Goal: Register for event/course

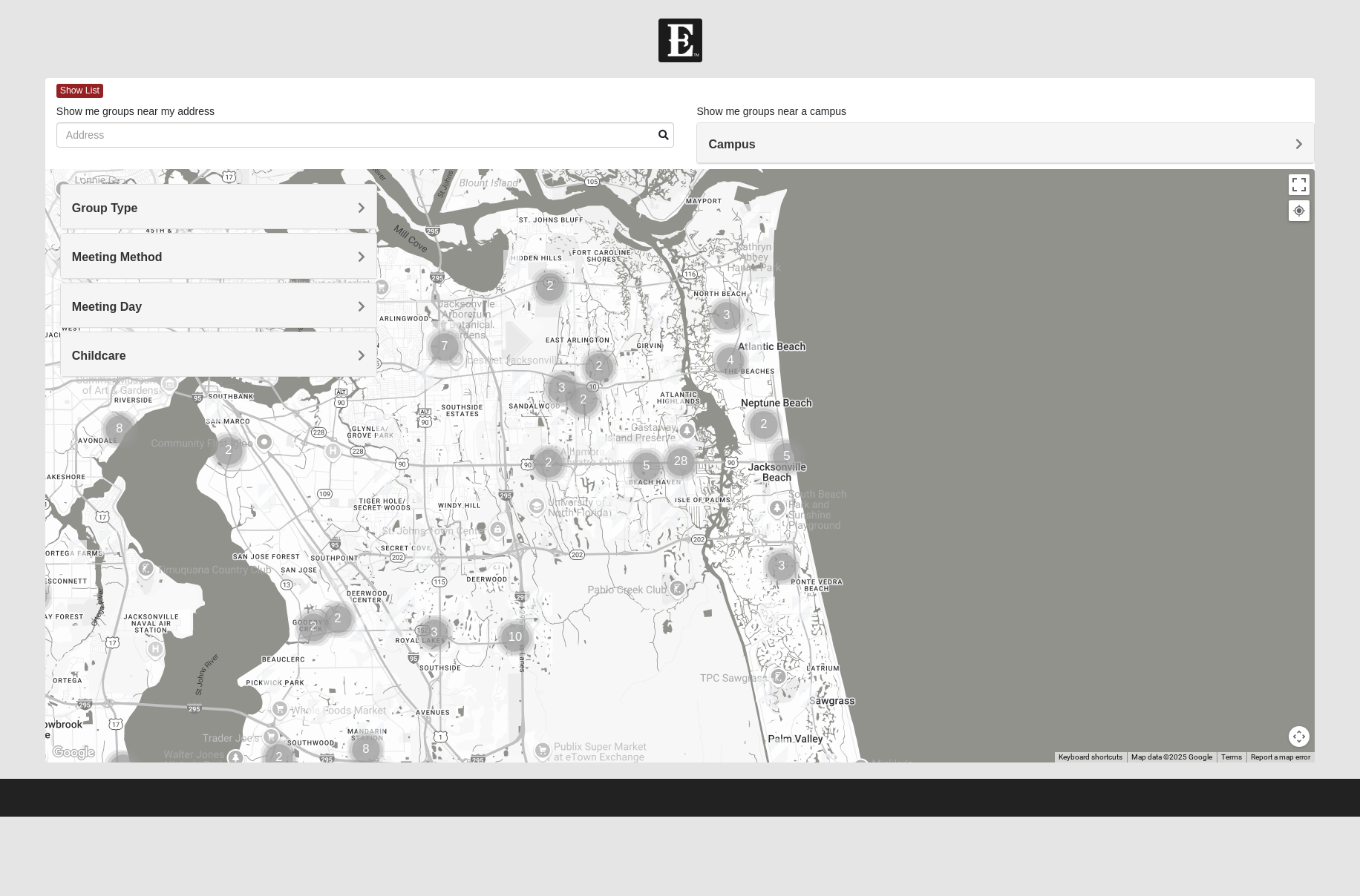
click at [342, 223] on div "Group Type" at bounding box center [219, 206] width 316 height 44
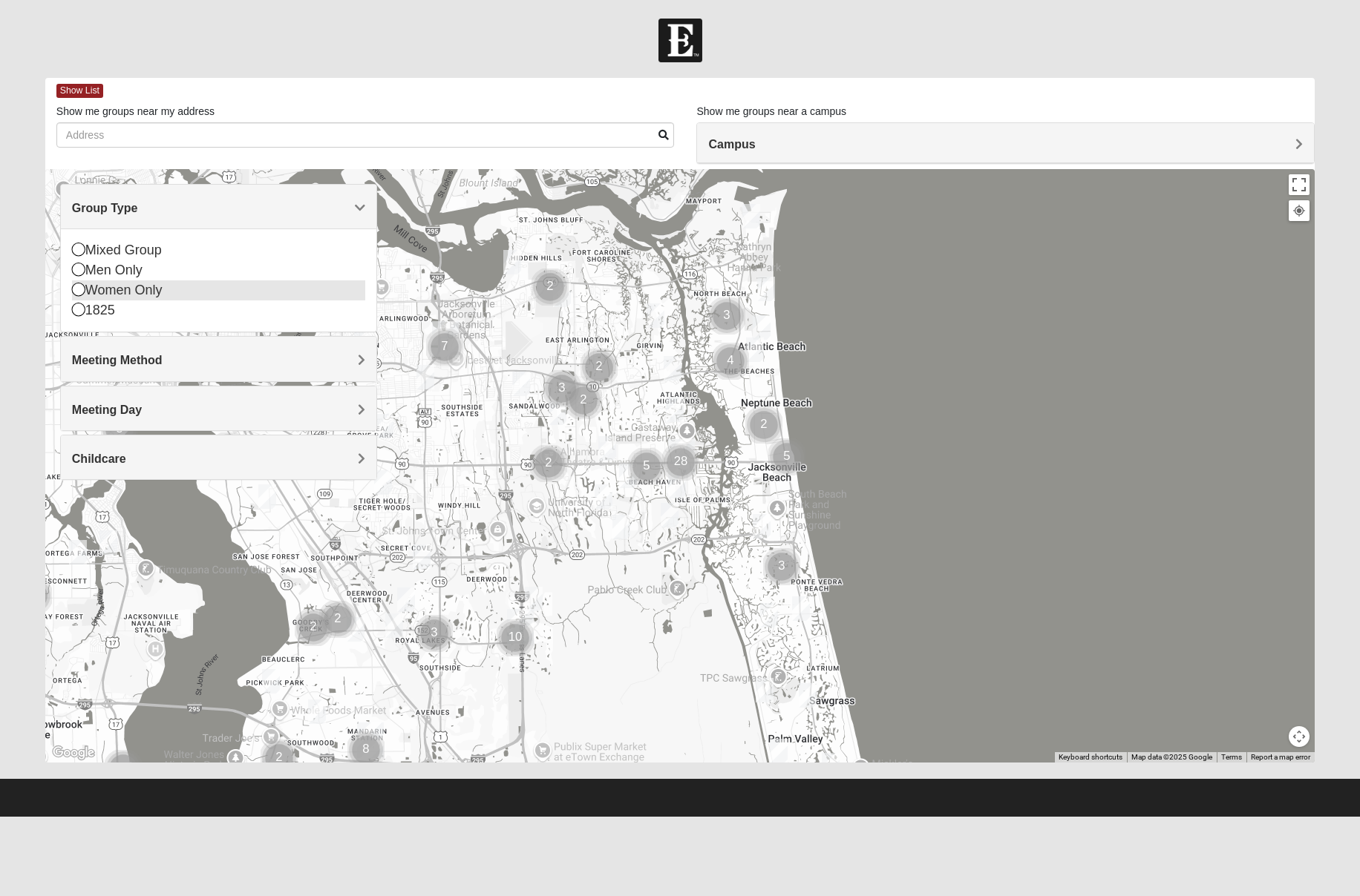
click at [78, 290] on icon at bounding box center [78, 290] width 13 height 13
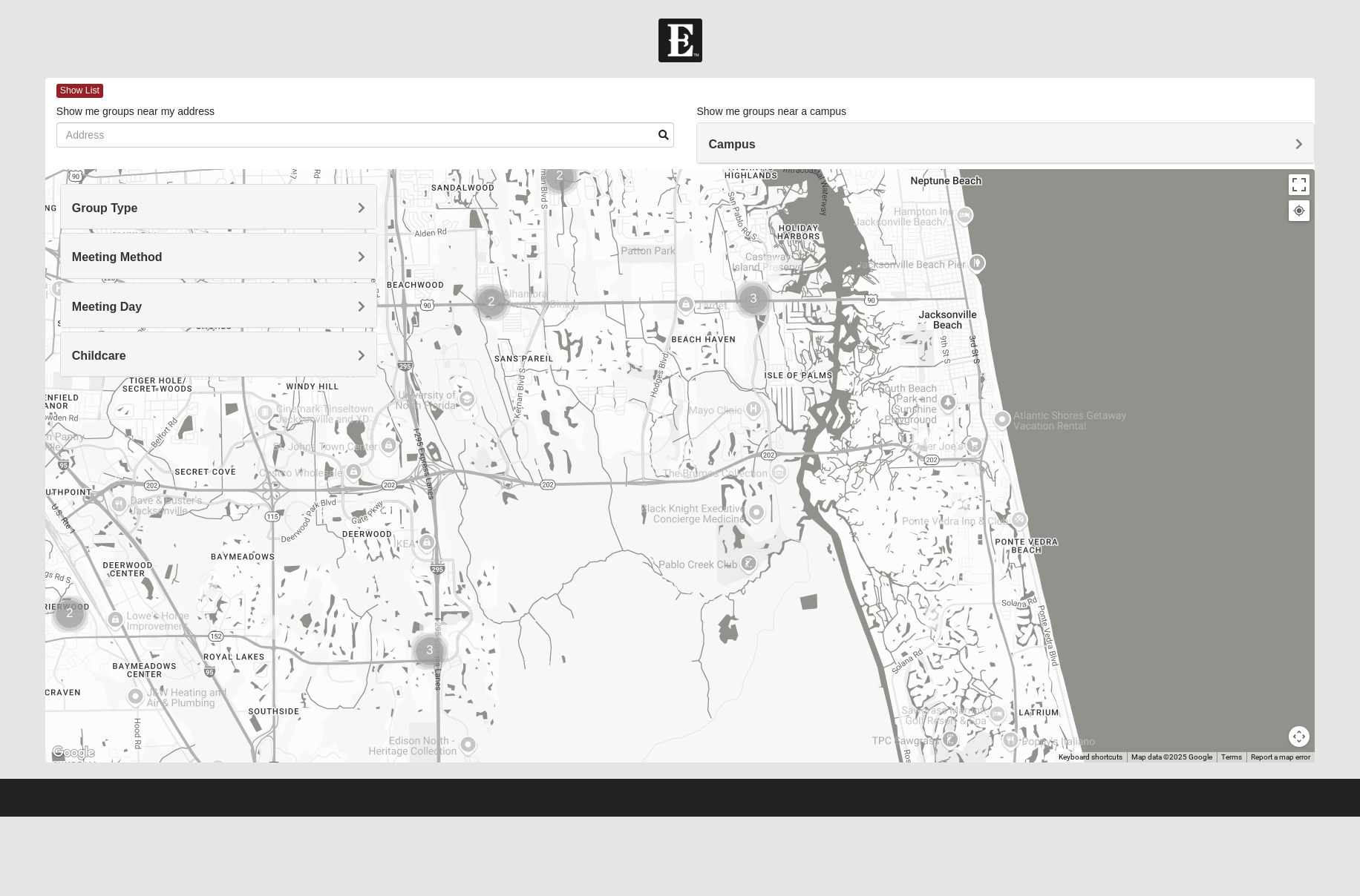
drag, startPoint x: 395, startPoint y: 509, endPoint x: 426, endPoint y: 360, distance: 152.2
click at [426, 360] on div at bounding box center [680, 465] width 1269 height 593
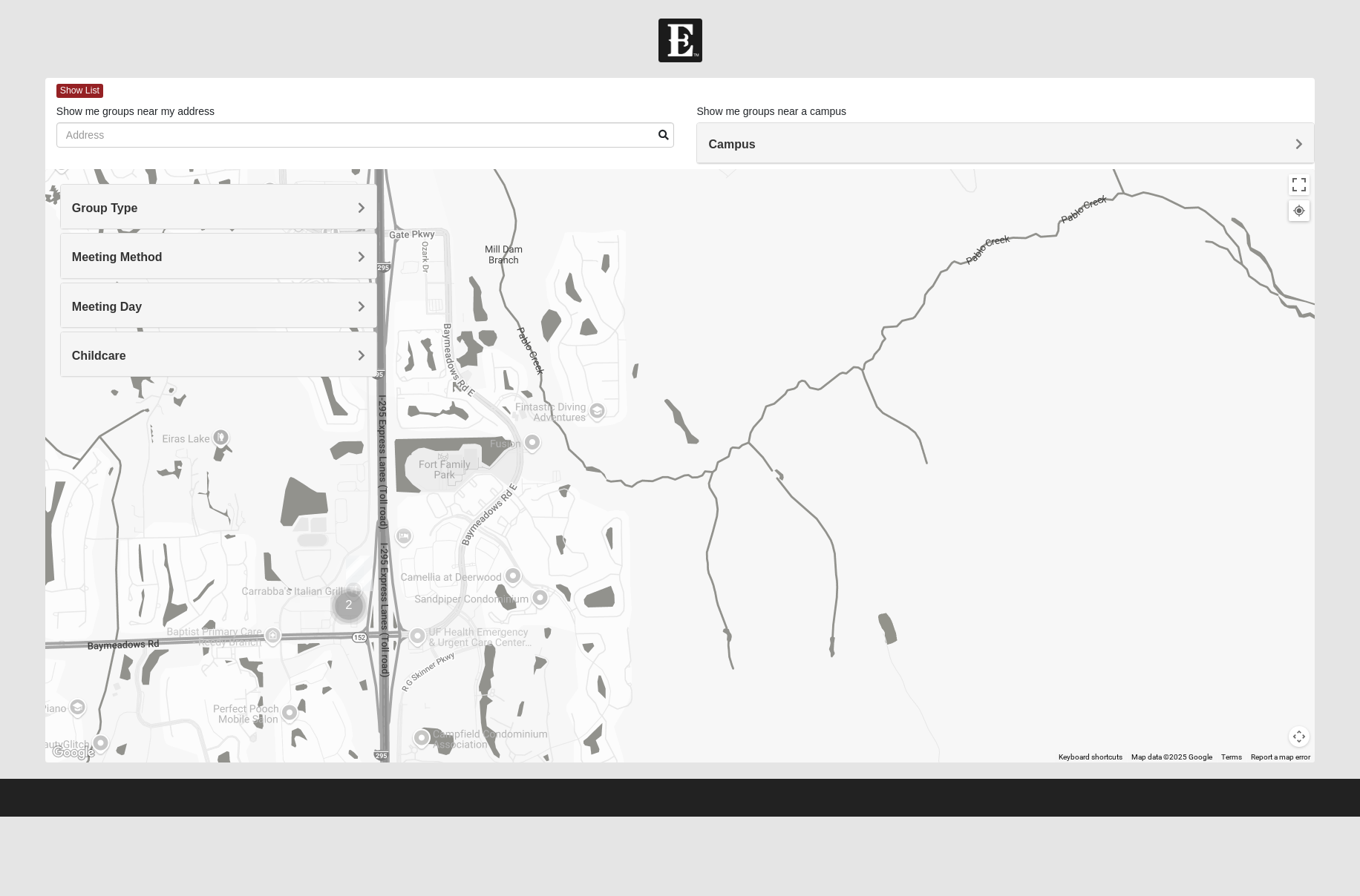
drag, startPoint x: 403, startPoint y: 658, endPoint x: 455, endPoint y: 499, distance: 167.3
click at [455, 499] on div at bounding box center [680, 465] width 1269 height 593
click at [357, 568] on img "Baymeadows" at bounding box center [359, 573] width 26 height 35
click at [347, 611] on img "Cluster of 2 groups" at bounding box center [348, 606] width 37 height 37
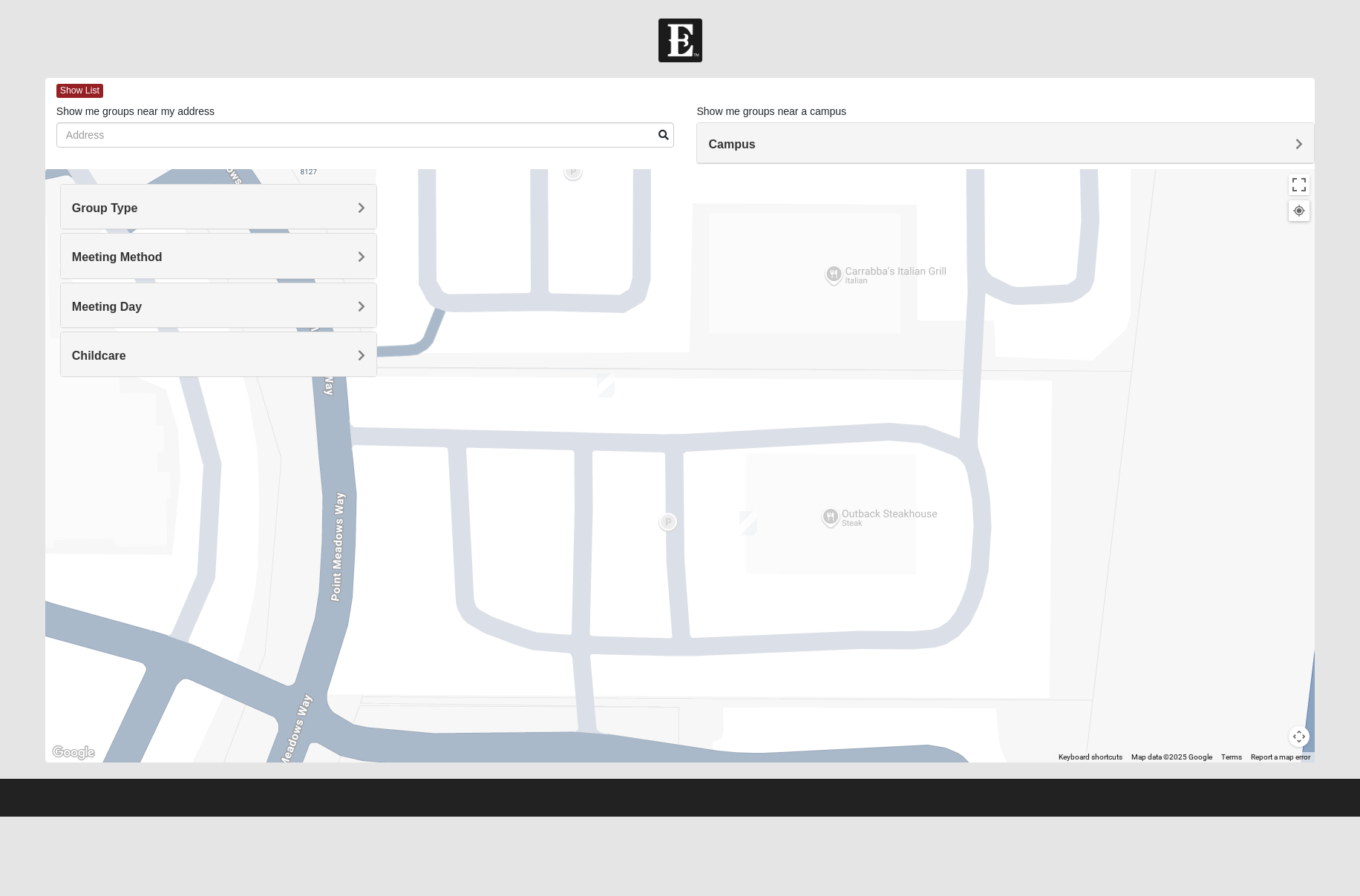
click at [602, 384] on img "On Campus Womens Bailey 32256" at bounding box center [606, 385] width 18 height 25
click at [748, 528] on img "Women's Dant - Discipleship, Baymeadows" at bounding box center [748, 524] width 18 height 25
click at [603, 380] on img "On Campus Womens Bailey 32256" at bounding box center [606, 385] width 18 height 25
click at [517, 343] on span "Learn More" at bounding box center [488, 351] width 63 height 16
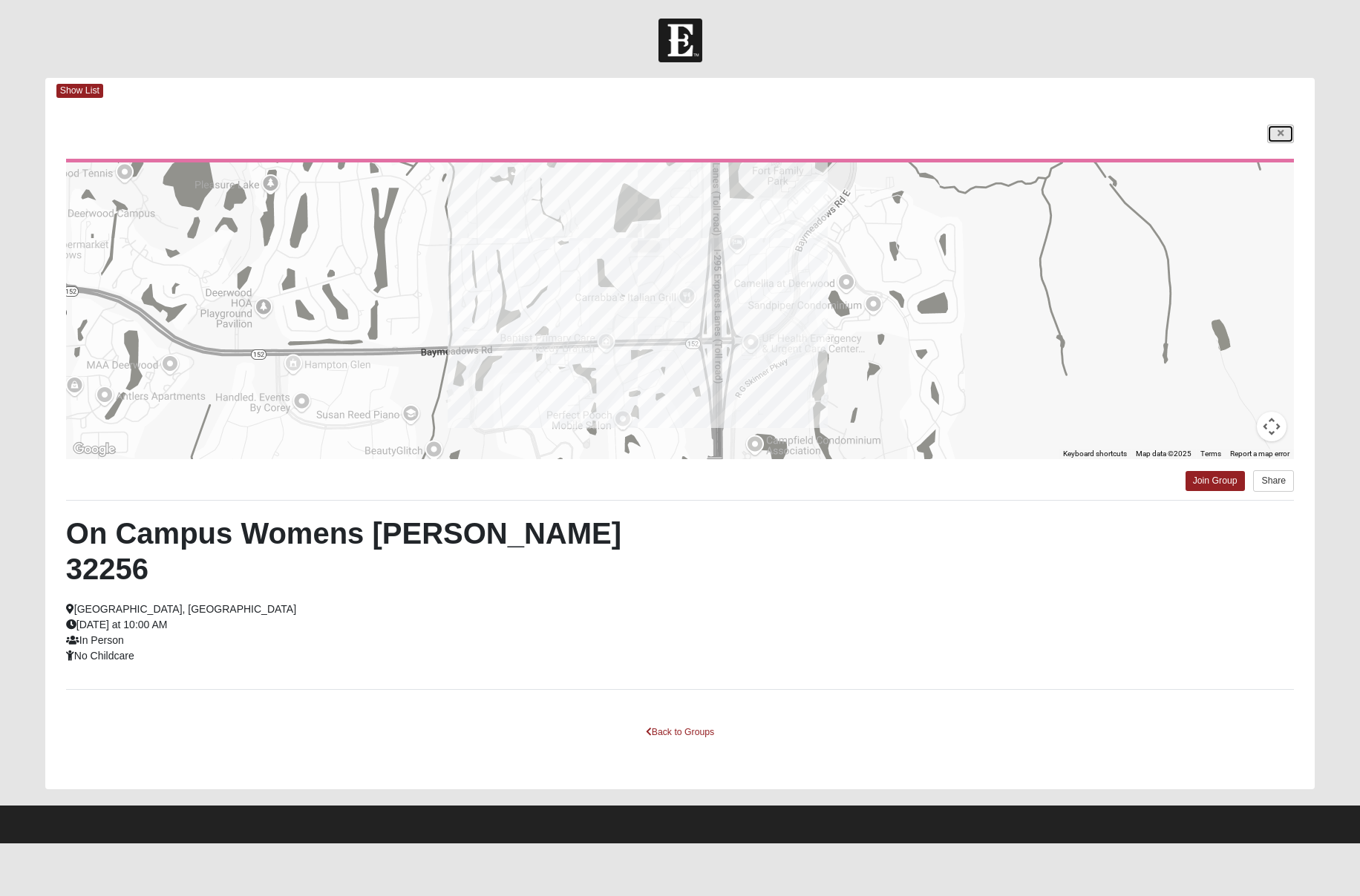
click at [1286, 130] on link at bounding box center [1280, 134] width 26 height 18
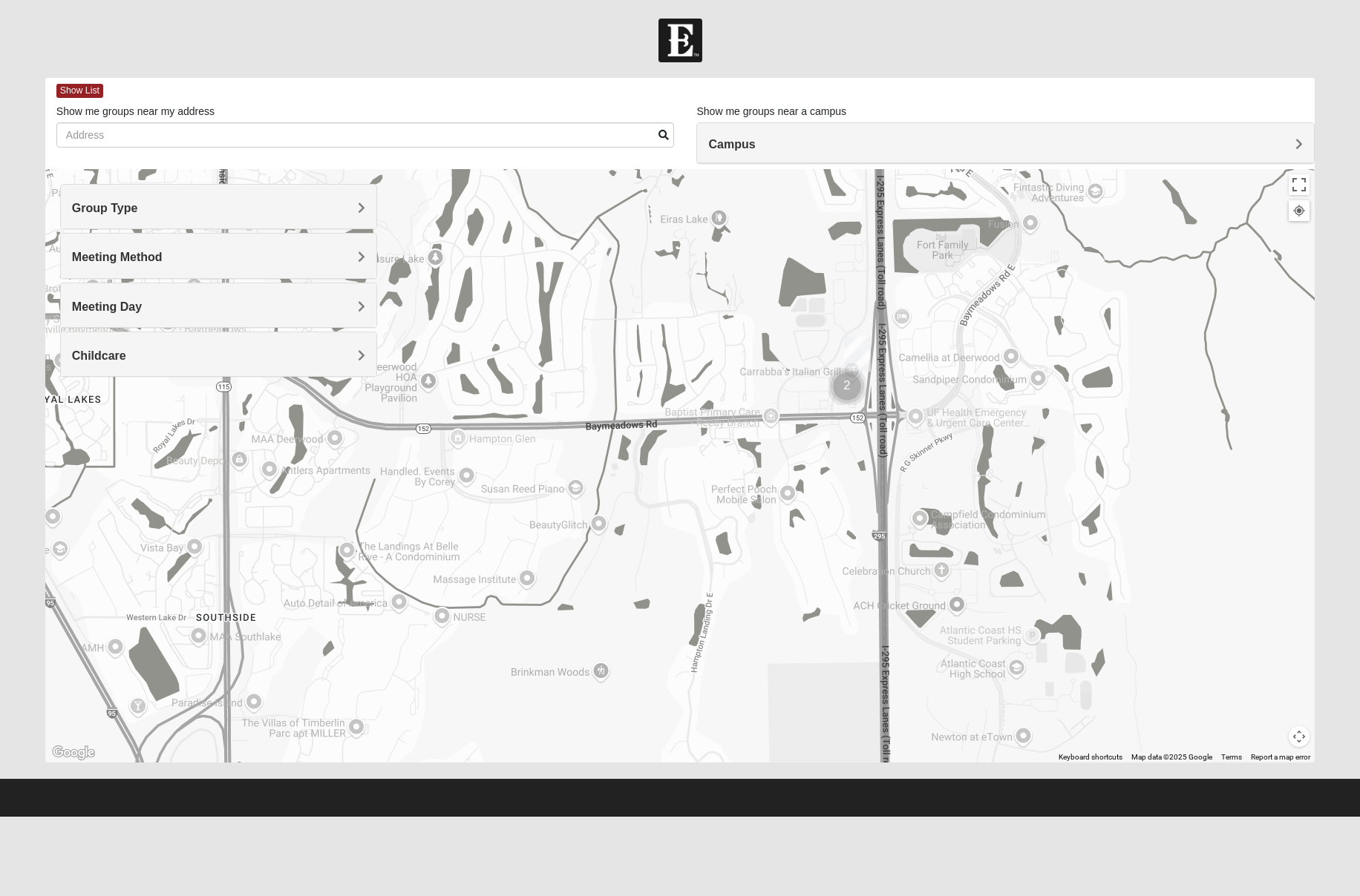
click at [308, 257] on h4 "Meeting Method" at bounding box center [219, 257] width 294 height 14
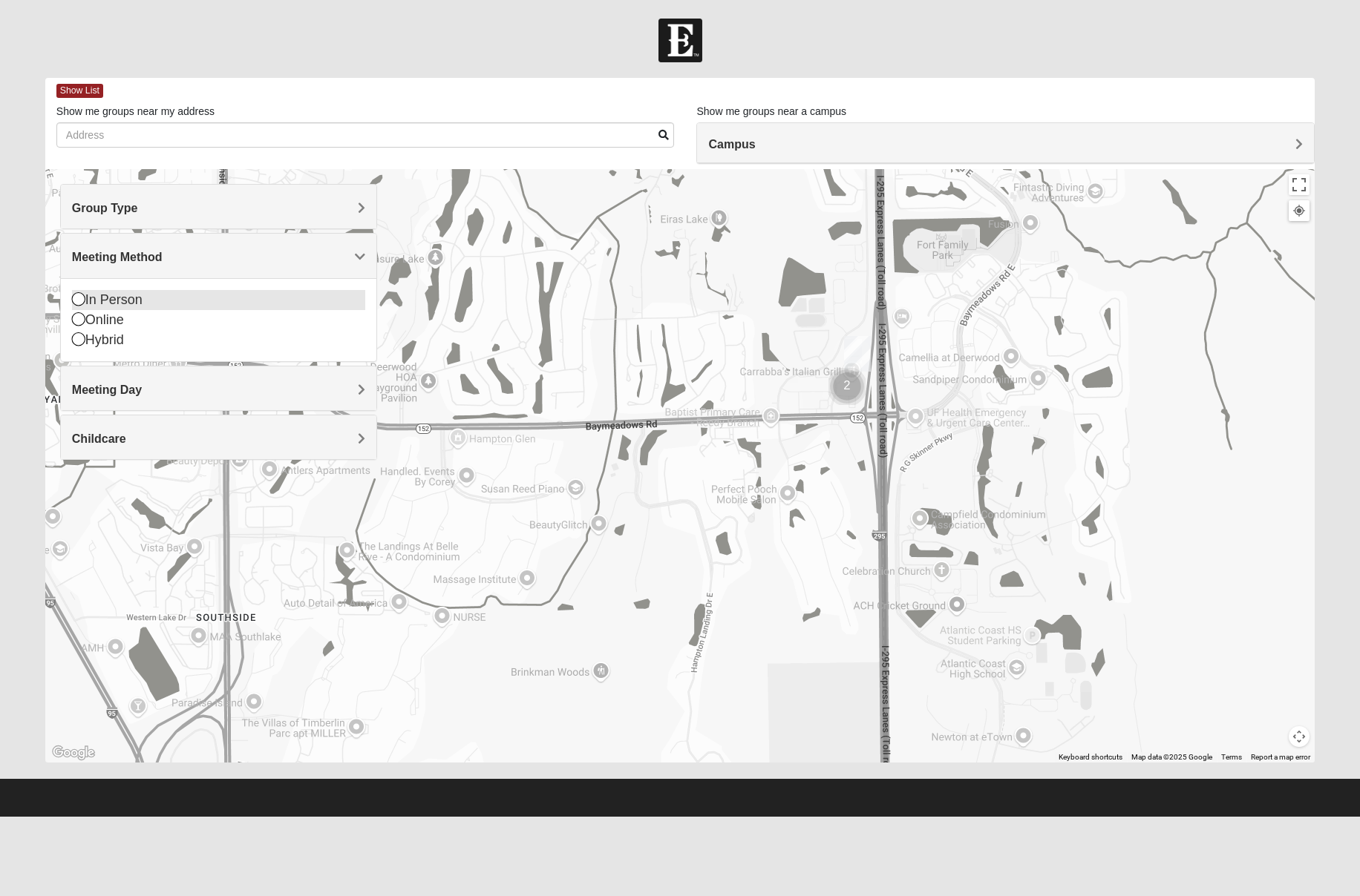
click at [78, 297] on icon at bounding box center [78, 299] width 13 height 13
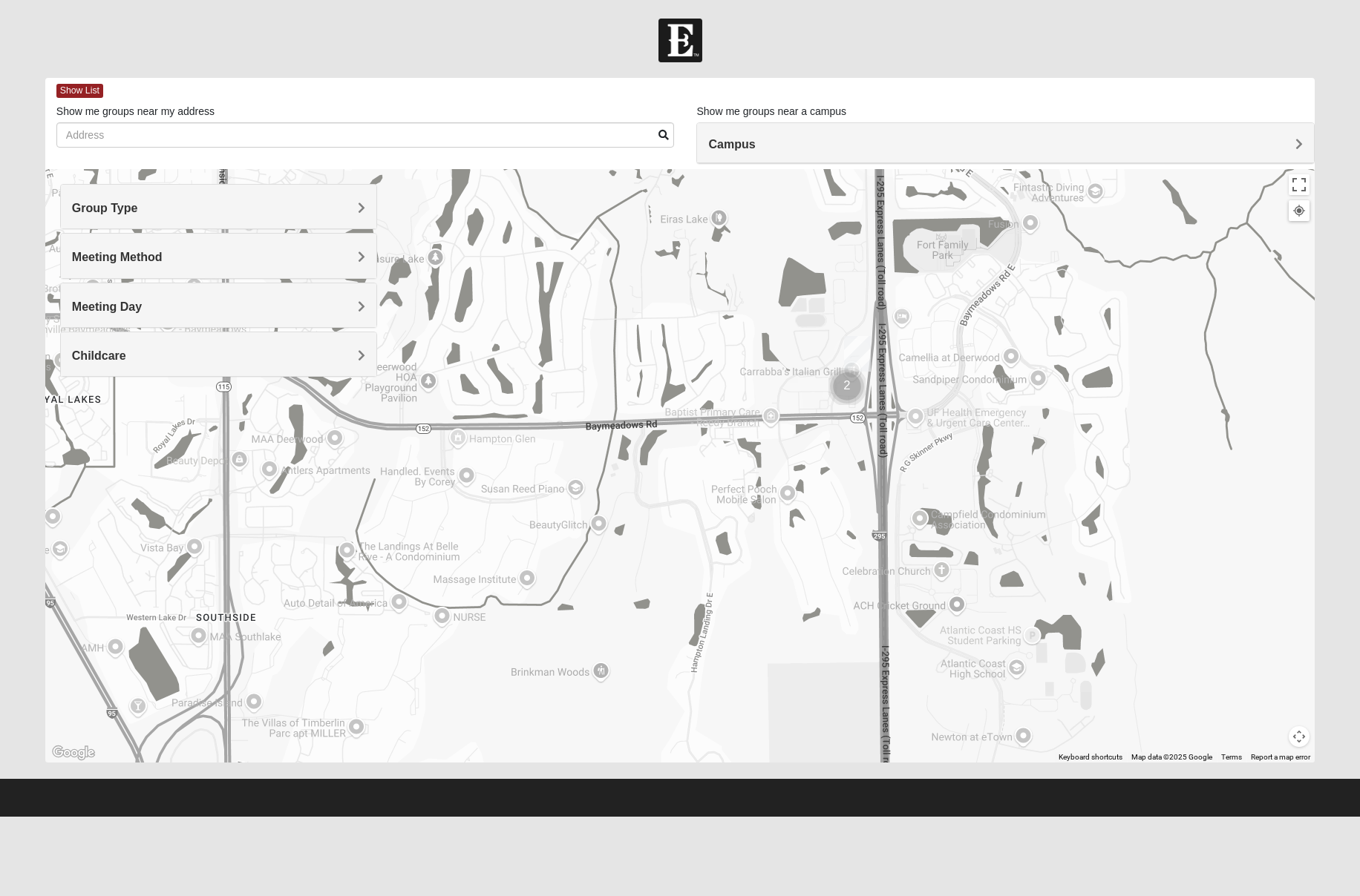
click at [277, 310] on h4 "Meeting Day" at bounding box center [219, 306] width 294 height 14
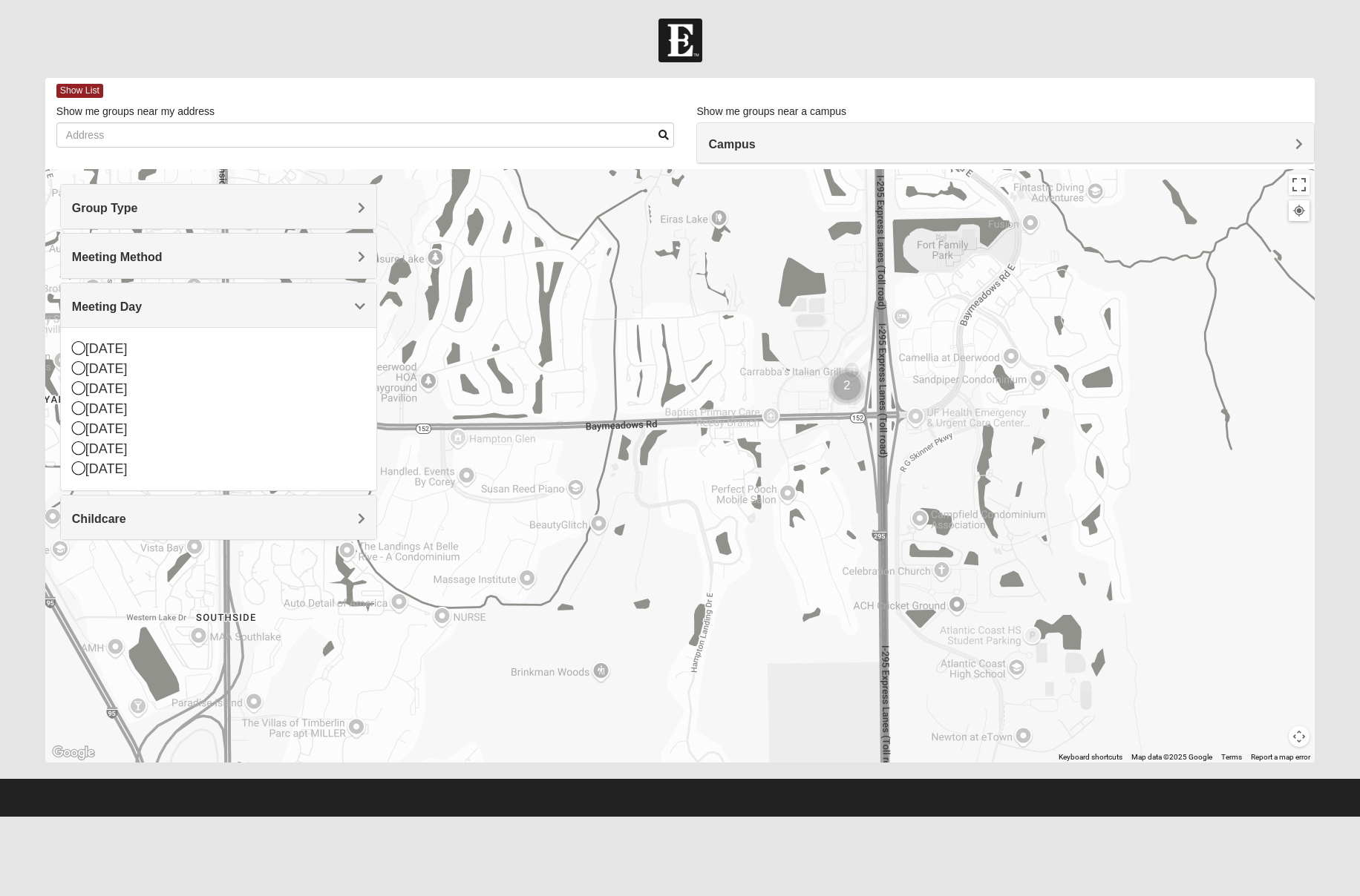
click at [284, 304] on h4 "Meeting Day" at bounding box center [219, 306] width 294 height 14
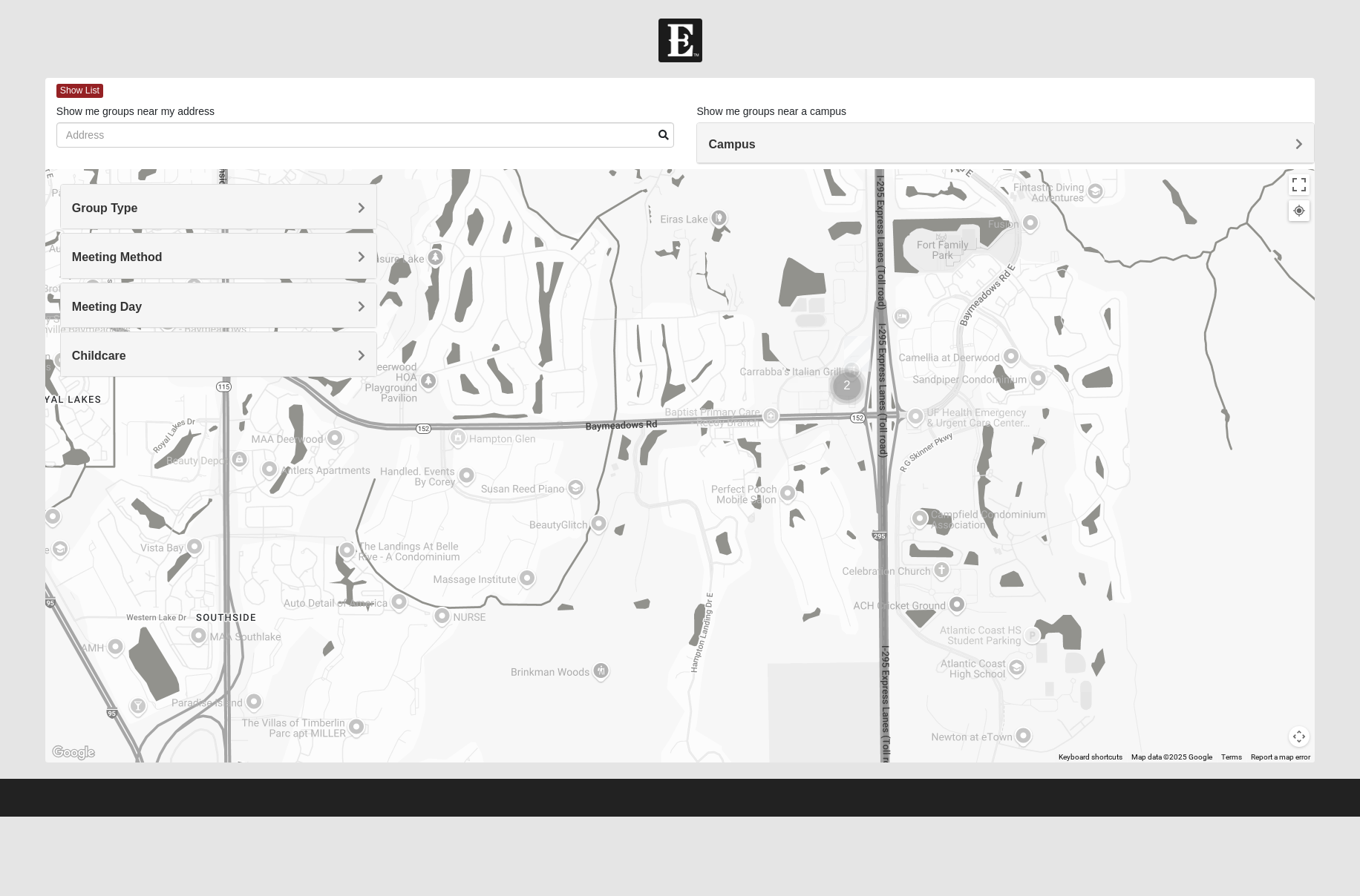
click at [256, 356] on h4 "Childcare" at bounding box center [219, 356] width 294 height 14
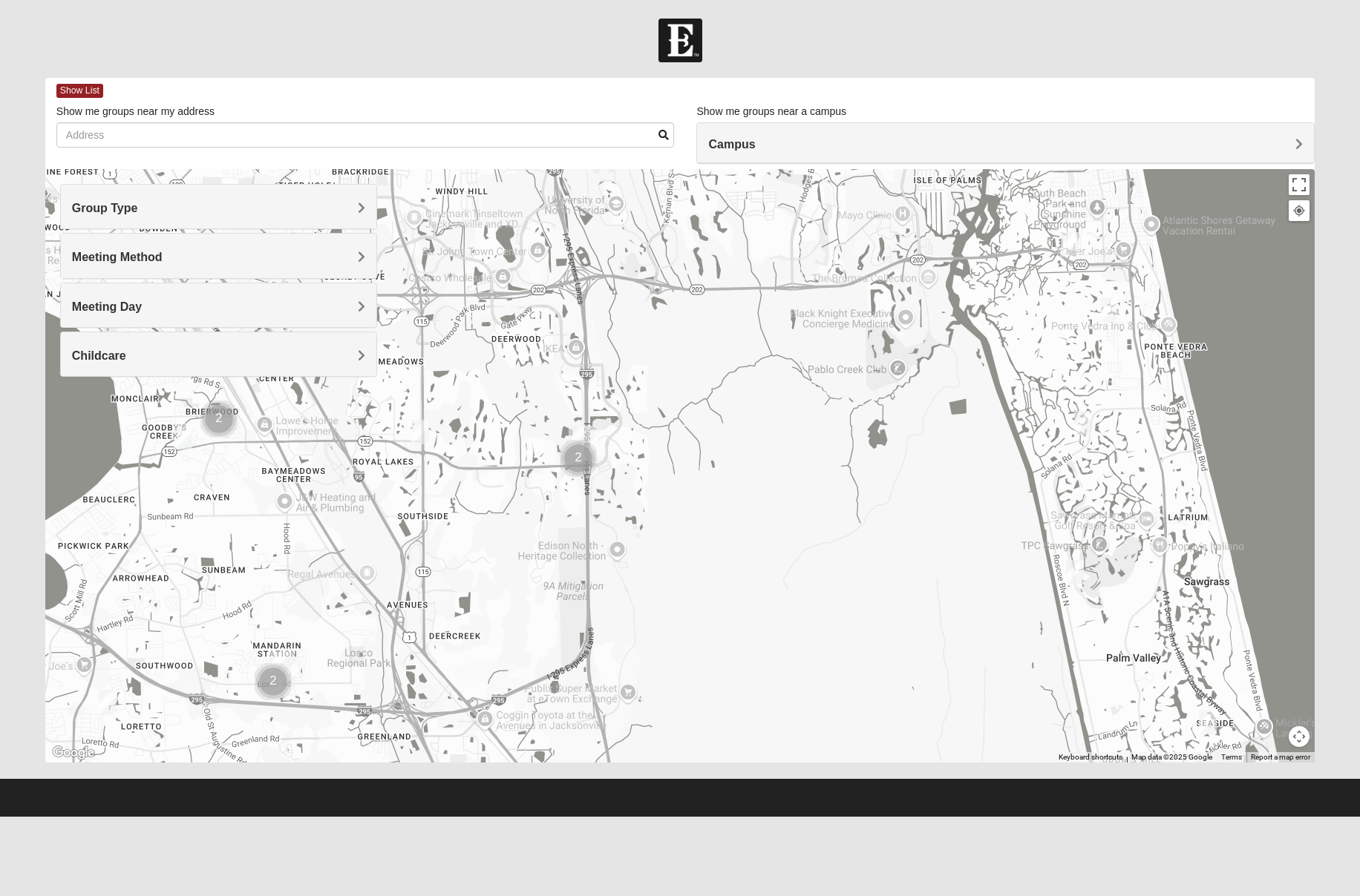
drag, startPoint x: 861, startPoint y: 415, endPoint x: 751, endPoint y: 481, distance: 128.3
click at [751, 481] on div at bounding box center [680, 465] width 1269 height 593
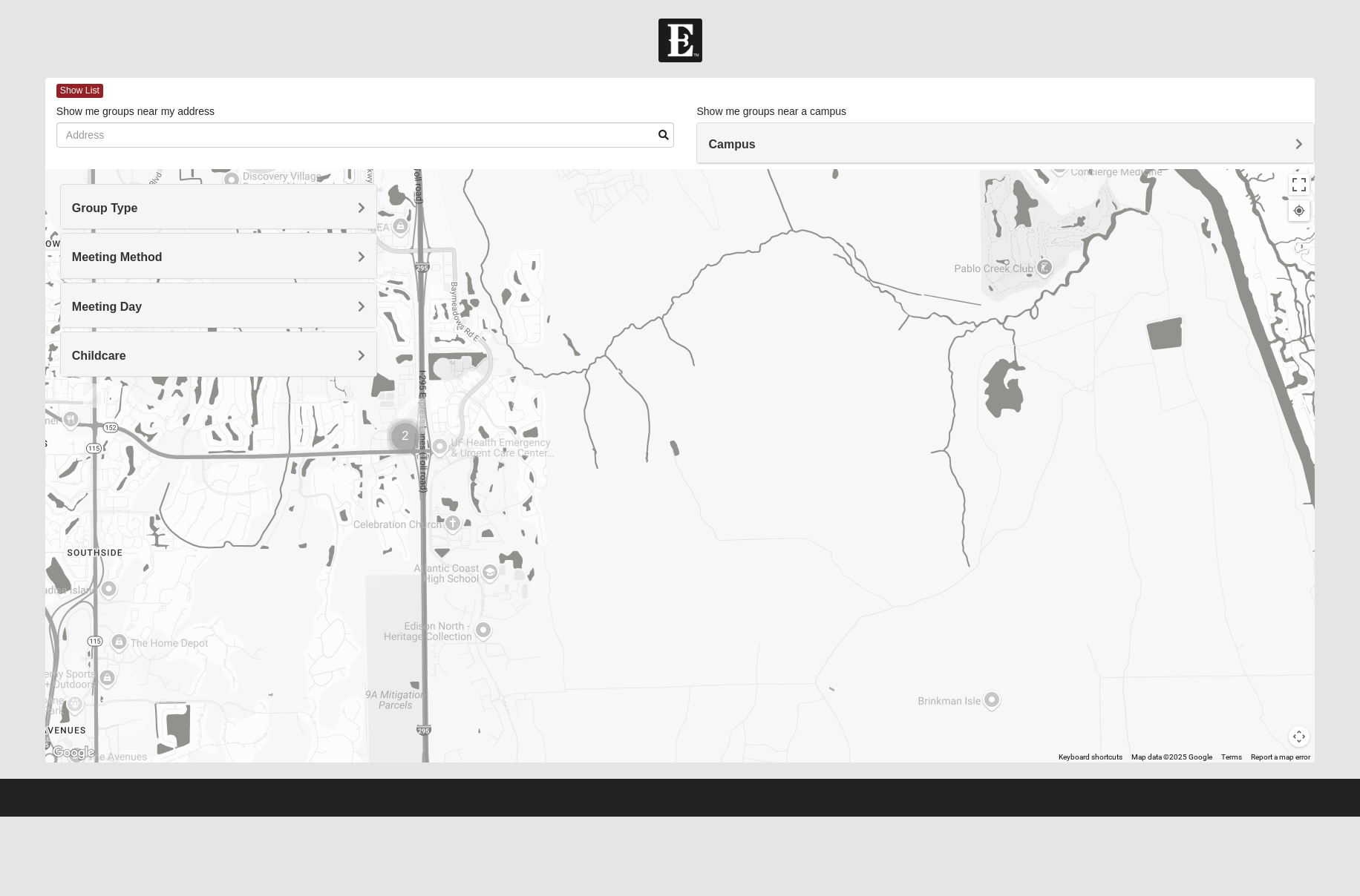
click at [89, 393] on img "Womens Coady" at bounding box center [92, 396] width 18 height 25
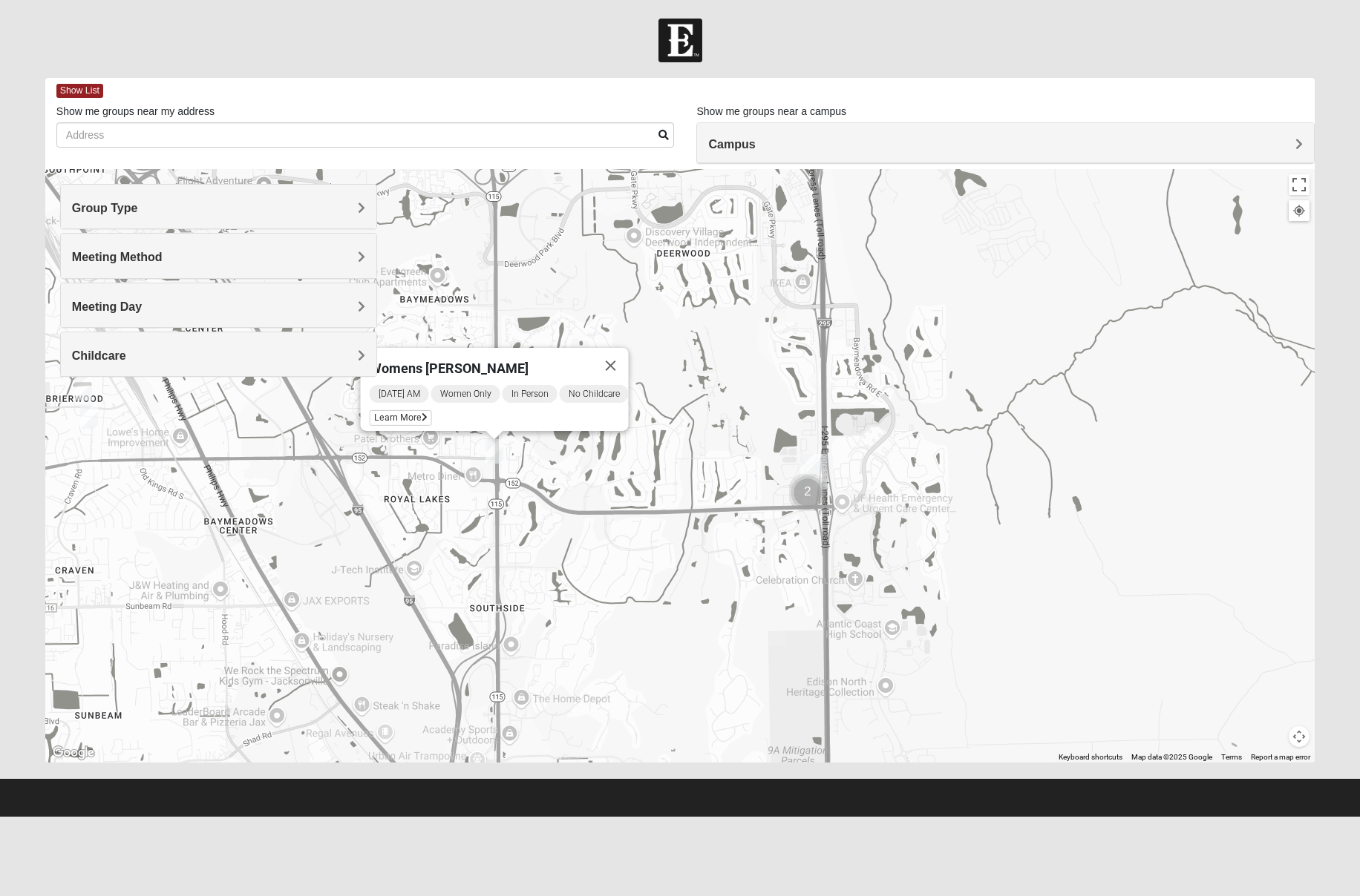
drag, startPoint x: 324, startPoint y: 409, endPoint x: 583, endPoint y: 466, distance: 265.2
click at [583, 466] on div "Womens Coady Wednesday AM Women Only In Person No Childcare Learn More" at bounding box center [680, 465] width 1269 height 593
click at [394, 410] on span "Learn More" at bounding box center [400, 417] width 63 height 16
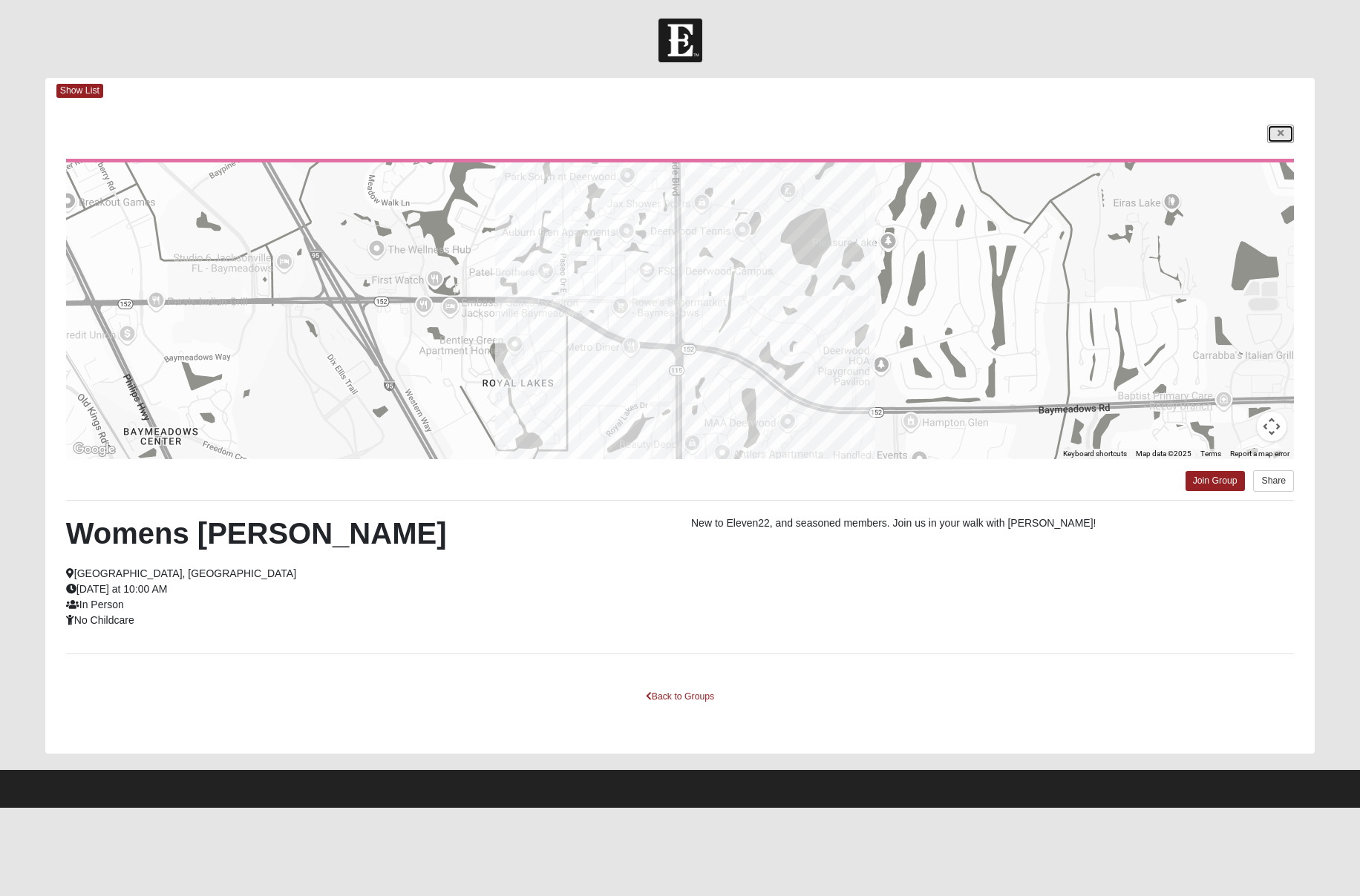
click at [1284, 132] on link at bounding box center [1280, 134] width 26 height 18
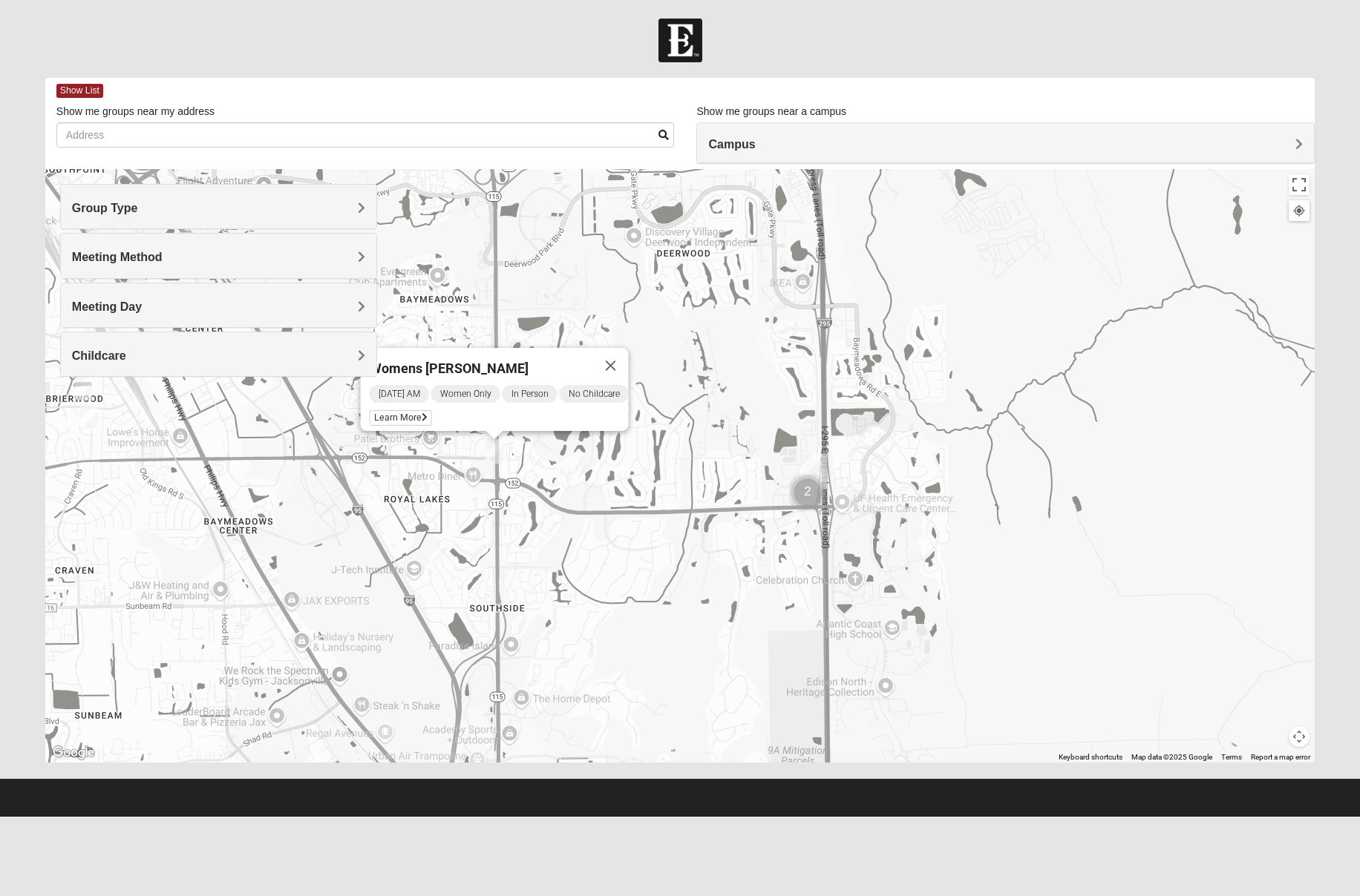
click at [90, 419] on img "Womens Fitzmartin 32217" at bounding box center [89, 417] width 18 height 25
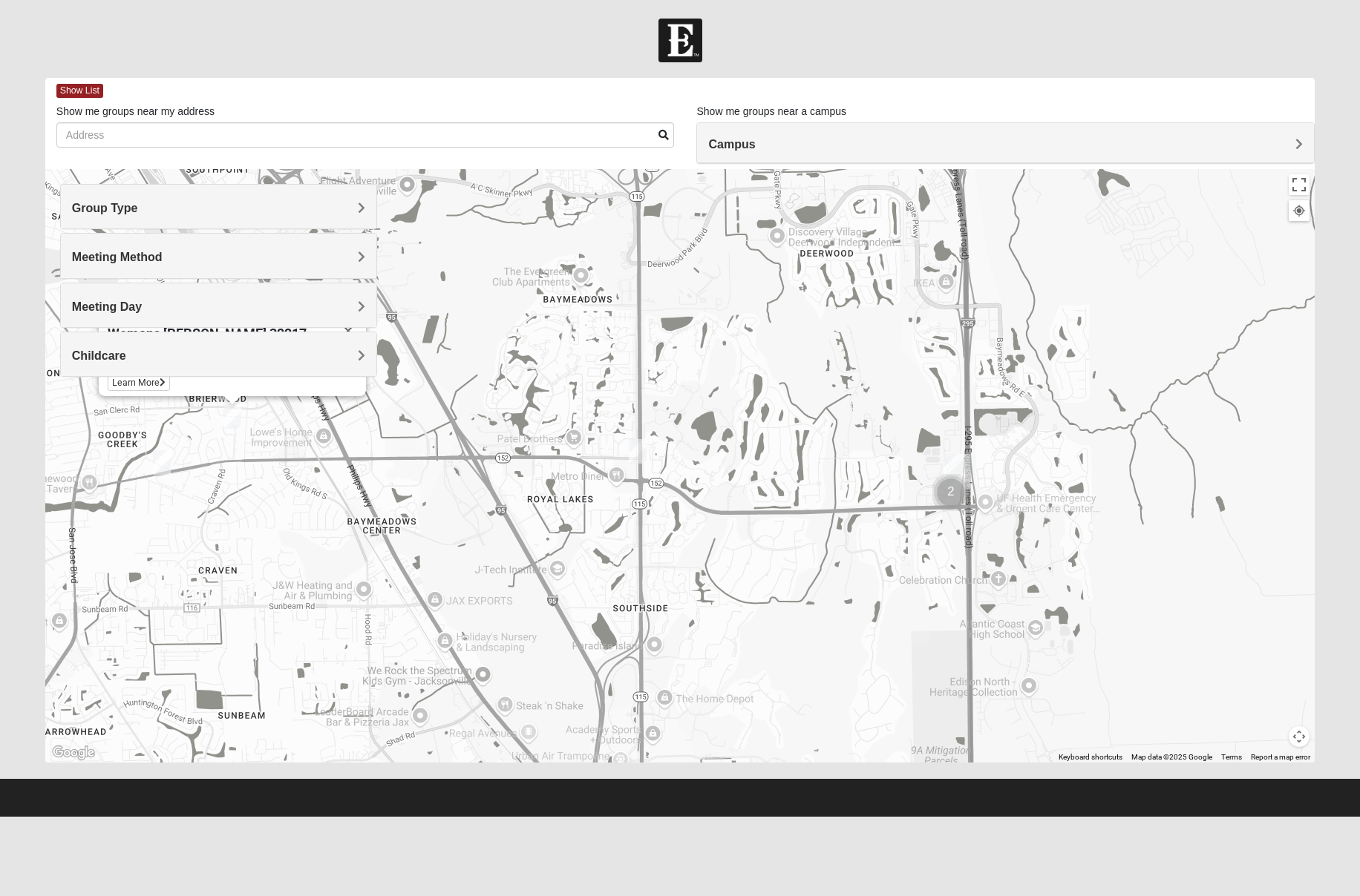
click at [218, 383] on div "Group Type Mixed Group Men Only Women Only 1825 Meeting Method In Person Online…" at bounding box center [219, 288] width 318 height 208
drag, startPoint x: 201, startPoint y: 389, endPoint x: 418, endPoint y: 476, distance: 233.8
click at [424, 475] on div "Group Type Mixed Group Men Only Women Only 1825 Meeting Method In Person Online…" at bounding box center [680, 465] width 1269 height 593
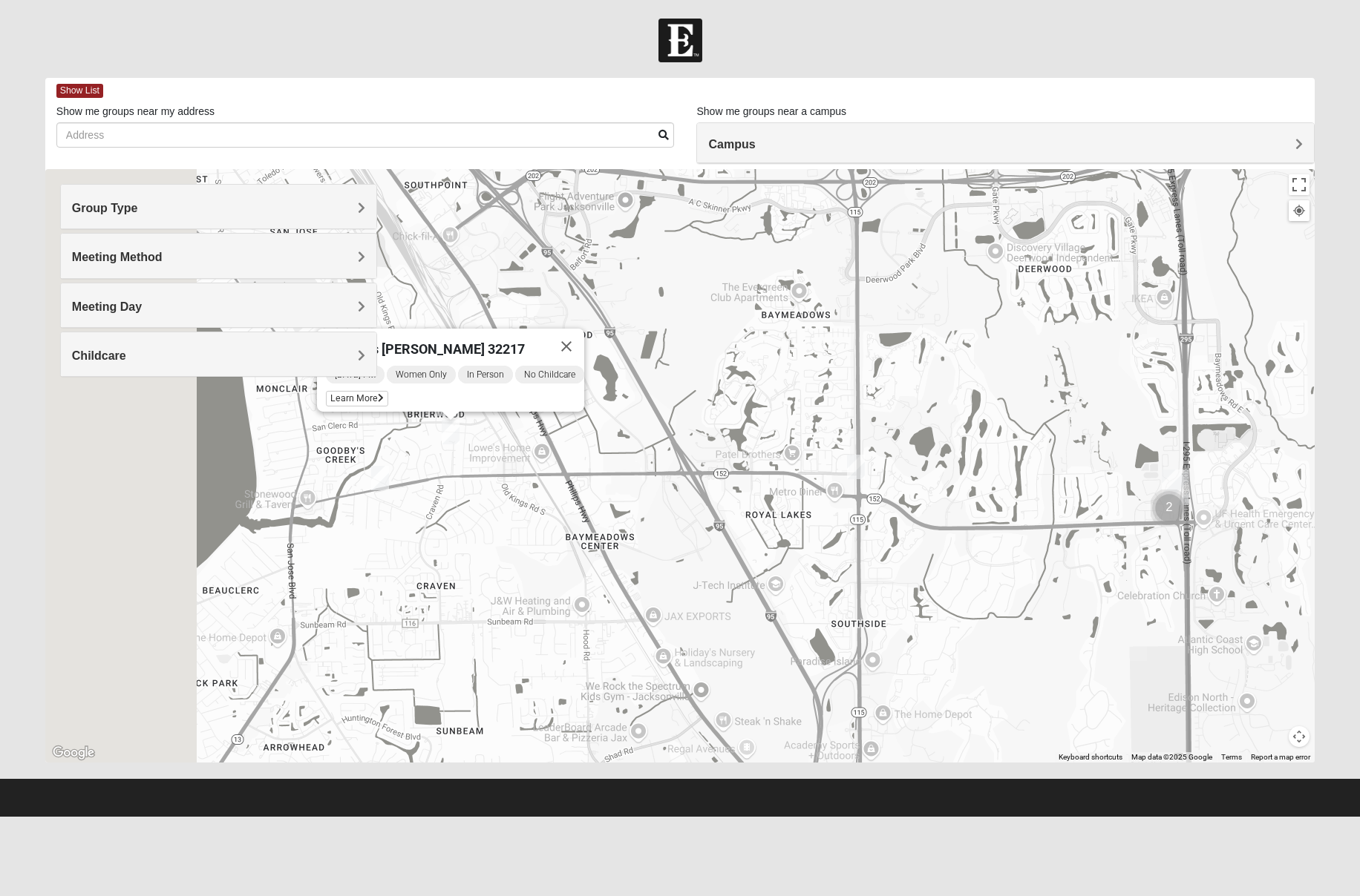
drag, startPoint x: 438, startPoint y: 477, endPoint x: 664, endPoint y: 497, distance: 226.9
click at [665, 497] on div "Womens Fitzmartin 32217 Tuesday PM Women Only In Person No Childcare Learn More" at bounding box center [680, 465] width 1269 height 593
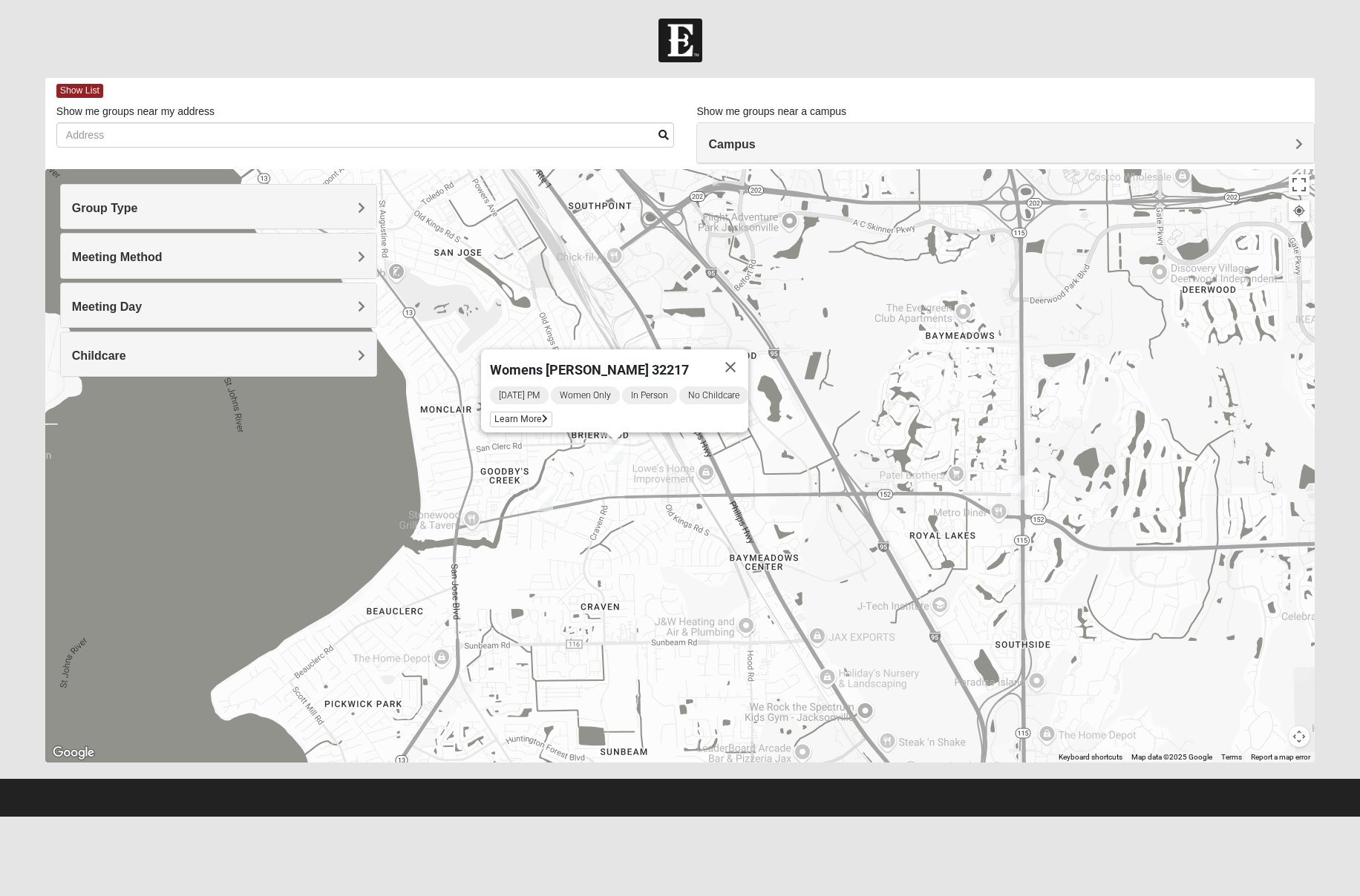
click at [635, 475] on div "Womens Fitzmartin 32217 Tuesday PM Women Only In Person No Childcare Learn More" at bounding box center [680, 465] width 1269 height 593
click at [527, 413] on span "Learn More" at bounding box center [522, 419] width 63 height 16
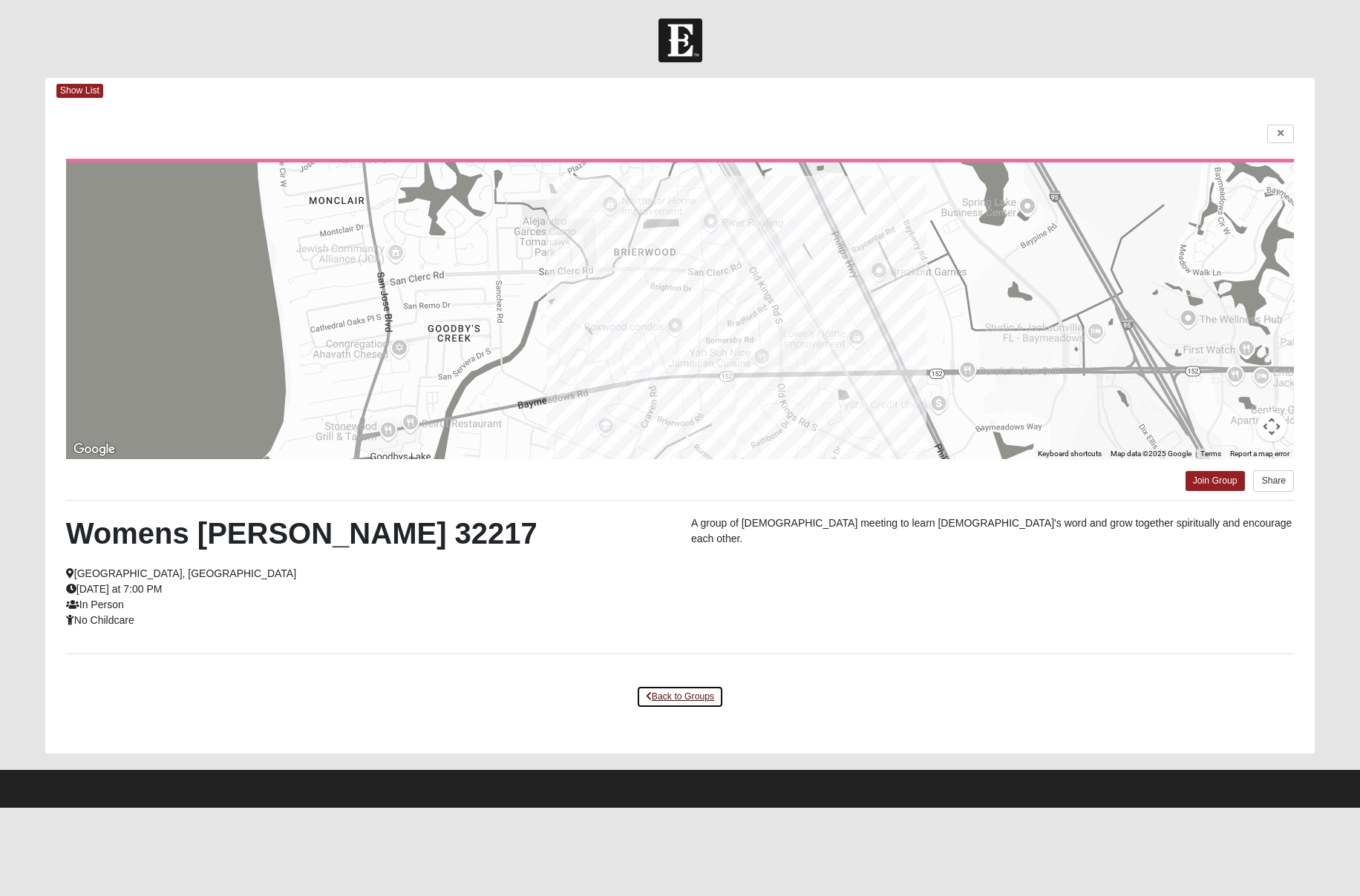
click at [684, 696] on link "Back to Groups" at bounding box center [680, 697] width 87 height 23
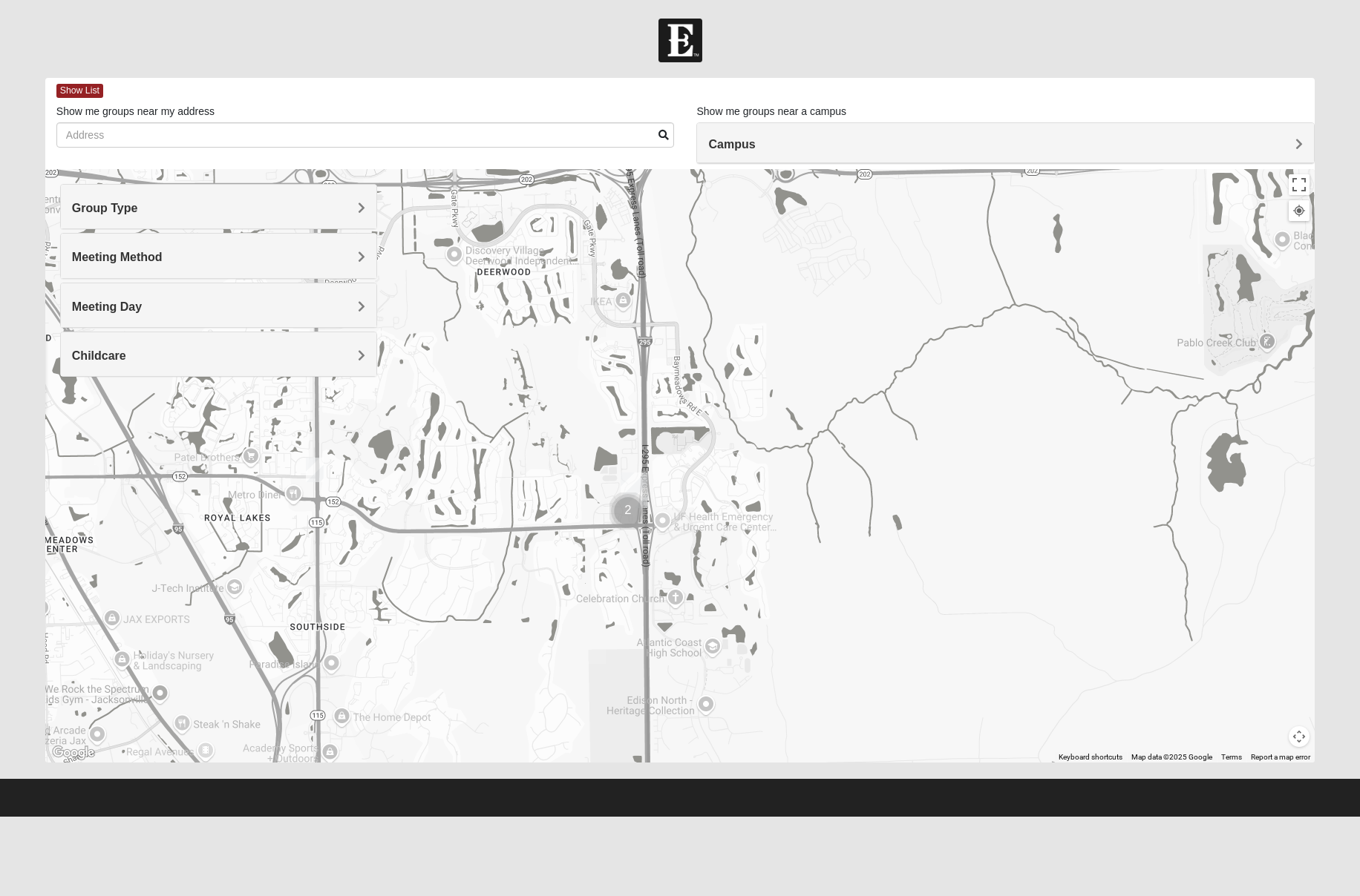
drag, startPoint x: 968, startPoint y: 582, endPoint x: 265, endPoint y: 564, distance: 703.2
click at [265, 564] on div "Womens Fitzmartin 32217 Tuesday PM Women Only In Person No Childcare Learn More" at bounding box center [680, 465] width 1269 height 593
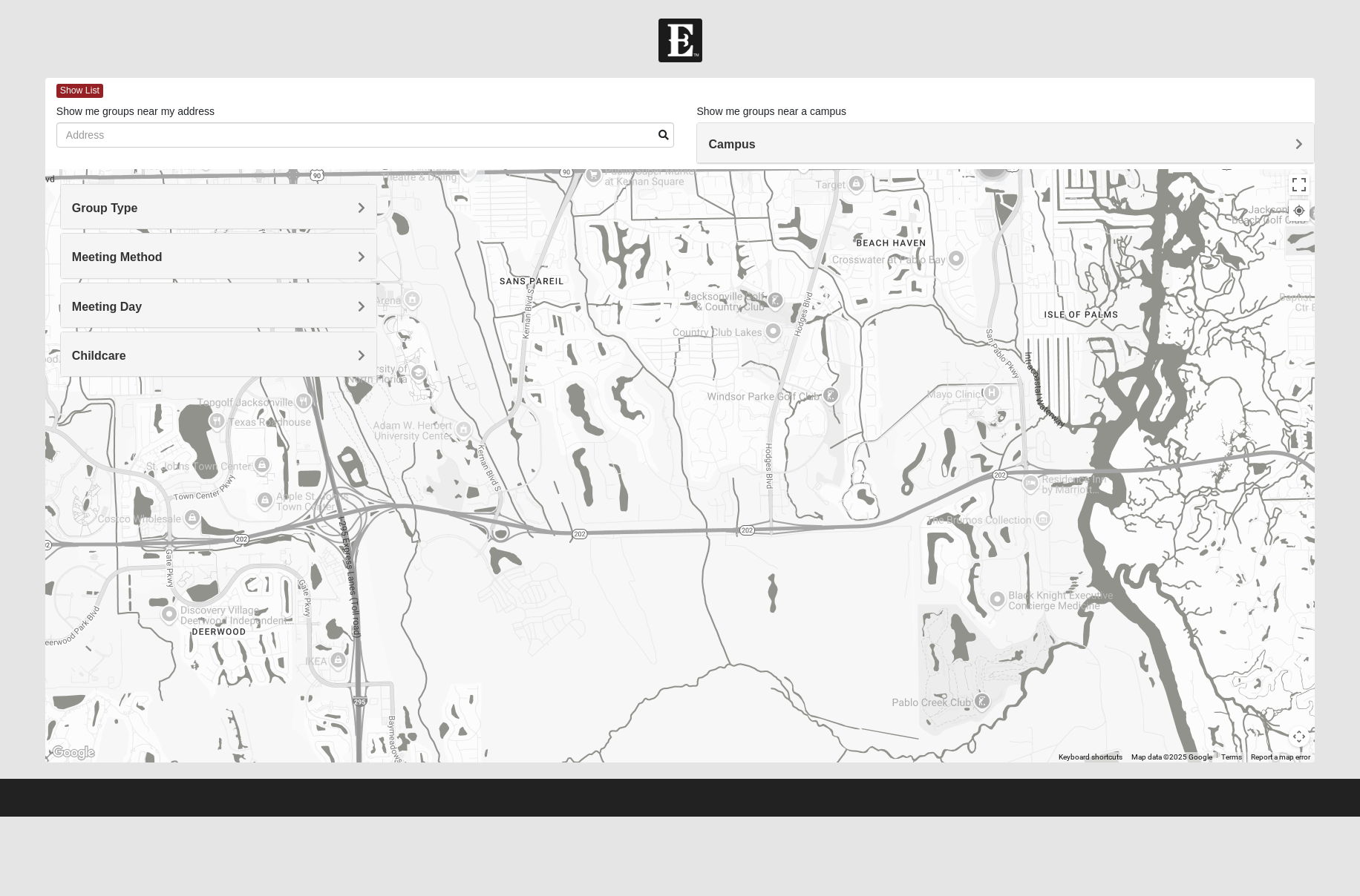
drag, startPoint x: 780, startPoint y: 321, endPoint x: 493, endPoint y: 681, distance: 460.4
click at [493, 681] on div "Womens Fitzmartin 32217 Tuesday PM Women Only In Person No Childcare Learn More" at bounding box center [680, 465] width 1269 height 593
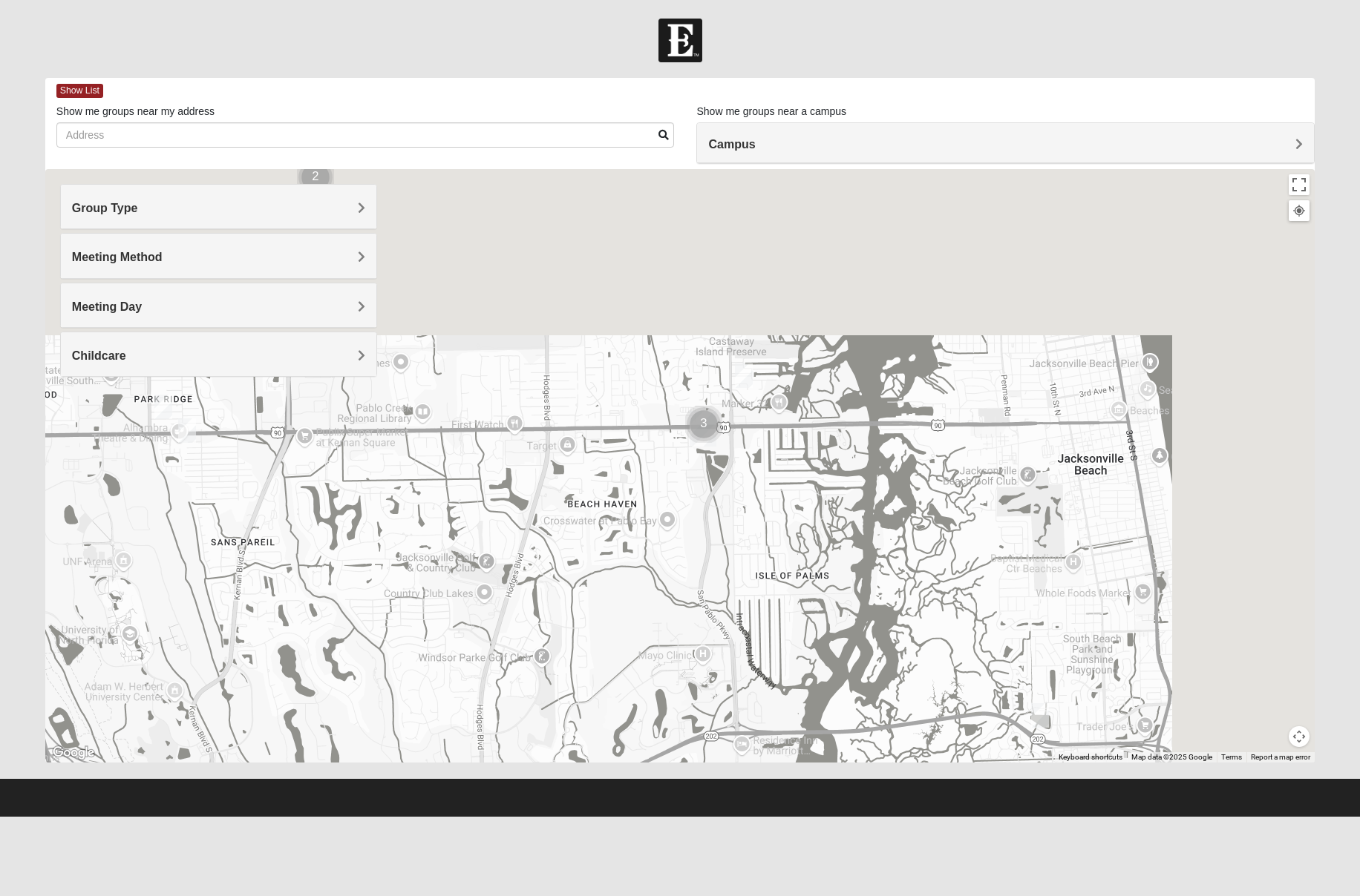
drag, startPoint x: 861, startPoint y: 438, endPoint x: 541, endPoint y: 733, distance: 435.2
click at [541, 733] on div "Womens Fitzmartin 32217 Tuesday PM Women Only In Person No Childcare Learn More" at bounding box center [680, 465] width 1269 height 593
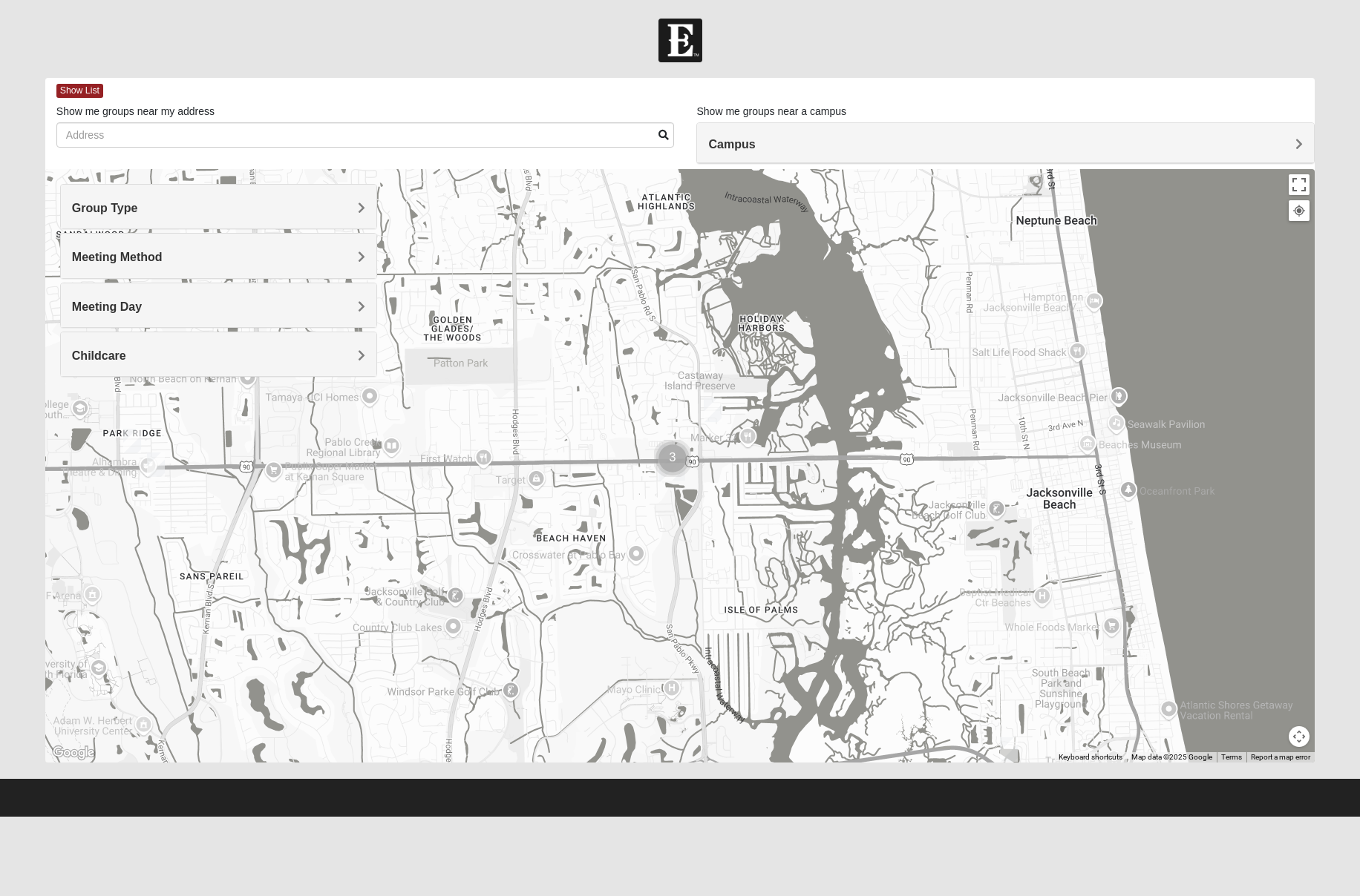
click at [671, 459] on img "Cluster of 3 groups" at bounding box center [672, 458] width 37 height 37
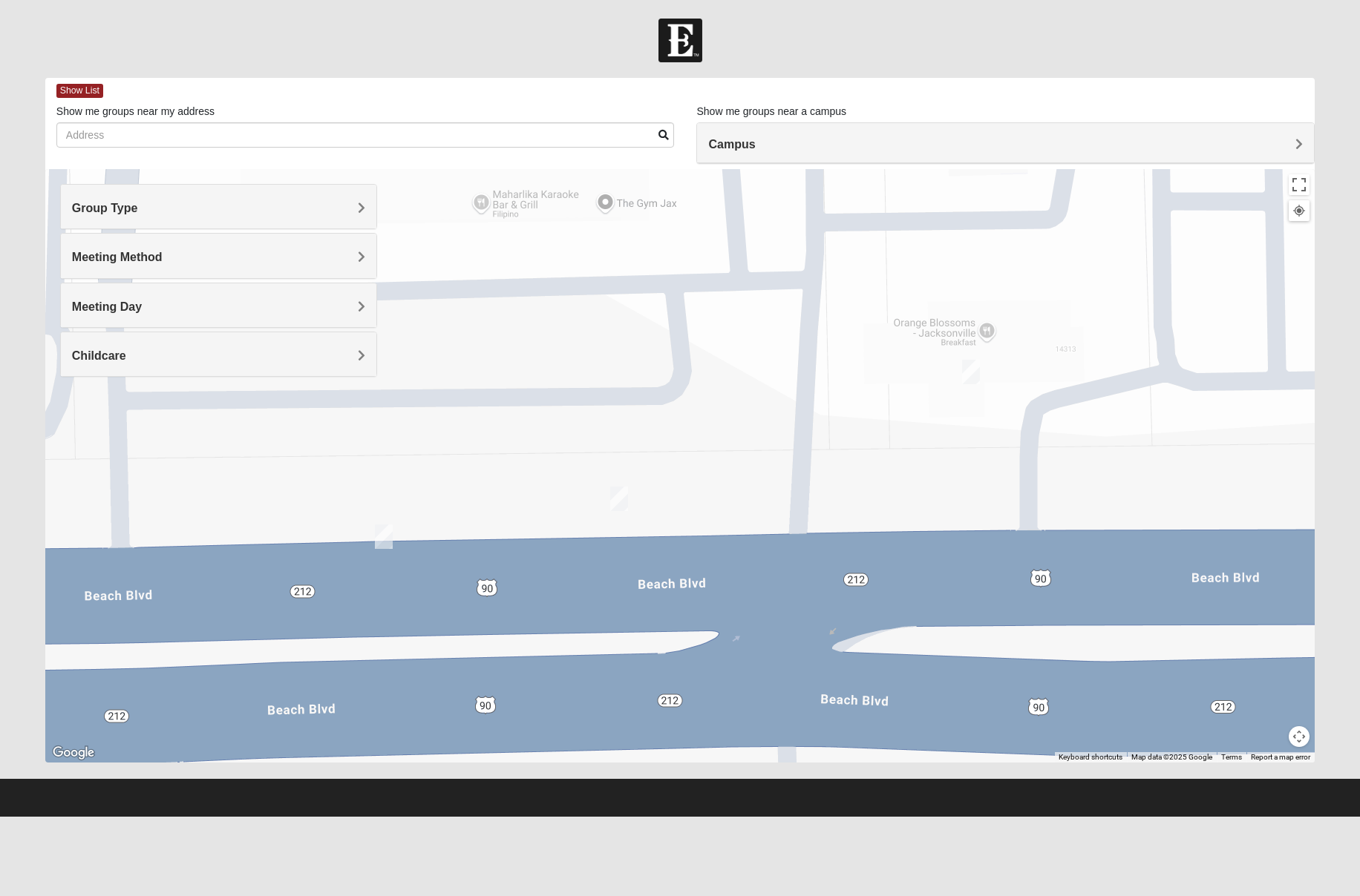
click at [966, 372] on img "On Campus Womens Manfredi 32250" at bounding box center [970, 372] width 18 height 25
click at [622, 504] on img "On Campus Womens Batteh / Wagner 32250" at bounding box center [619, 499] width 18 height 25
click at [385, 538] on img "On Campus Womens Smith 32250" at bounding box center [384, 537] width 18 height 25
click at [976, 374] on img "On Campus Womens Manfredi 32250" at bounding box center [970, 372] width 18 height 25
click at [871, 332] on span "Learn More" at bounding box center [853, 337] width 63 height 16
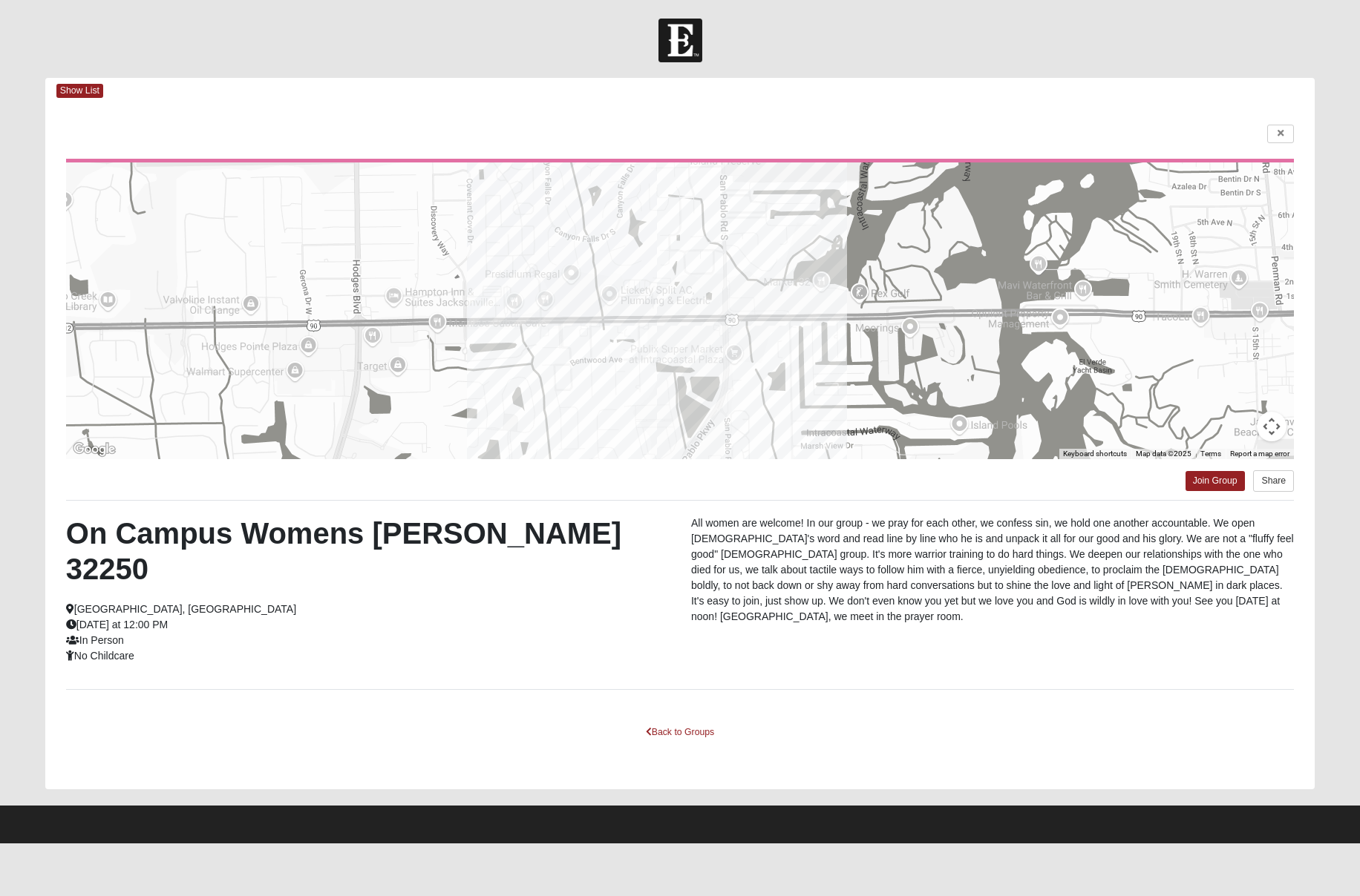
click at [715, 601] on p "All women are welcome! In our group - we pray for each other, we confess sin, w…" at bounding box center [992, 570] width 602 height 109
drag, startPoint x: 1278, startPoint y: 126, endPoint x: 1259, endPoint y: 139, distance: 23.0
click at [1278, 126] on link at bounding box center [1280, 134] width 26 height 18
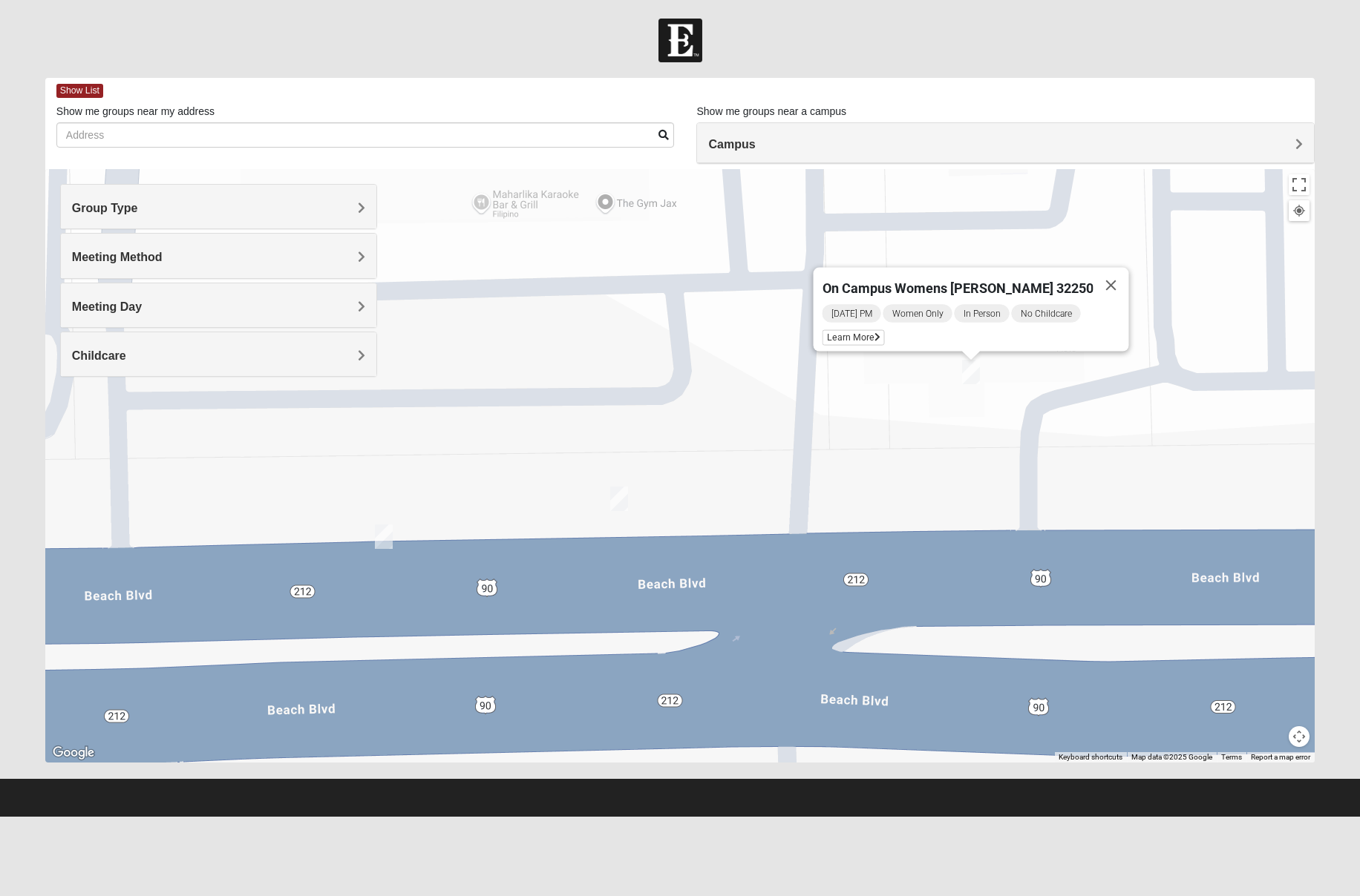
click at [616, 501] on img "On Campus Womens Batteh / Wagner 32250" at bounding box center [619, 499] width 18 height 25
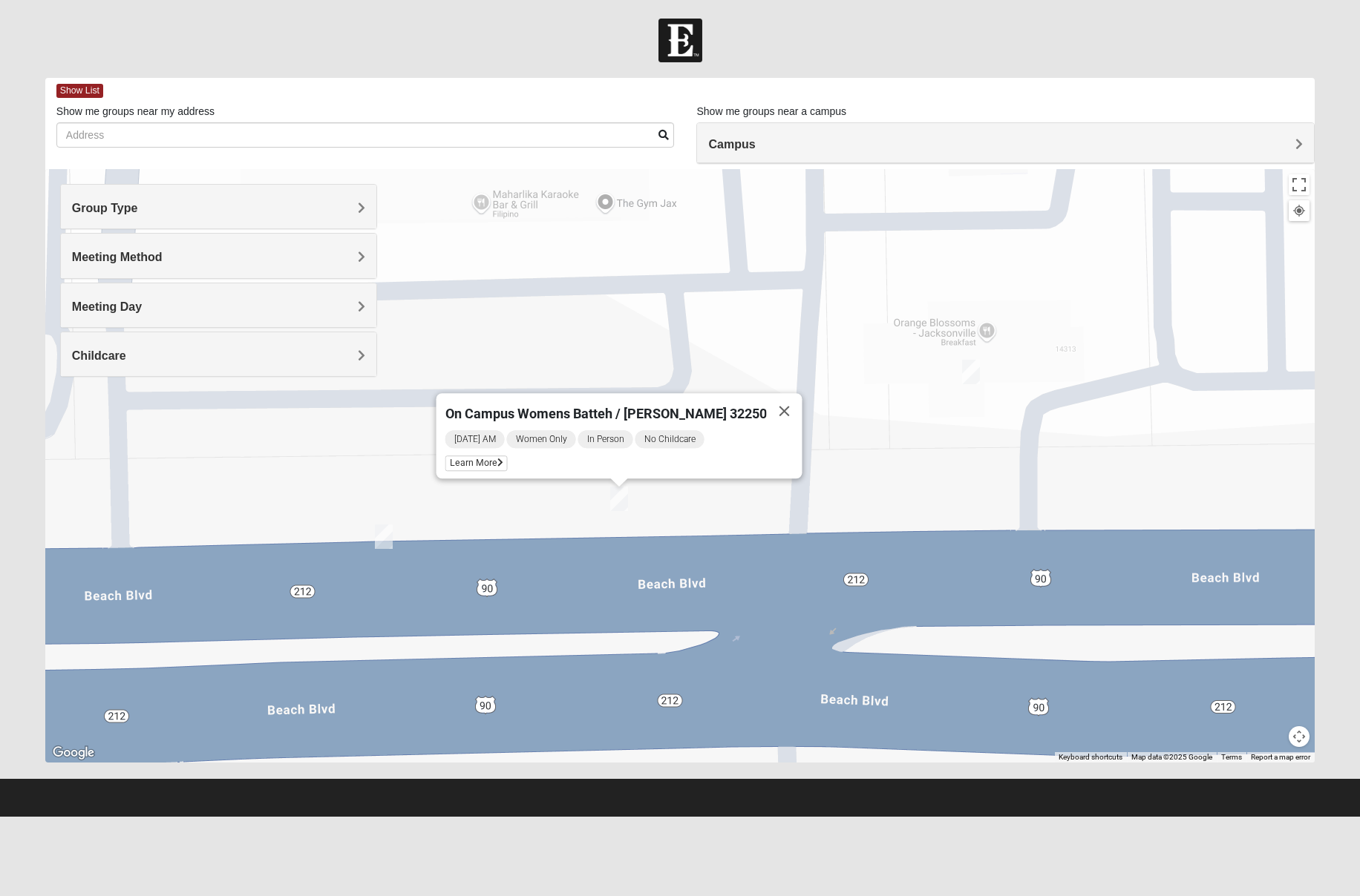
click at [387, 535] on img "On Campus Womens Smith 32250" at bounding box center [384, 537] width 18 height 25
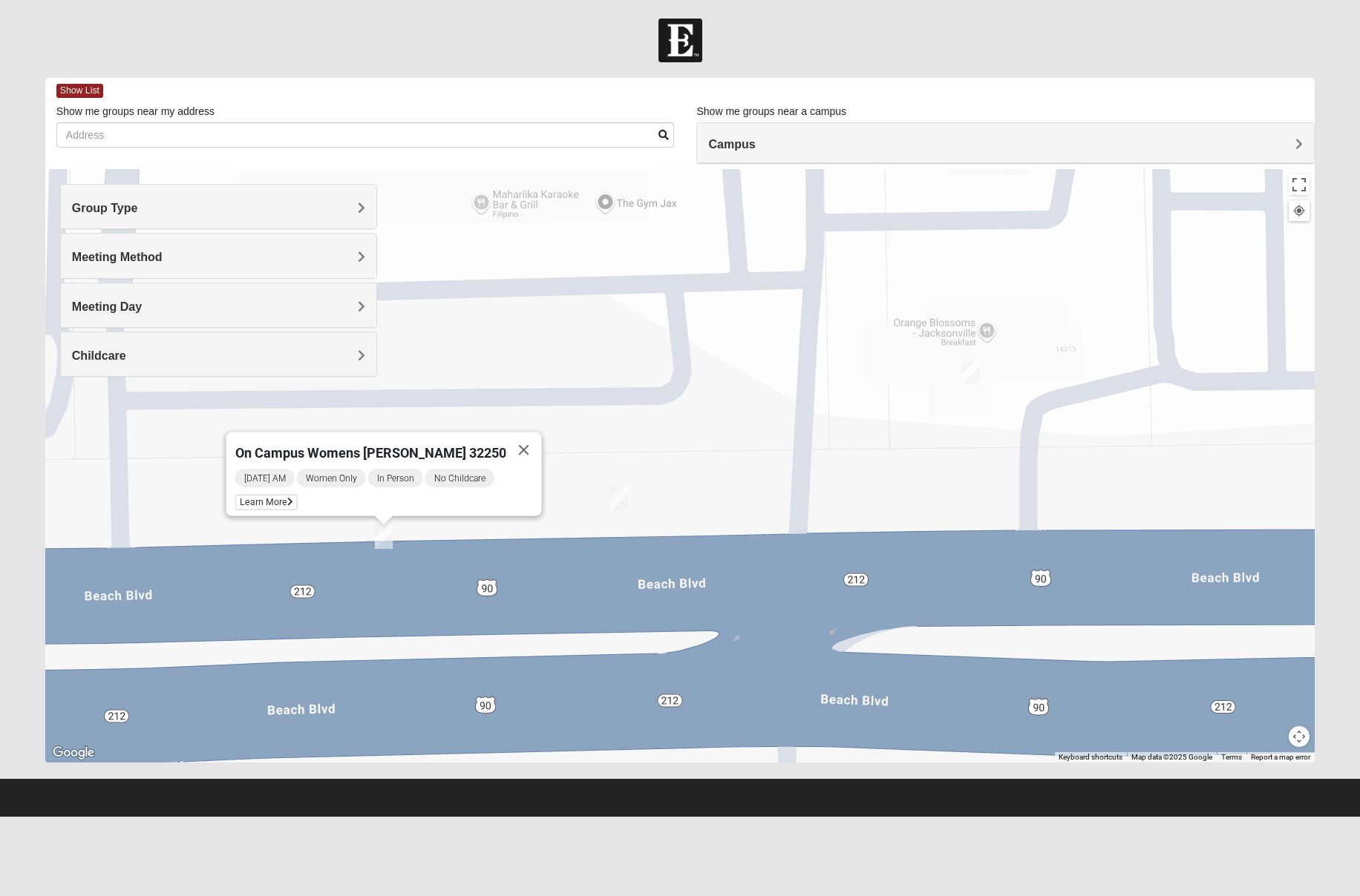
click at [511, 440] on button "Close" at bounding box center [522, 450] width 35 height 35
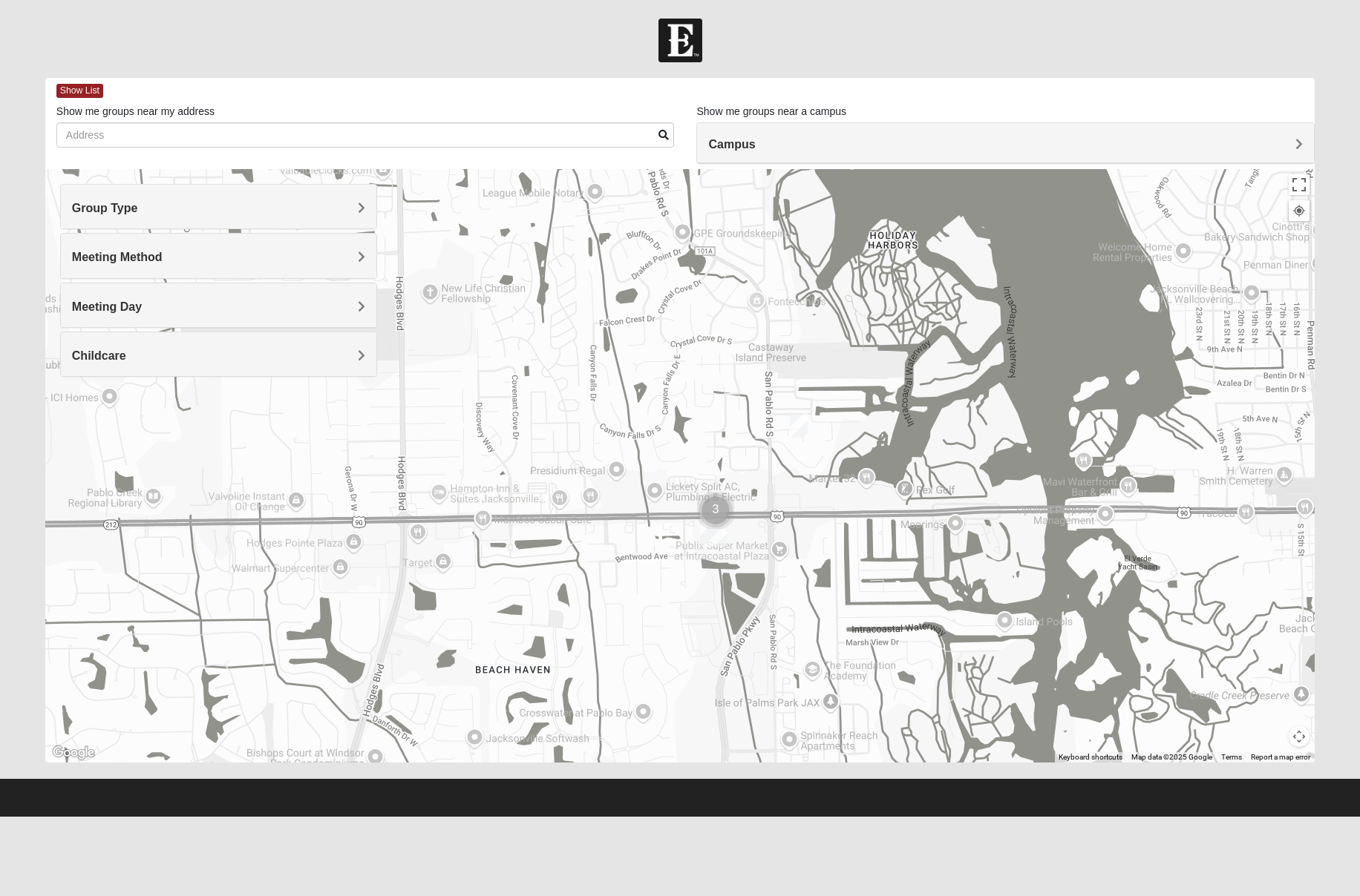
click at [711, 533] on img "San Pablo" at bounding box center [713, 529] width 26 height 35
click at [809, 430] on div "San Pablo 14286 Beach Blvd Jacksonville, FL 32250-1561" at bounding box center [680, 465] width 1269 height 593
click at [800, 427] on img "Womens Hullinger 32224" at bounding box center [799, 426] width 18 height 25
click at [694, 384] on span "Learn More" at bounding box center [705, 392] width 63 height 16
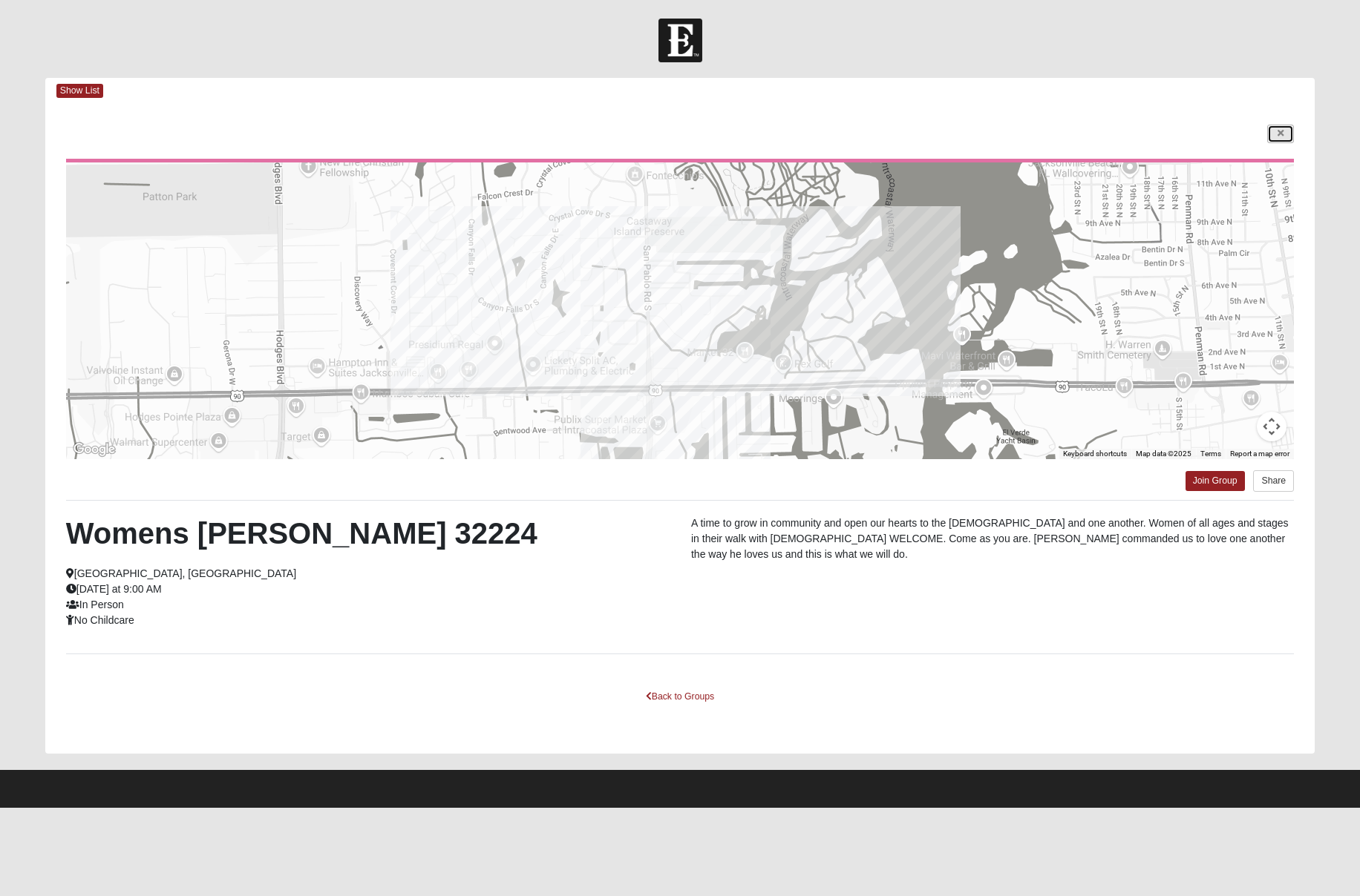
click at [1277, 125] on link at bounding box center [1280, 134] width 26 height 18
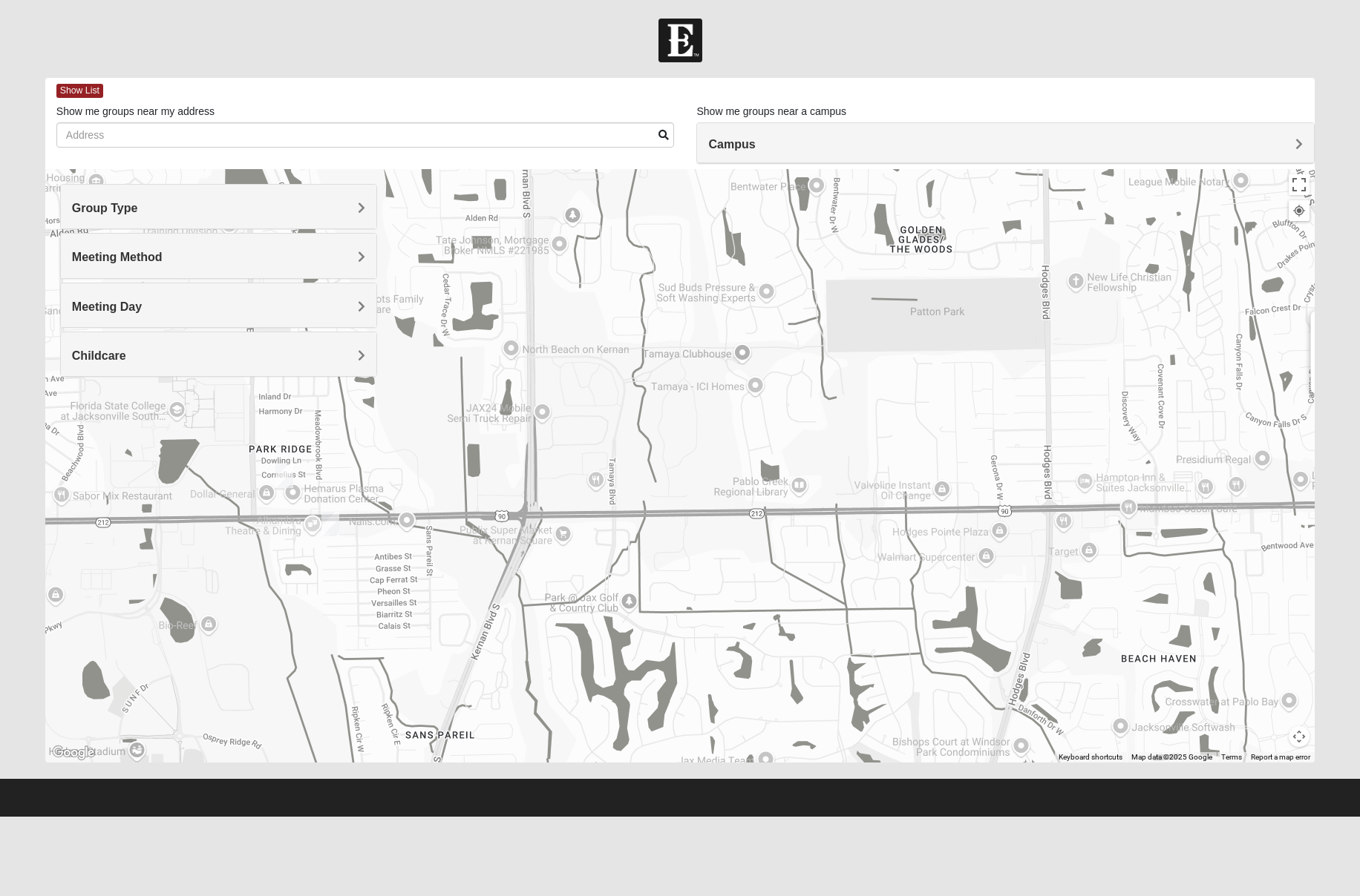
drag, startPoint x: 198, startPoint y: 490, endPoint x: 558, endPoint y: 475, distance: 360.3
click at [558, 475] on div "Womens Hullinger 32224 Saturday AM Women Only In Person No Childcare Learn More" at bounding box center [680, 465] width 1269 height 593
click at [288, 474] on img "Womens Campanella/Harnek 32246" at bounding box center [285, 476] width 18 height 25
click at [329, 523] on img "Womens Chapman 32224" at bounding box center [330, 525] width 18 height 25
click at [213, 561] on div "Womens Chapman 32224 Tuesday AM Women Only In Person No Childcare Learn More" at bounding box center [680, 465] width 1269 height 593
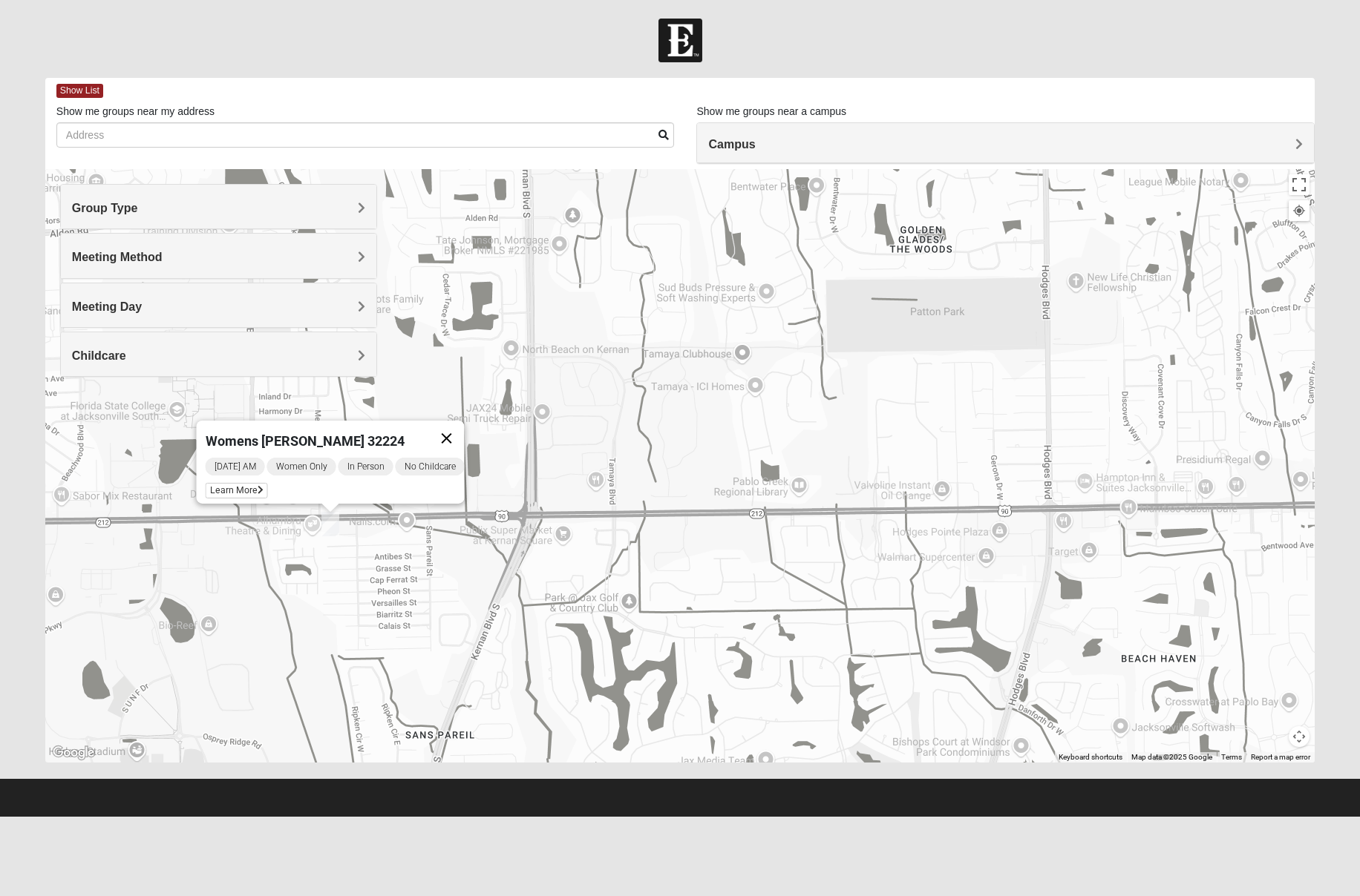
click at [457, 431] on button "Close" at bounding box center [446, 438] width 35 height 35
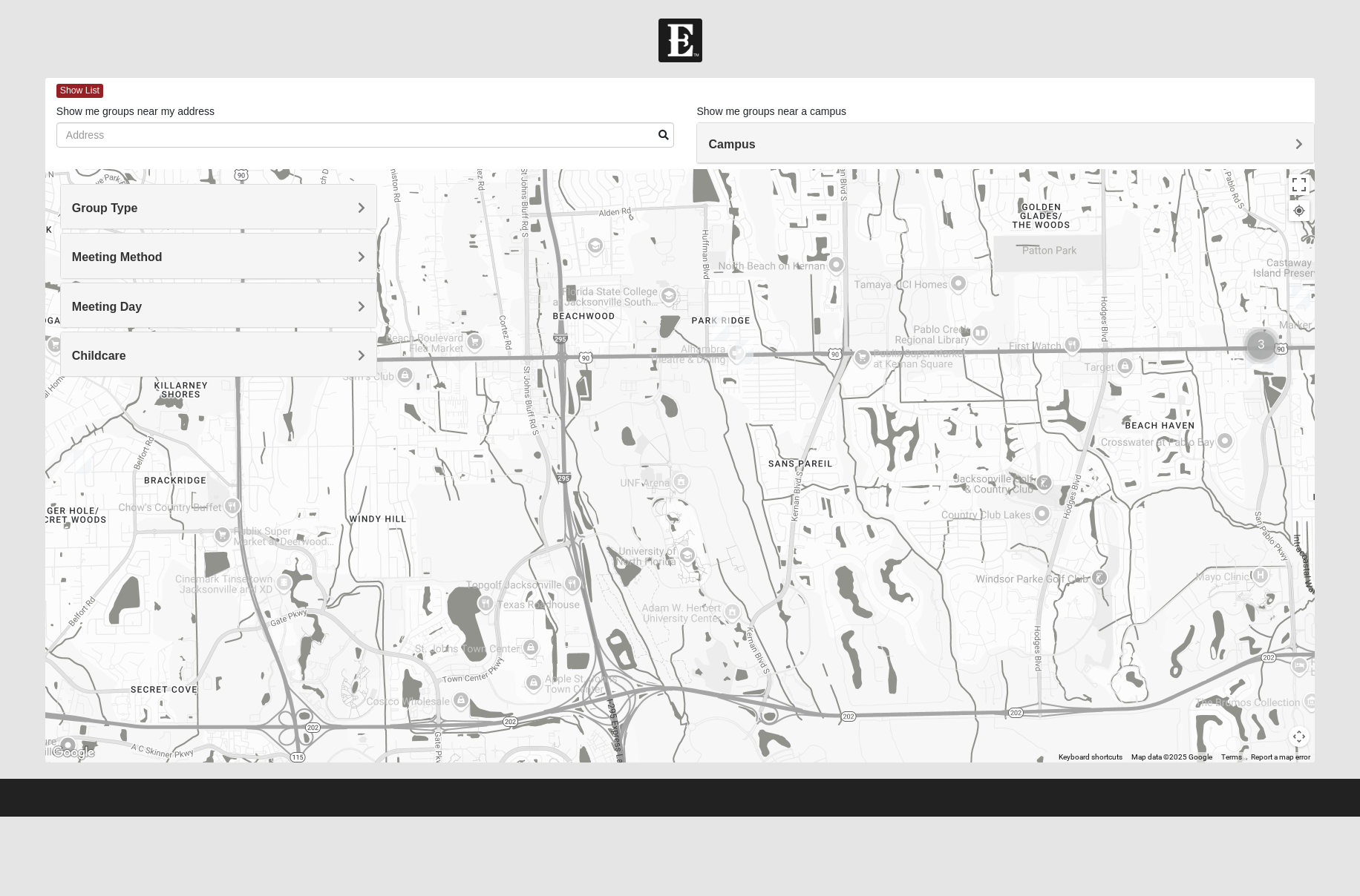
drag, startPoint x: 562, startPoint y: 582, endPoint x: 827, endPoint y: 448, distance: 297.0
click at [827, 448] on div "To navigate, press the arrow keys." at bounding box center [680, 465] width 1269 height 593
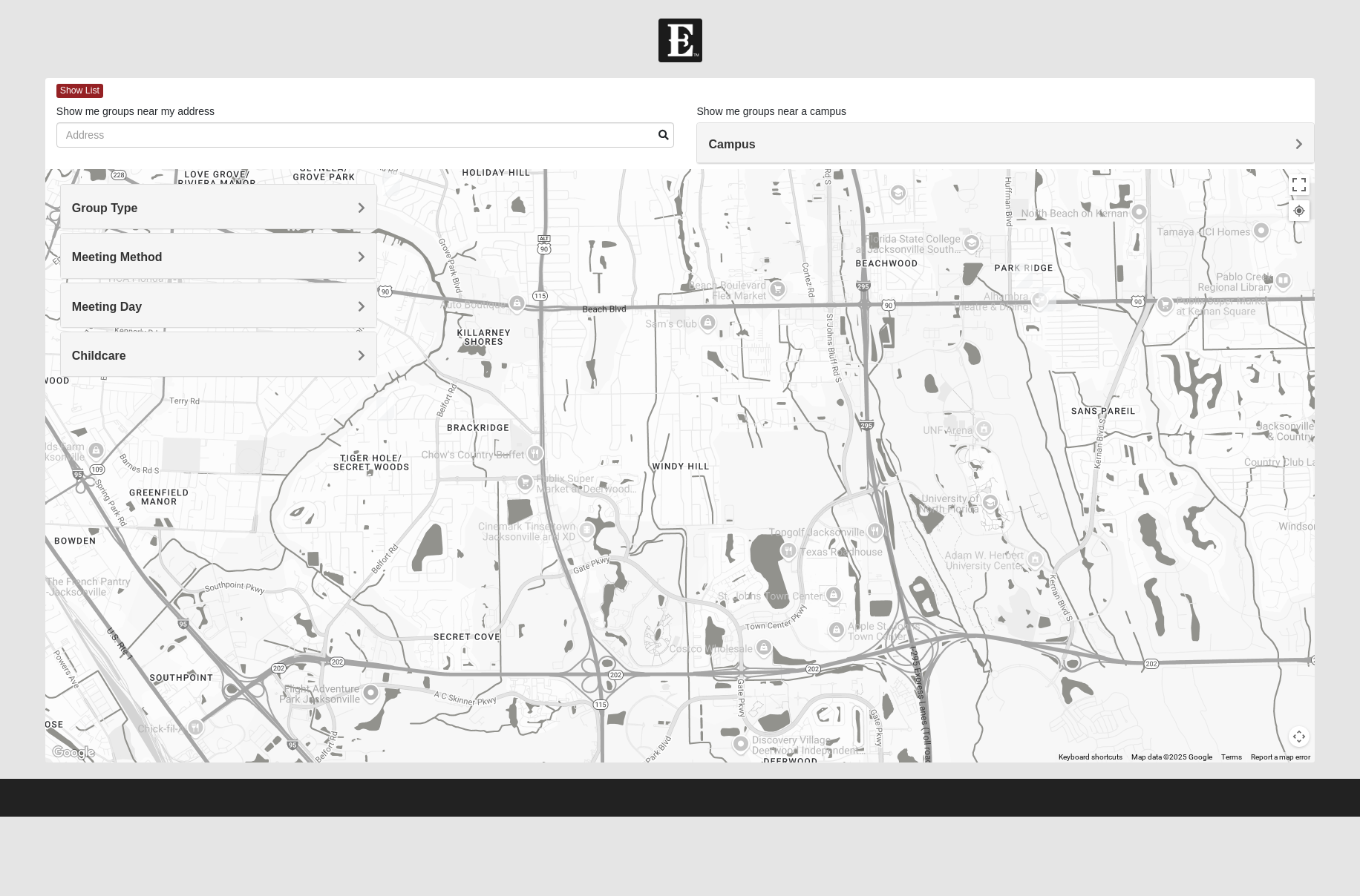
drag, startPoint x: 460, startPoint y: 496, endPoint x: 749, endPoint y: 447, distance: 293.1
click at [749, 447] on div "To navigate, press the arrow keys." at bounding box center [680, 465] width 1269 height 593
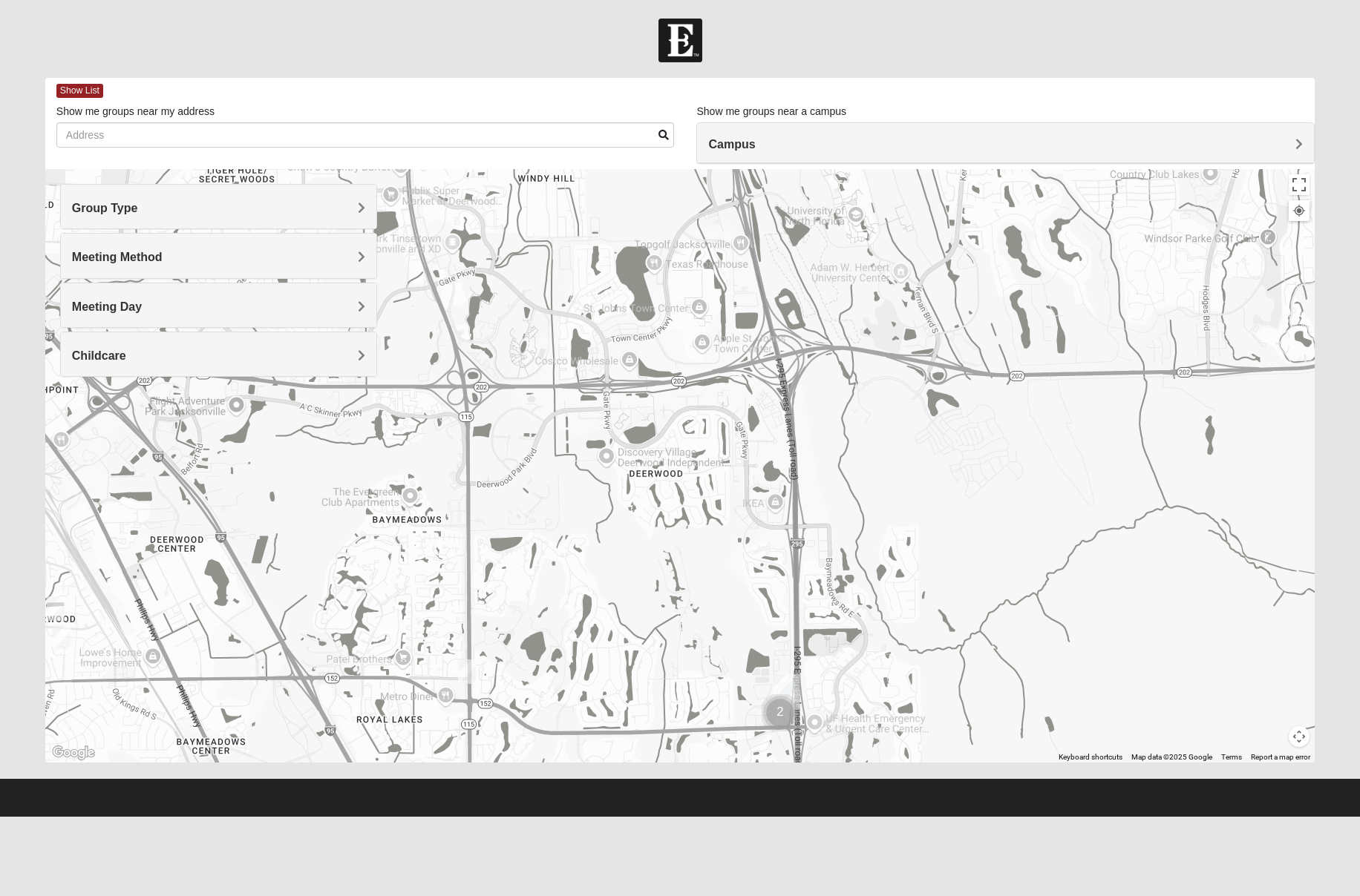
drag, startPoint x: 741, startPoint y: 597, endPoint x: 618, endPoint y: 343, distance: 282.2
click at [618, 343] on div "To navigate, press the arrow keys." at bounding box center [680, 465] width 1269 height 593
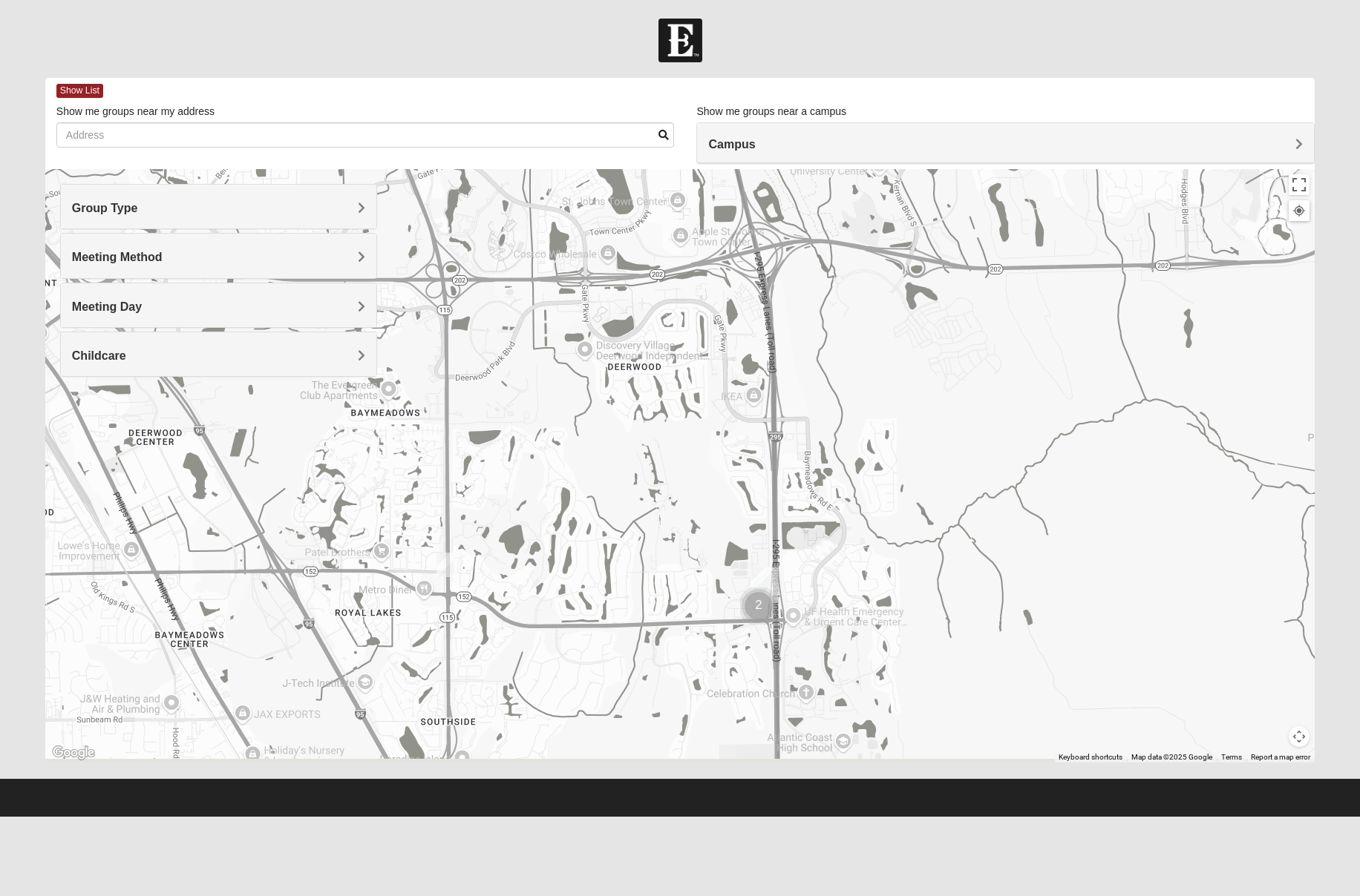
drag, startPoint x: 567, startPoint y: 593, endPoint x: 550, endPoint y: 512, distance: 82.8
click at [550, 512] on div "To navigate, press the arrow keys." at bounding box center [680, 465] width 1269 height 593
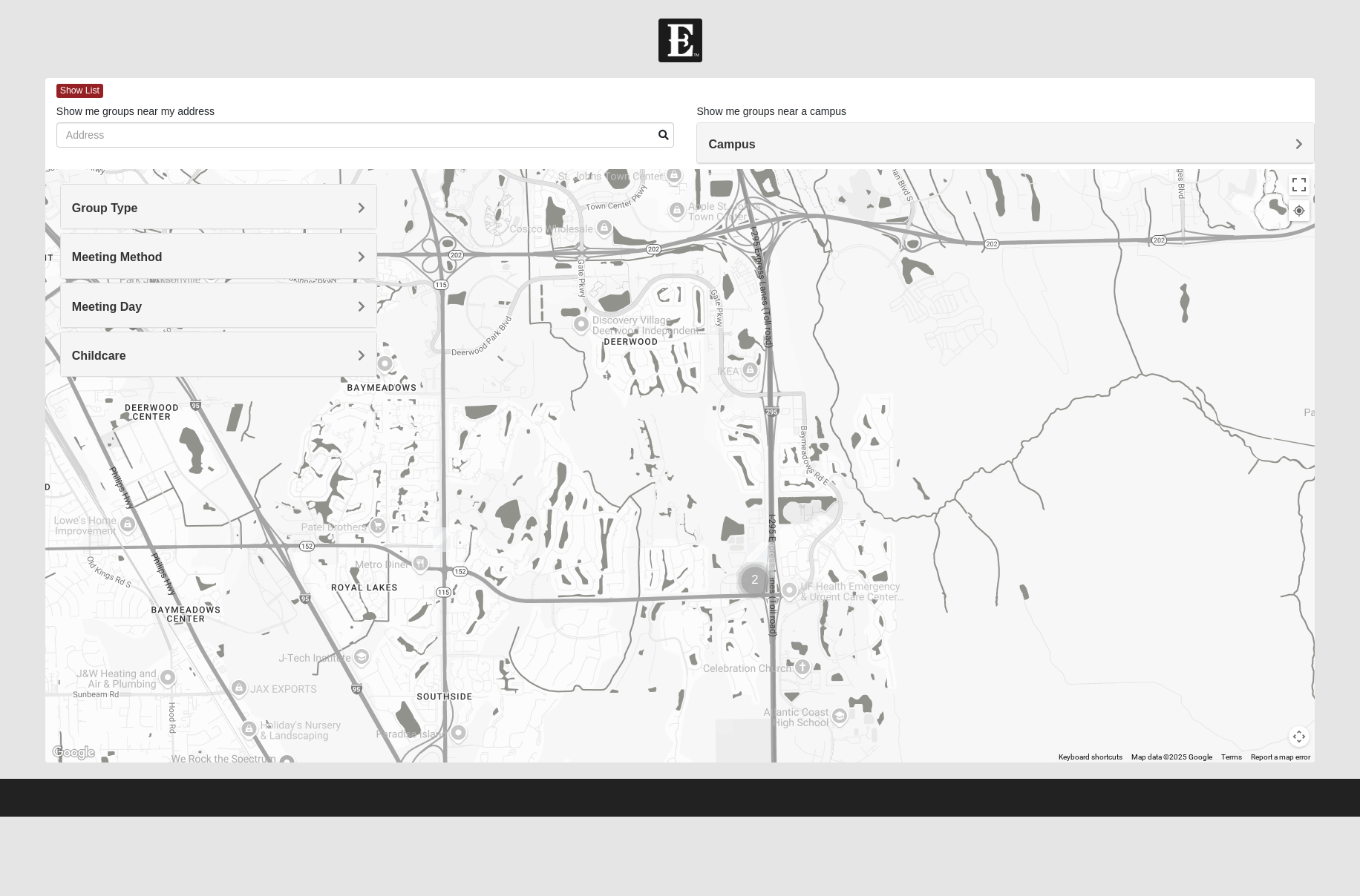
click at [438, 539] on img "Womens Coady" at bounding box center [442, 540] width 18 height 25
click at [573, 438] on button "Close" at bounding box center [557, 454] width 35 height 35
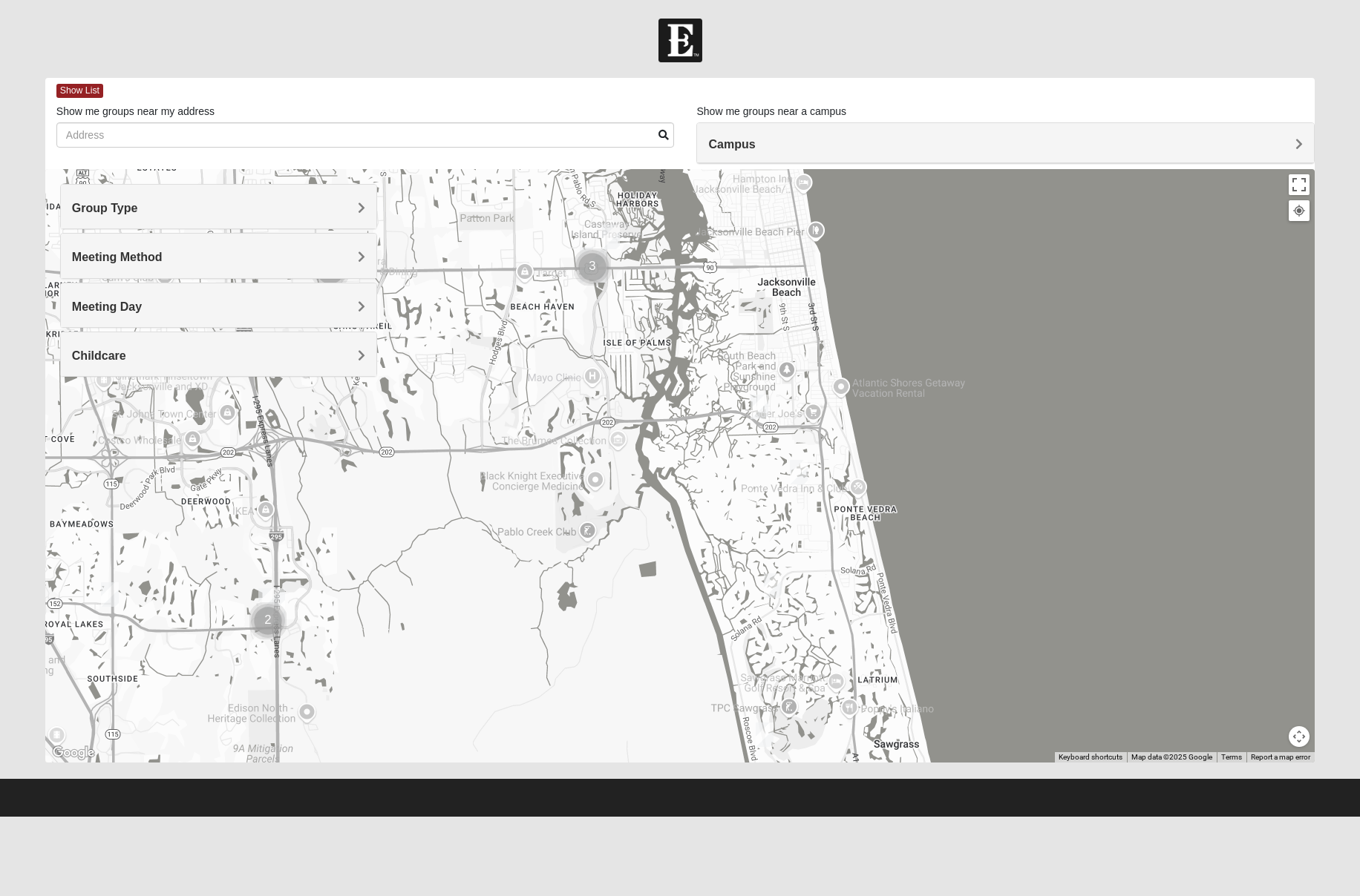
drag, startPoint x: 947, startPoint y: 535, endPoint x: 504, endPoint y: 613, distance: 449.8
click at [504, 613] on div at bounding box center [680, 465] width 1269 height 593
click at [757, 410] on img "Womens Doudna 32250" at bounding box center [759, 407] width 18 height 25
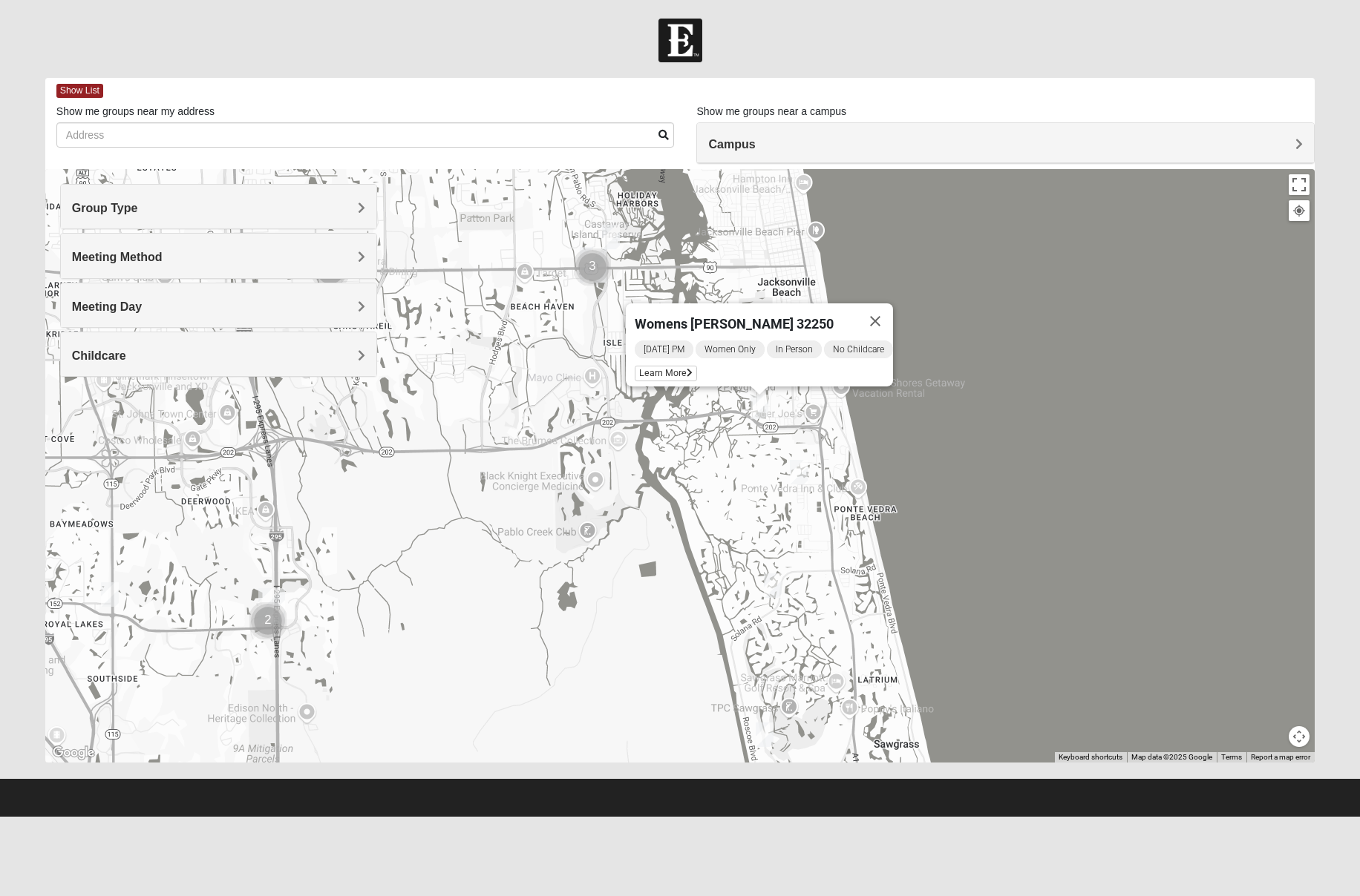
click at [770, 580] on img "Womens Paul 32082" at bounding box center [772, 586] width 18 height 25
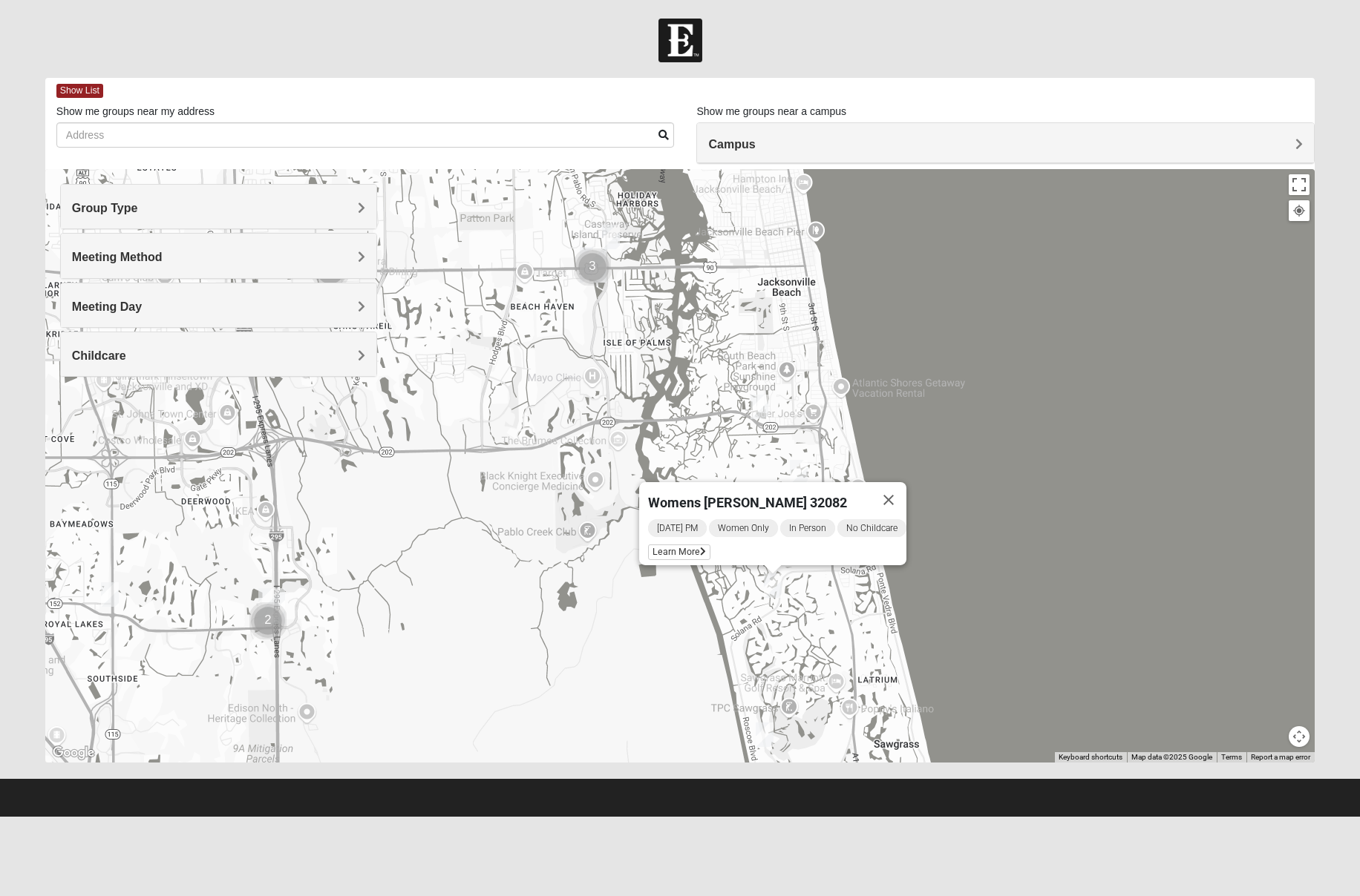
click at [756, 406] on img "Womens Doudna 32250" at bounding box center [759, 407] width 18 height 25
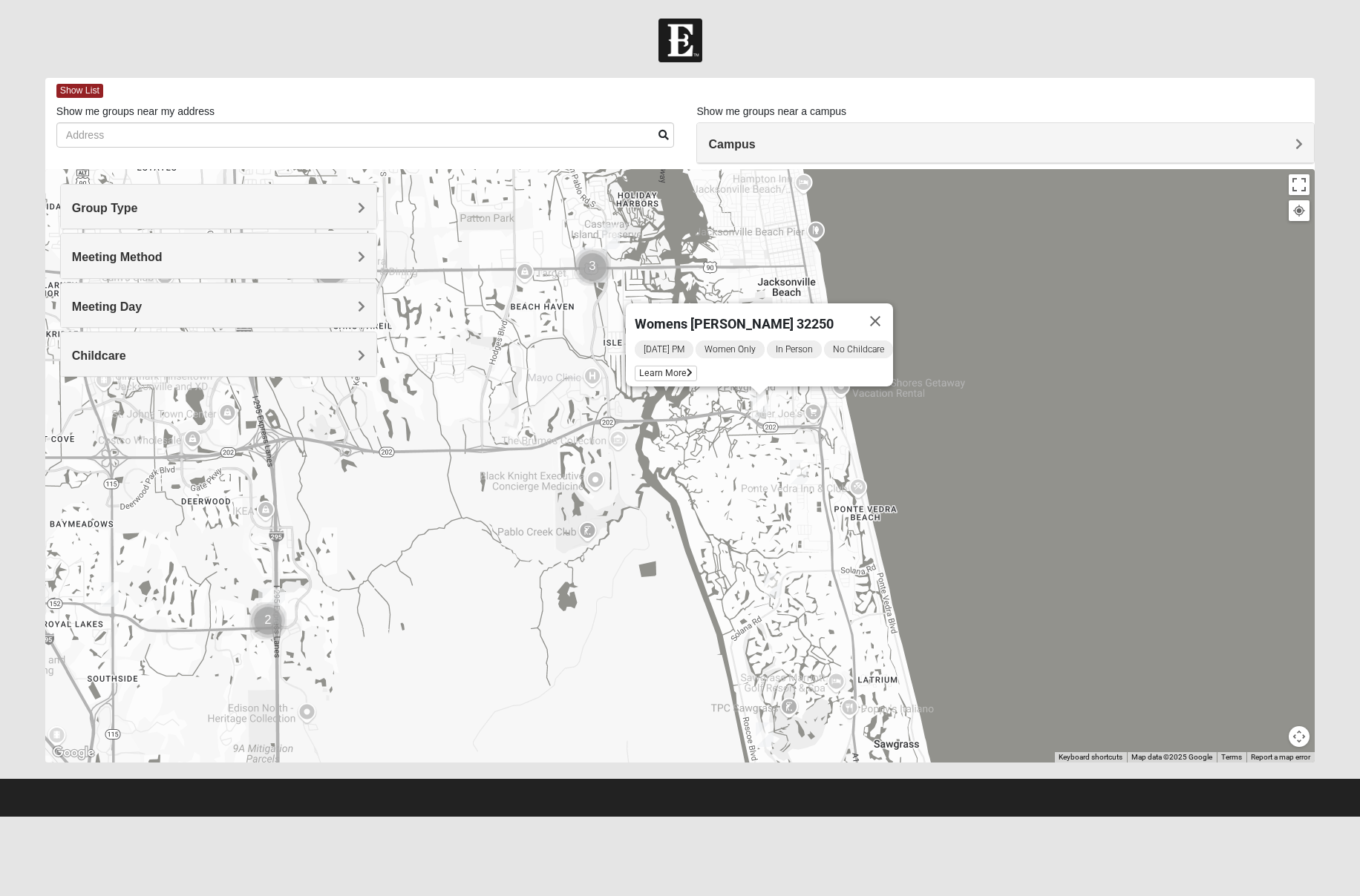
click at [616, 230] on img "Womens Hullinger 32224" at bounding box center [611, 237] width 18 height 25
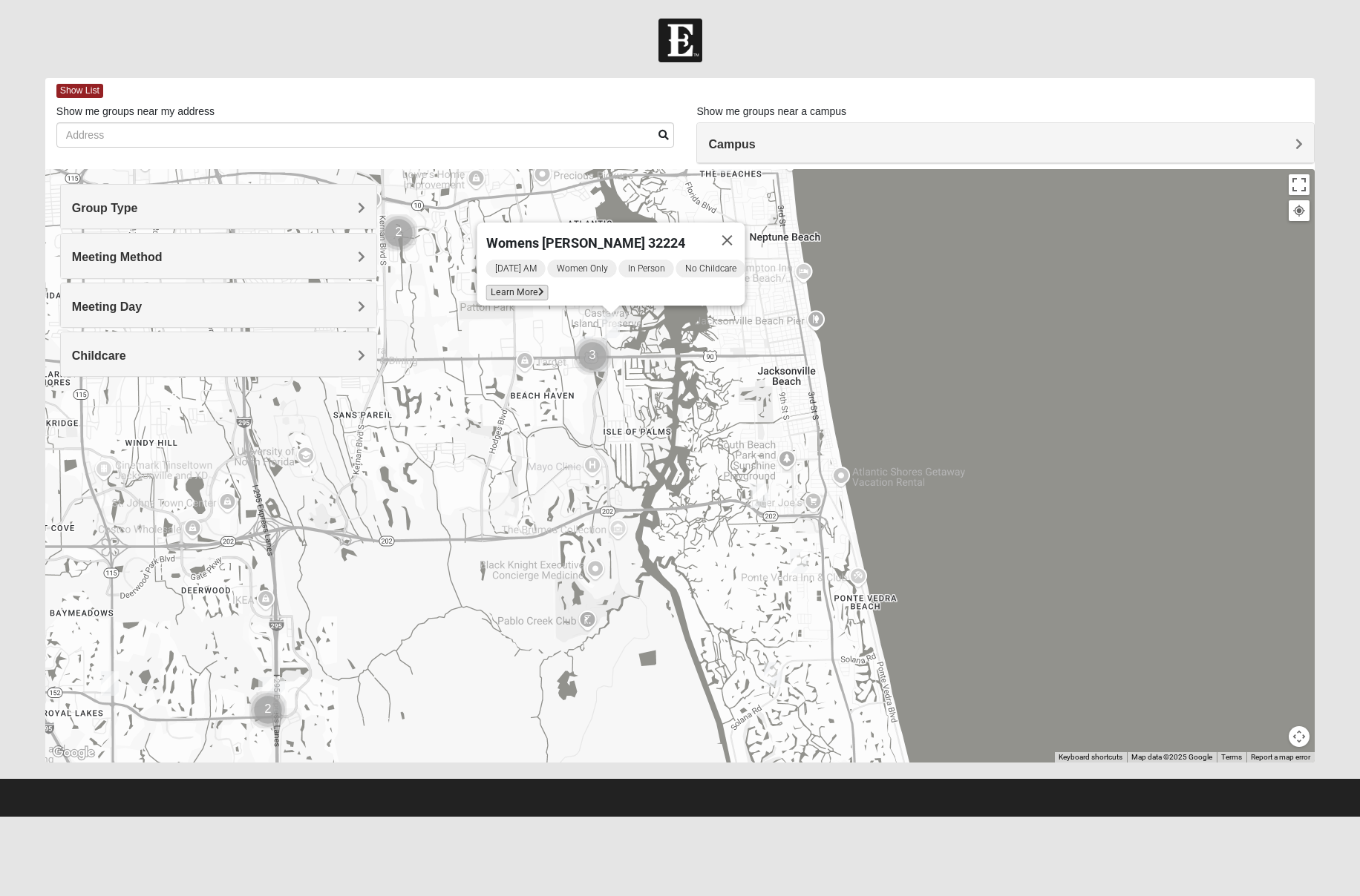
click at [518, 285] on span "Learn More" at bounding box center [517, 292] width 63 height 16
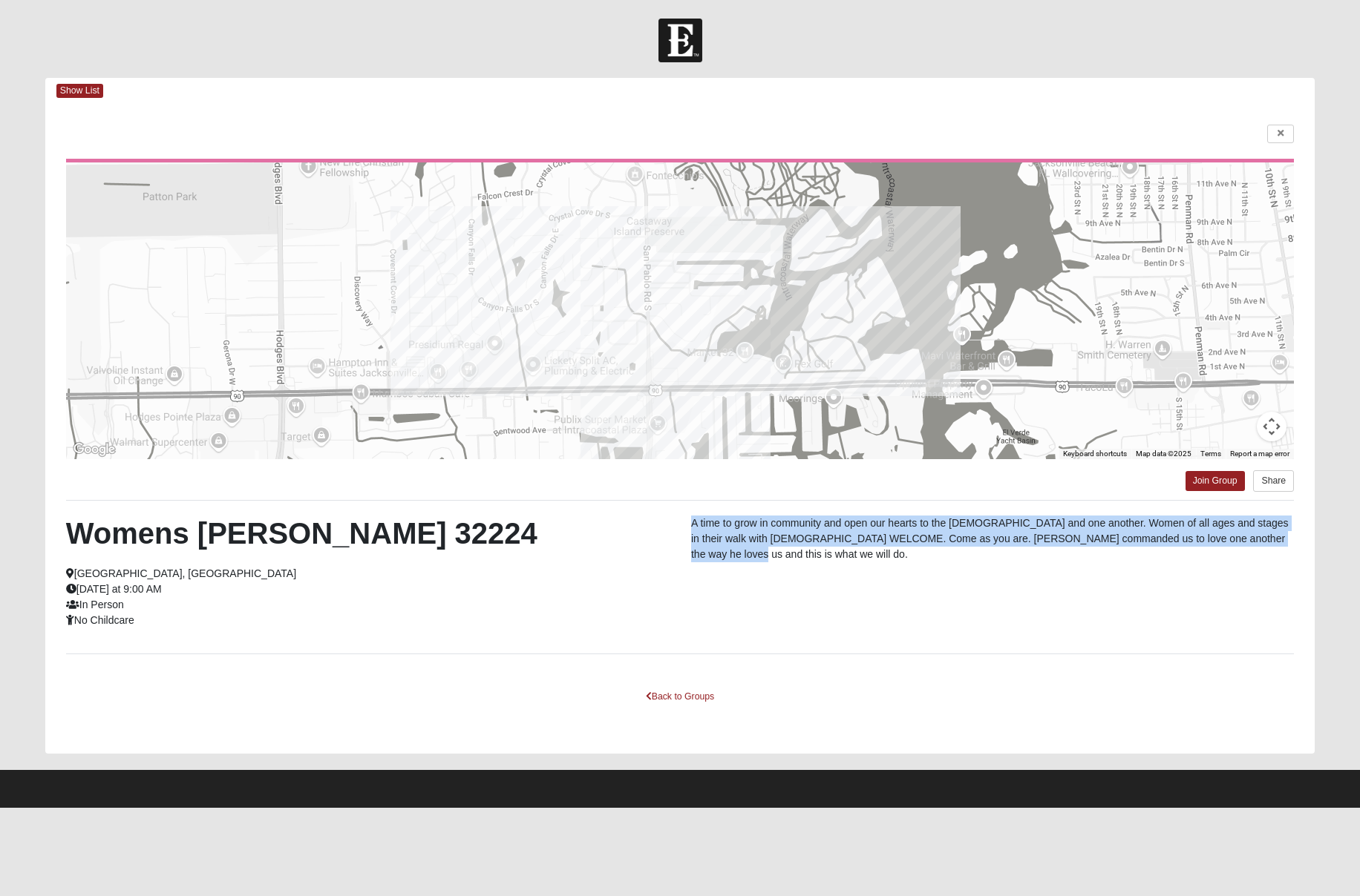
drag, startPoint x: 687, startPoint y: 512, endPoint x: 697, endPoint y: 556, distance: 45.1
click at [697, 556] on div "← Move left → Move right ↑ Move up ↓ Move down + Zoom in - Zoom out Home Jump l…" at bounding box center [680, 429] width 1269 height 650
click at [697, 553] on div "A time to grow in community and open our hearts to the Gospel and one another. …" at bounding box center [992, 543] width 625 height 54
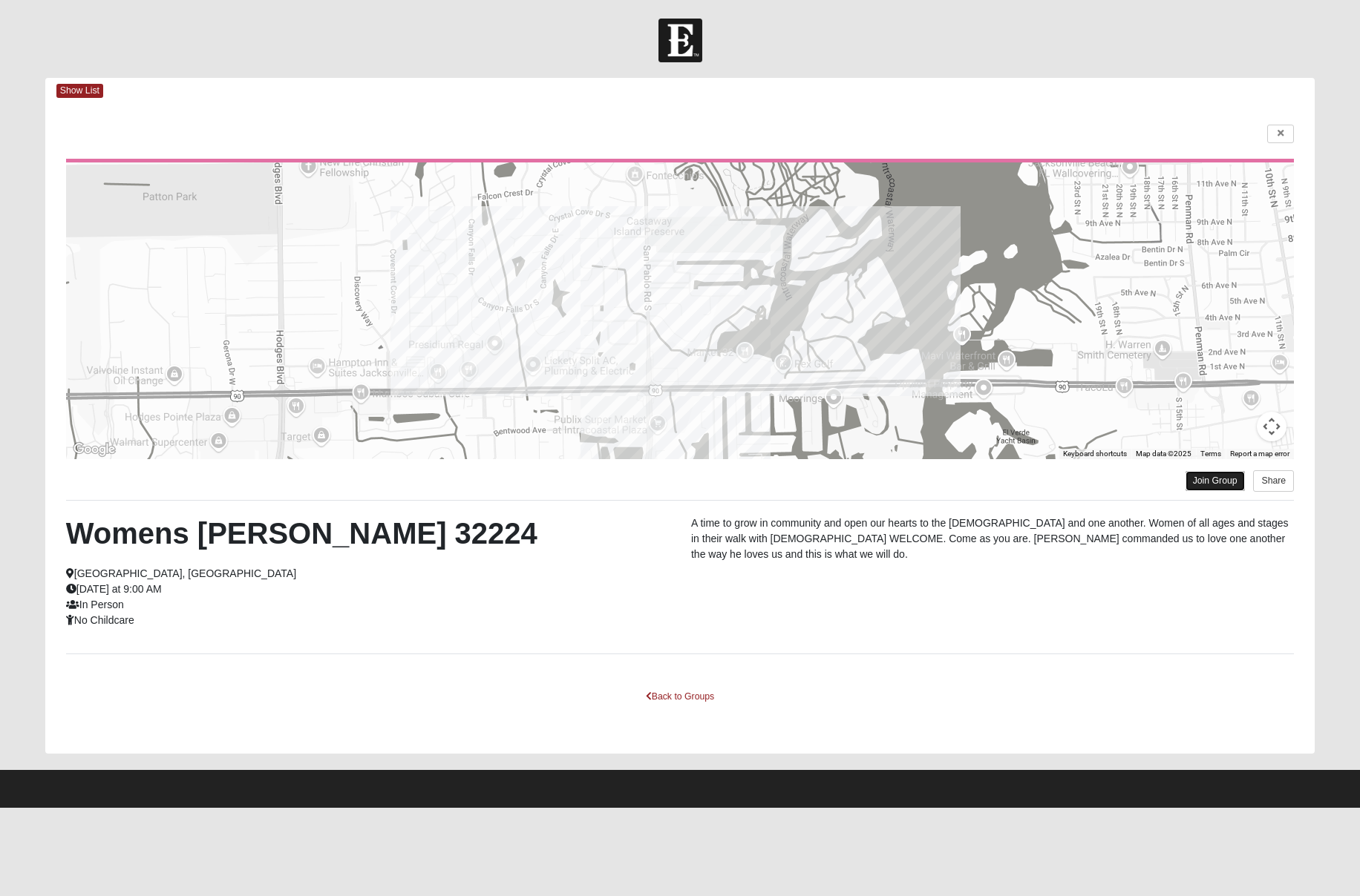
click at [1223, 485] on link "Join Group" at bounding box center [1215, 481] width 59 height 20
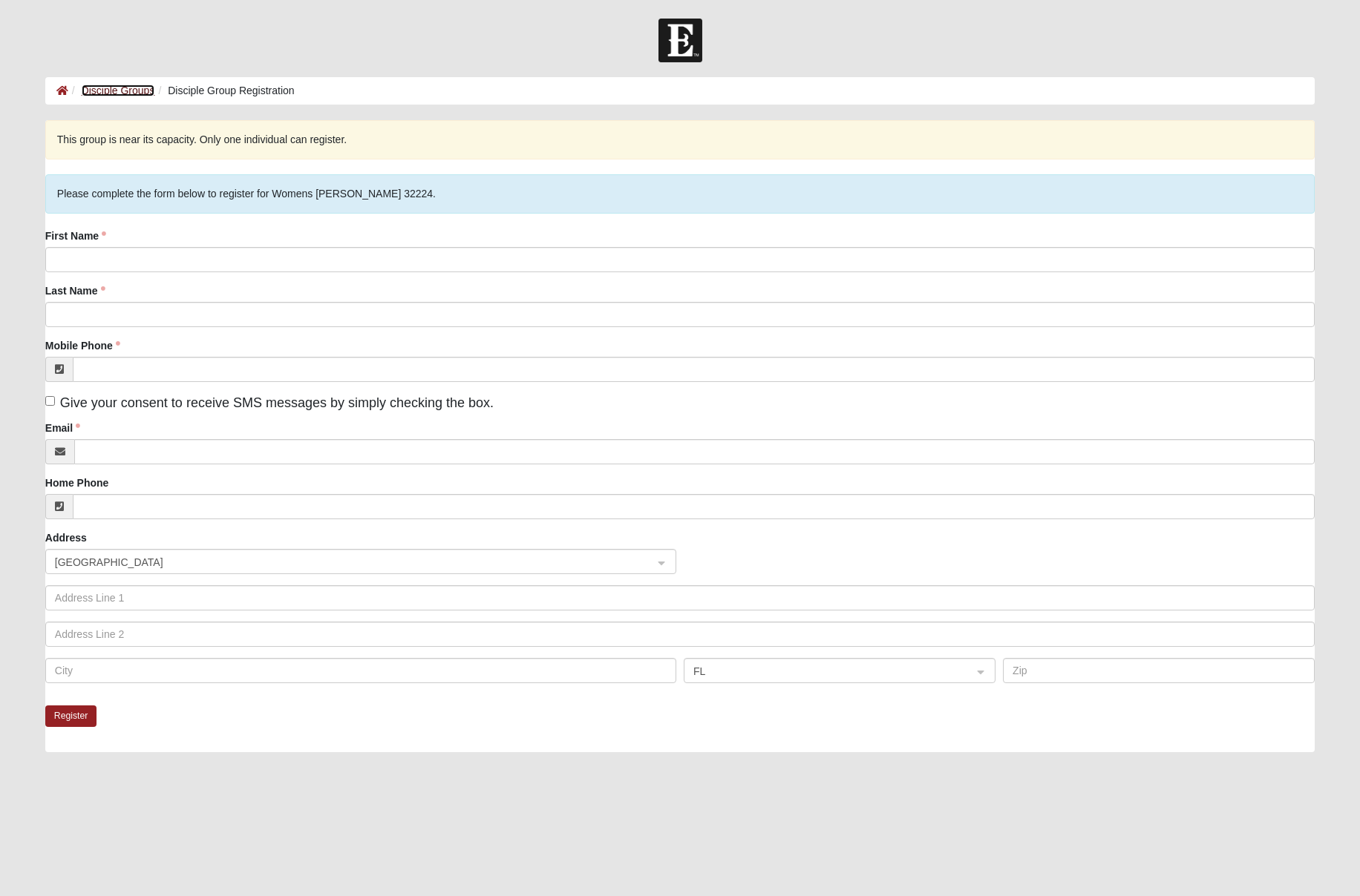
click at [137, 87] on link "Disciple Groups" at bounding box center [118, 91] width 73 height 12
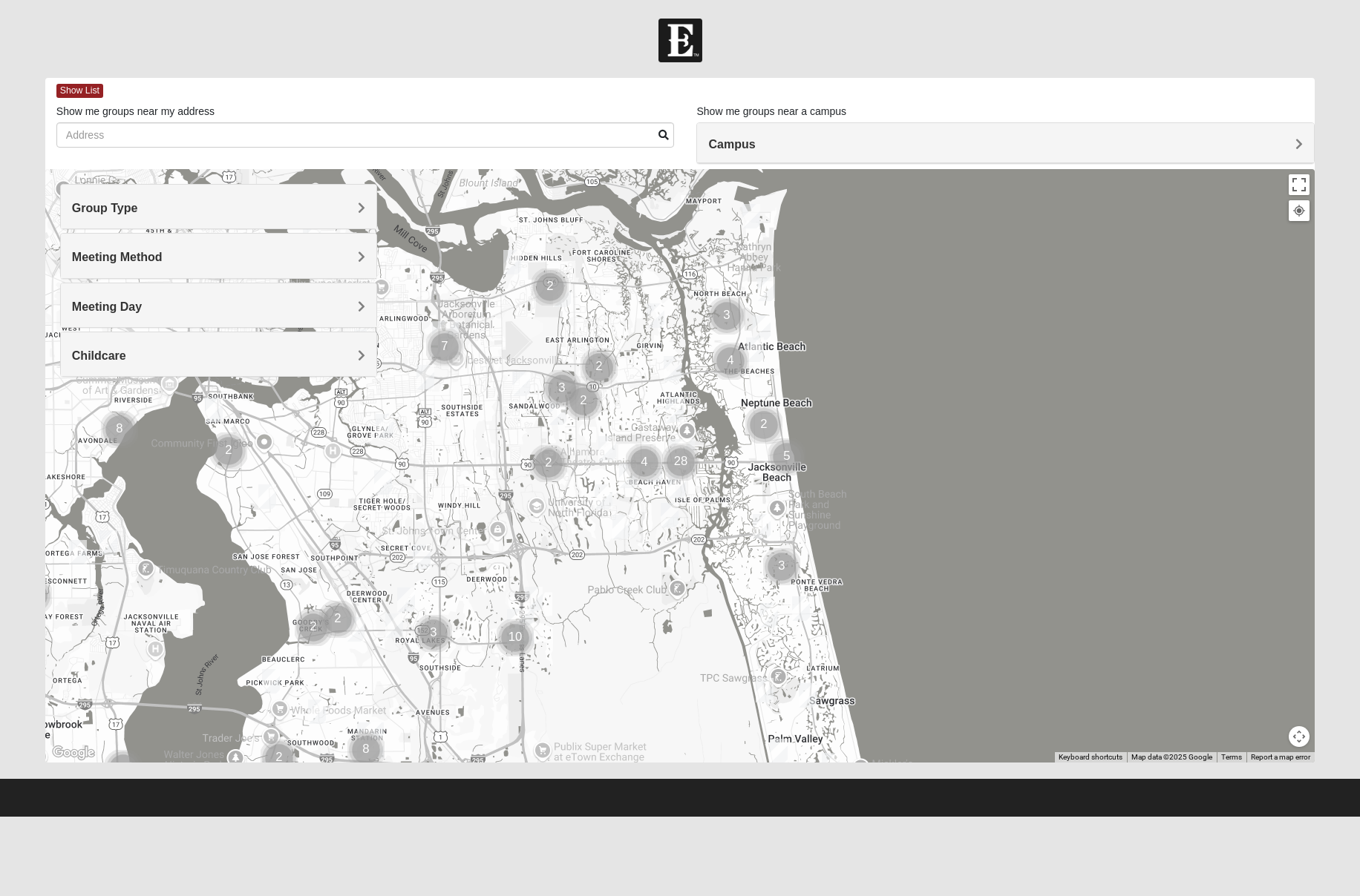
click at [303, 203] on h4 "Group Type" at bounding box center [219, 208] width 294 height 14
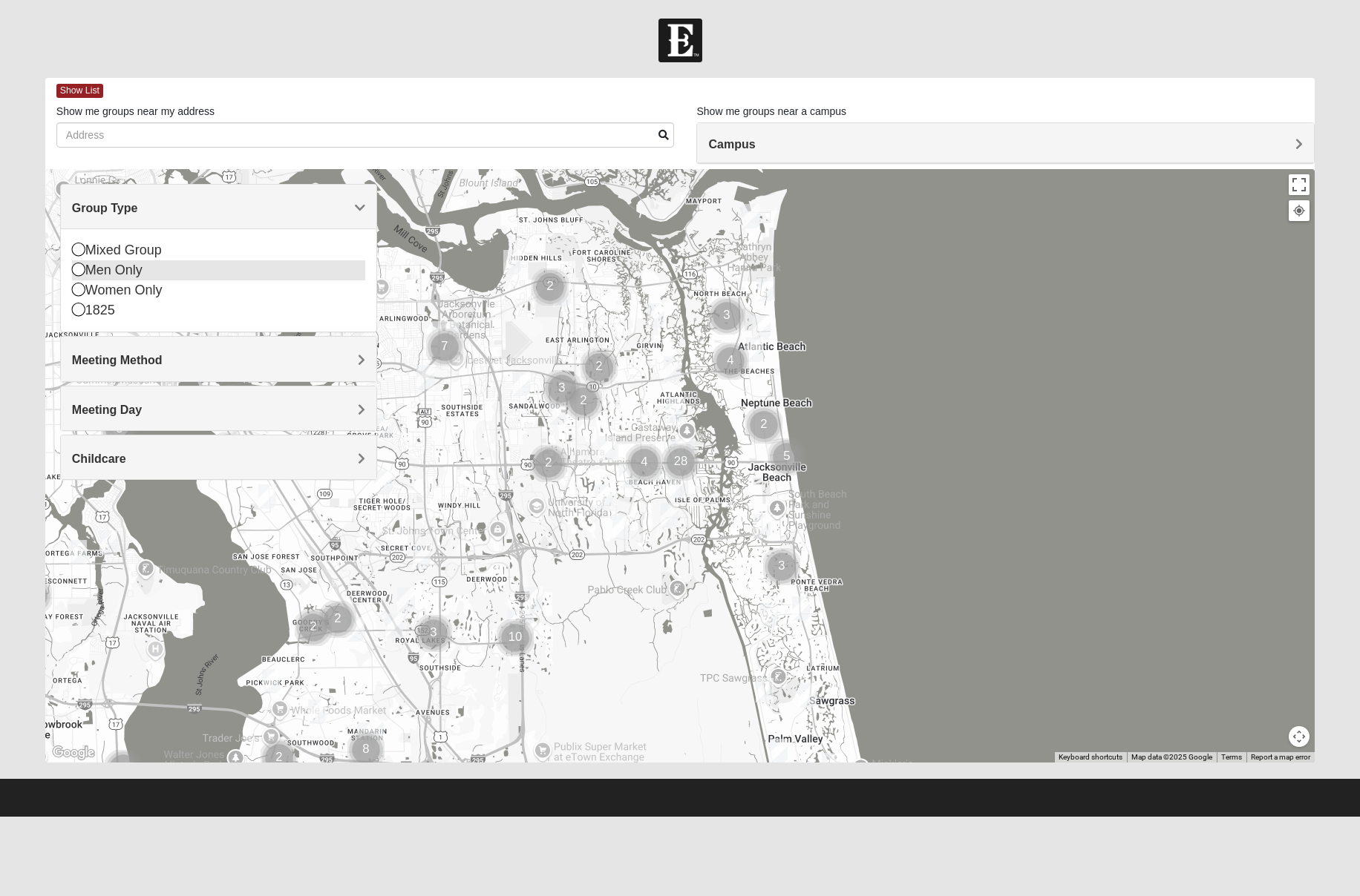
click at [80, 270] on icon at bounding box center [78, 269] width 13 height 13
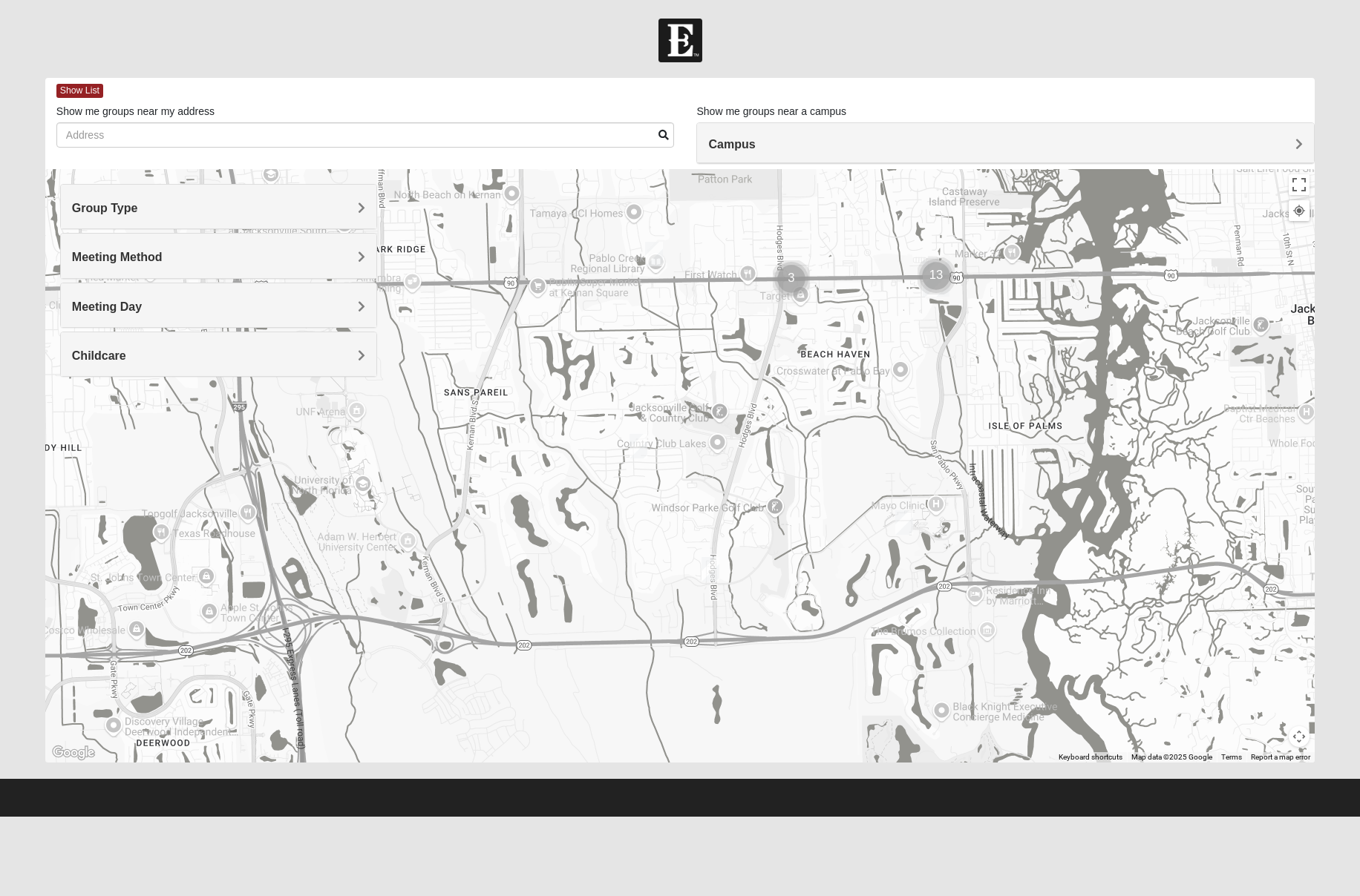
drag, startPoint x: 601, startPoint y: 564, endPoint x: 571, endPoint y: 396, distance: 170.7
click at [571, 396] on div at bounding box center [680, 465] width 1269 height 593
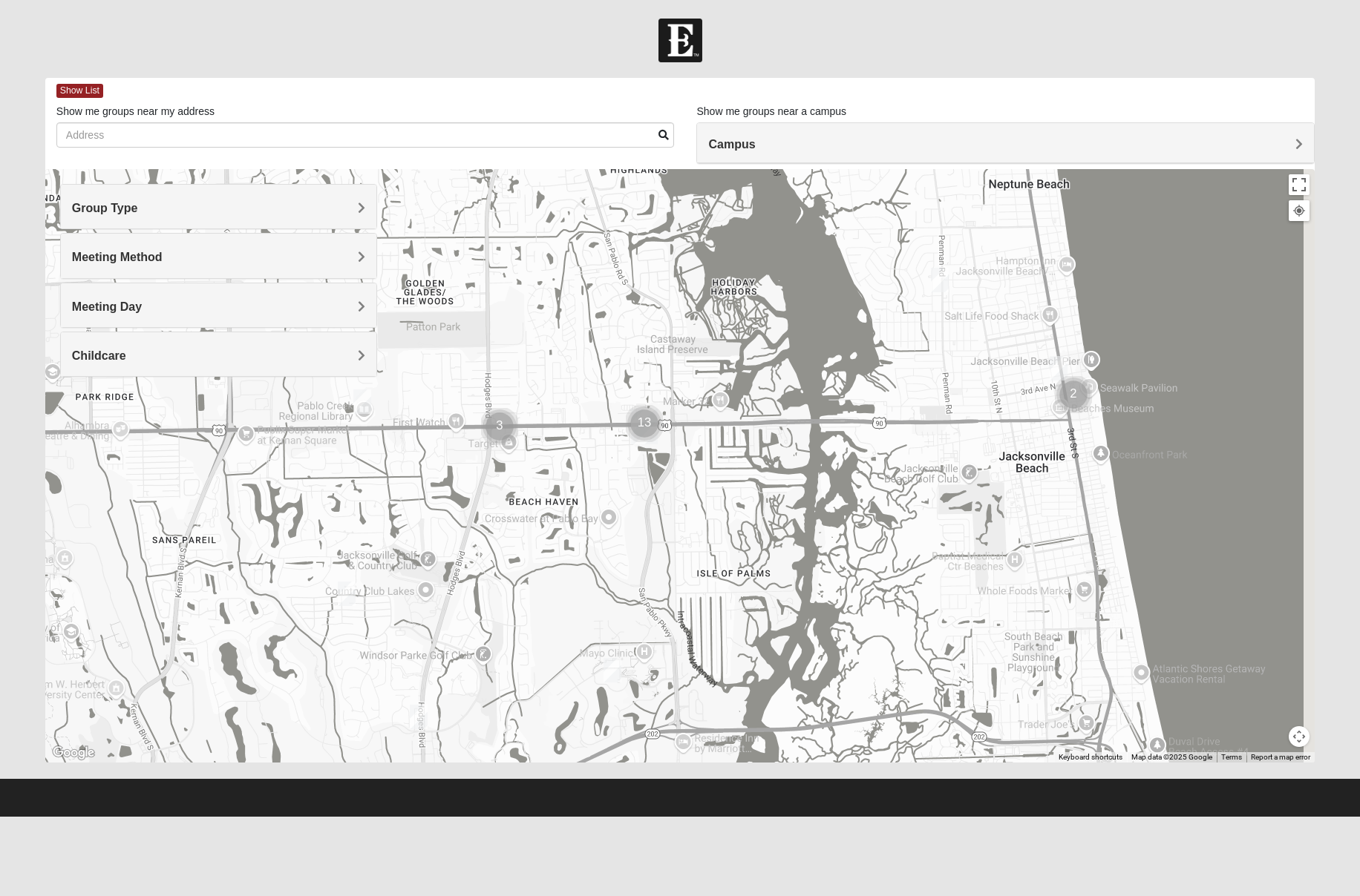
drag, startPoint x: 838, startPoint y: 402, endPoint x: 533, endPoint y: 540, distance: 334.8
click at [531, 553] on div at bounding box center [680, 465] width 1269 height 593
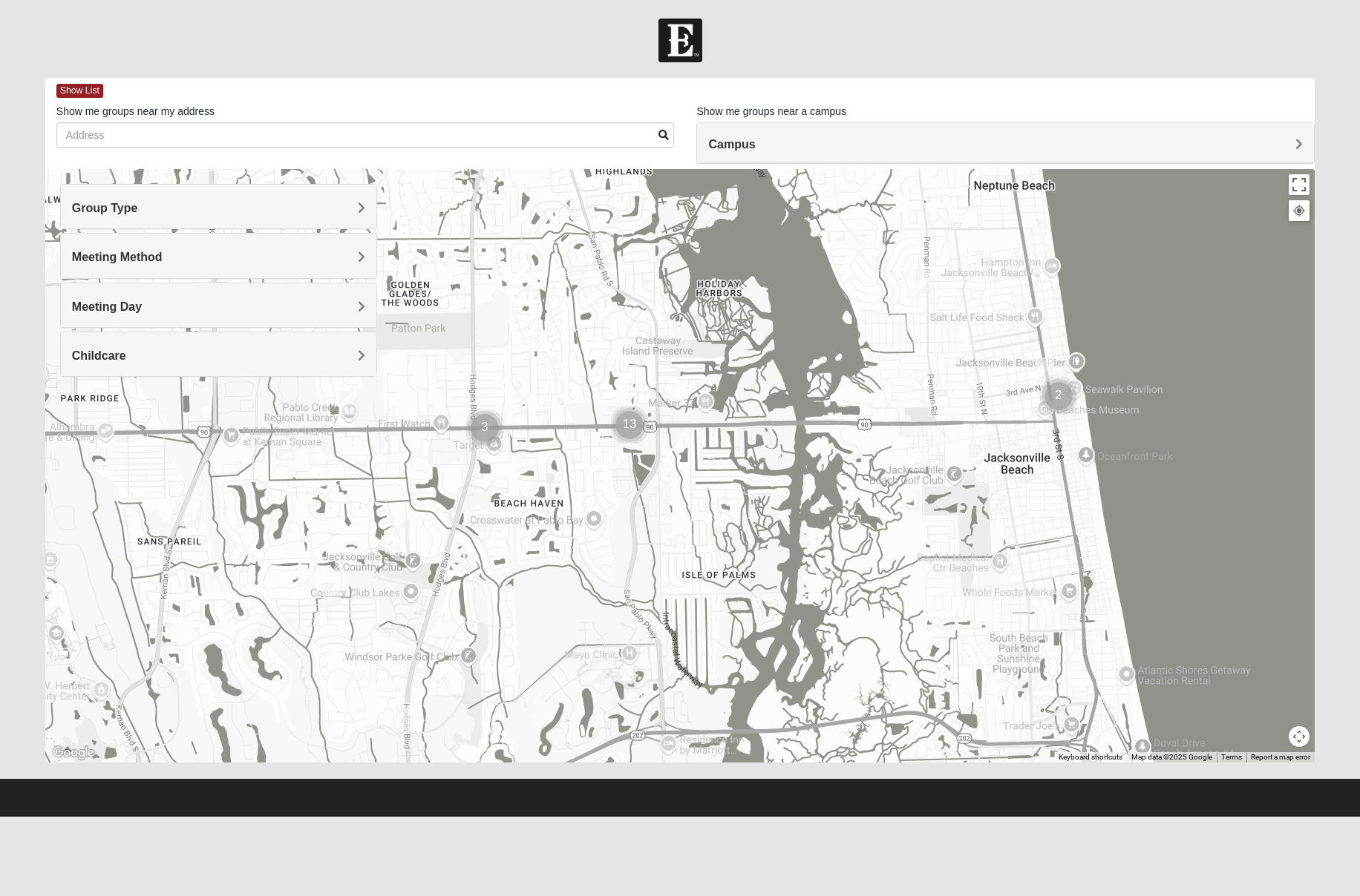
click at [627, 429] on img "Cluster of 13 groups" at bounding box center [629, 425] width 37 height 37
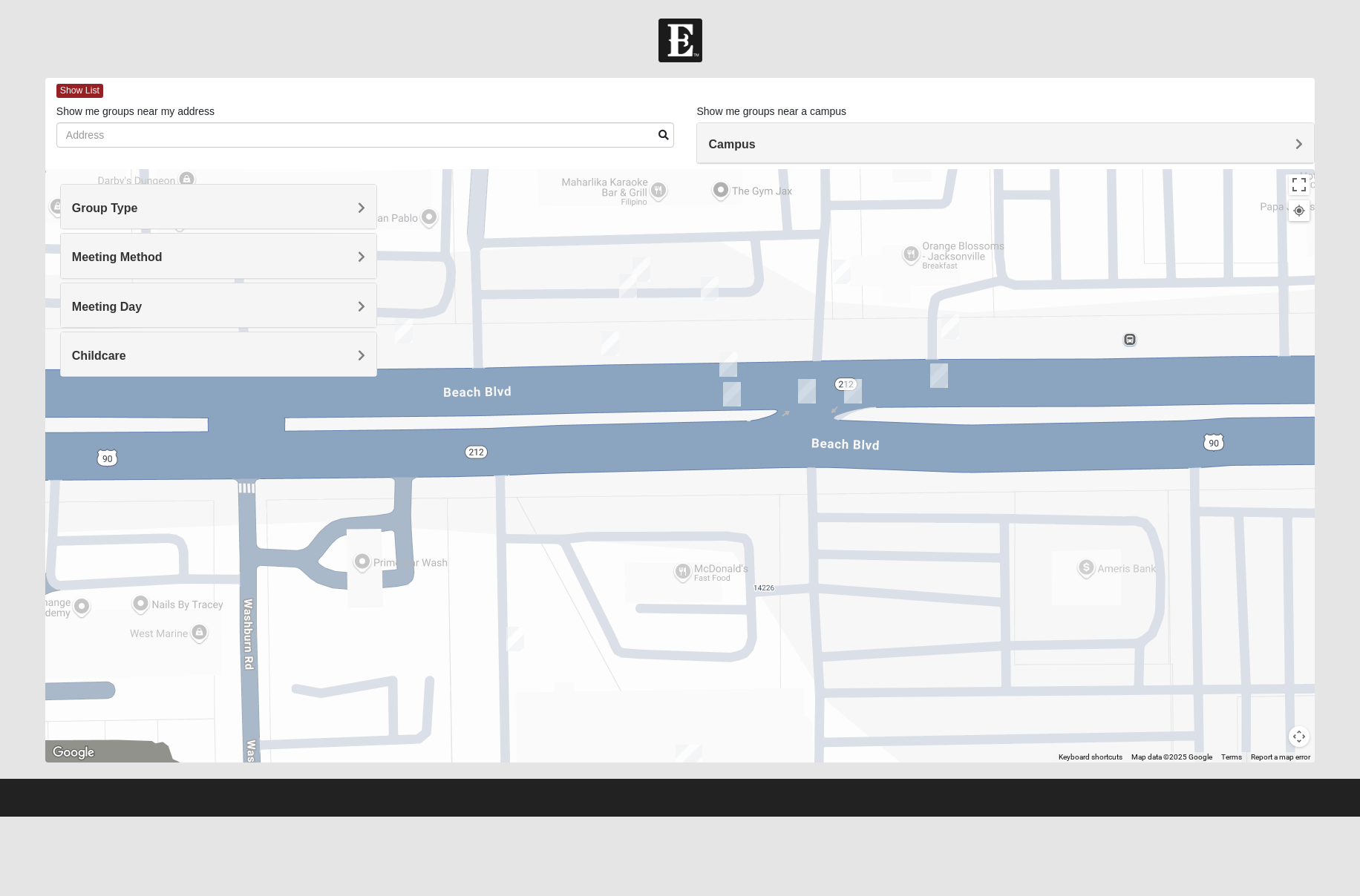
click at [727, 365] on img "Mens Vinke 32250" at bounding box center [728, 365] width 18 height 25
click at [733, 394] on img "Mens Cloin 32250" at bounding box center [732, 394] width 18 height 25
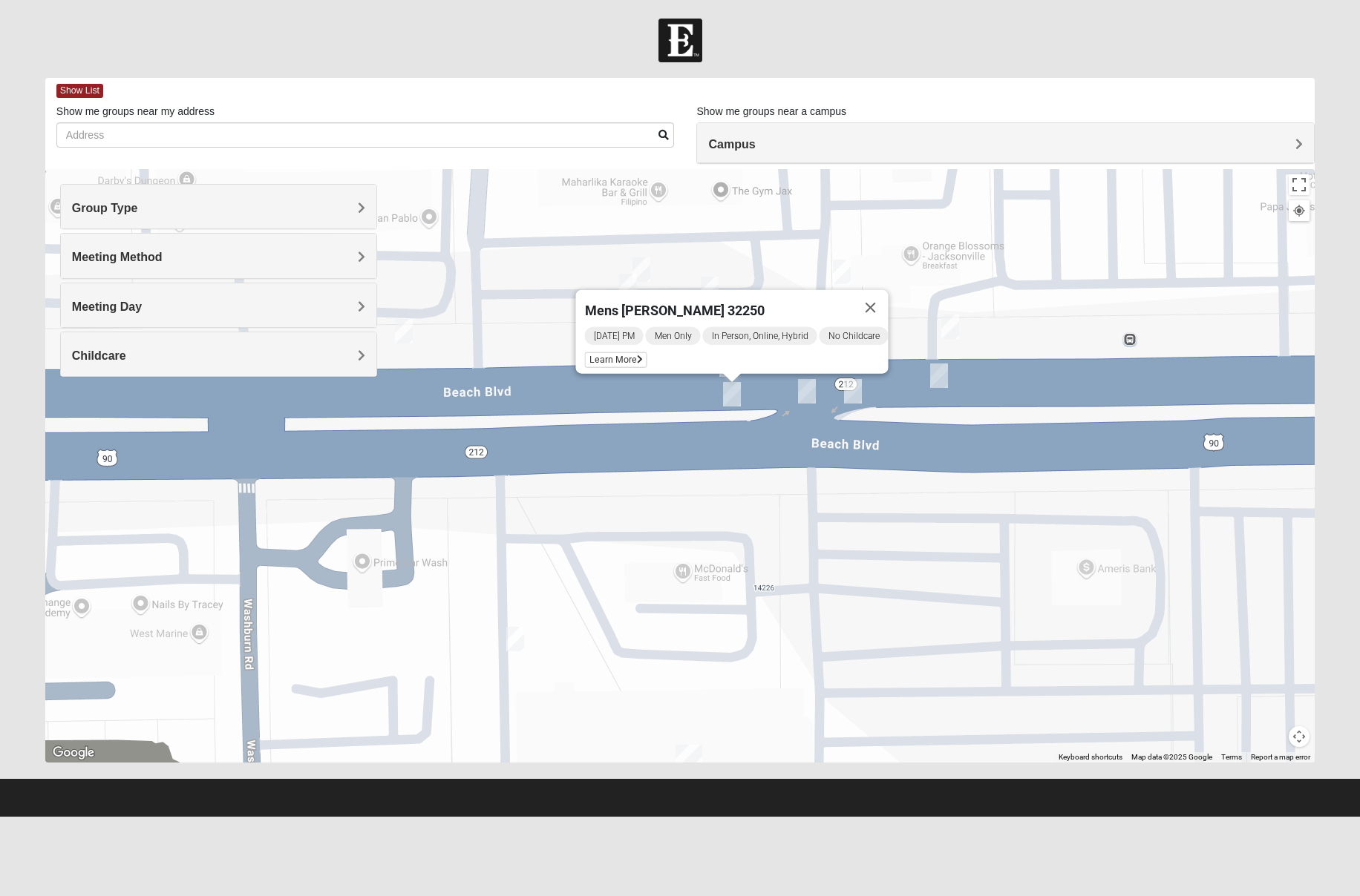
click at [646, 269] on img "On Campus Mens Keller 32250" at bounding box center [641, 270] width 18 height 25
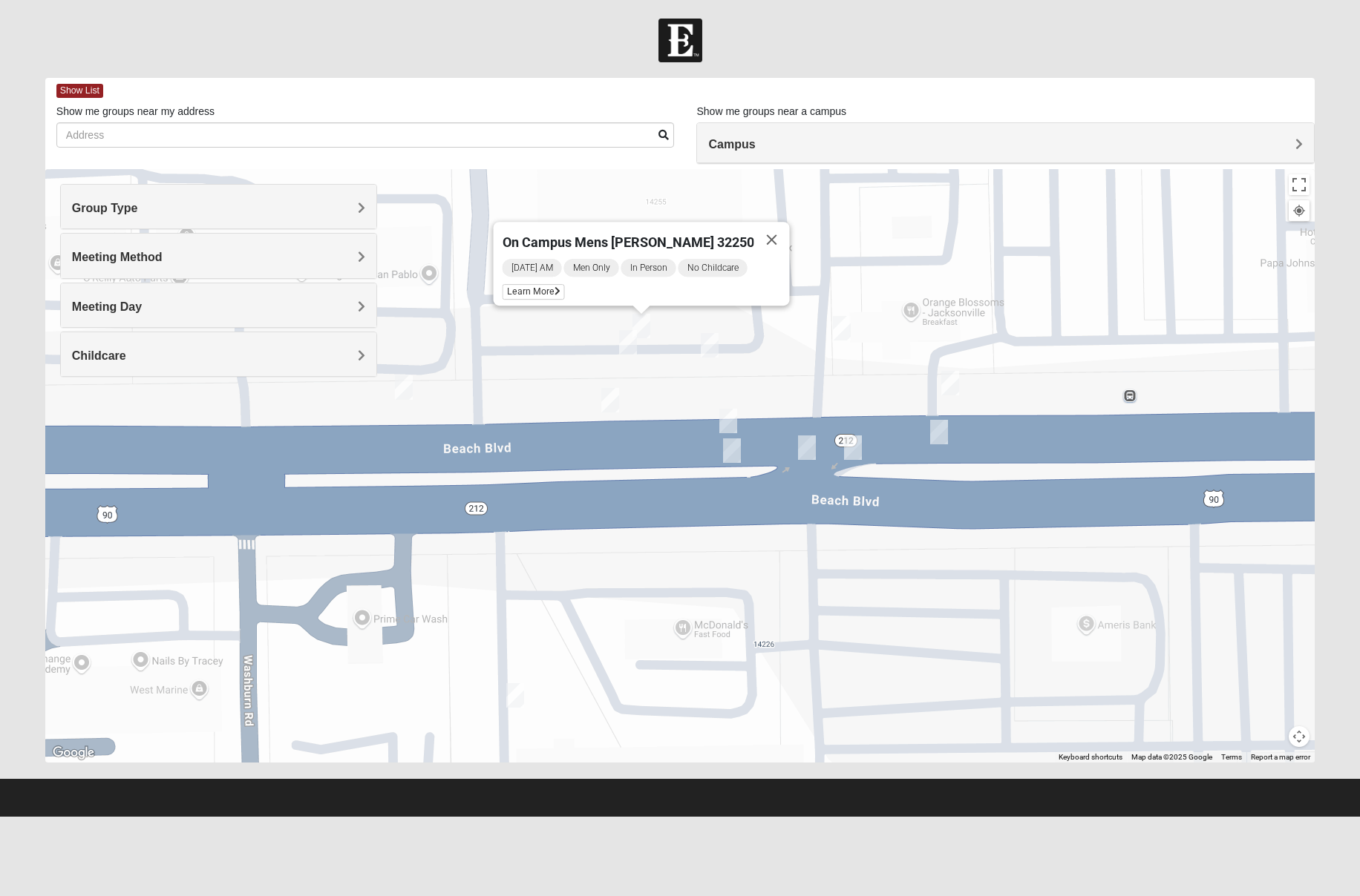
click at [630, 336] on img "Mens Baez 32250" at bounding box center [628, 342] width 18 height 25
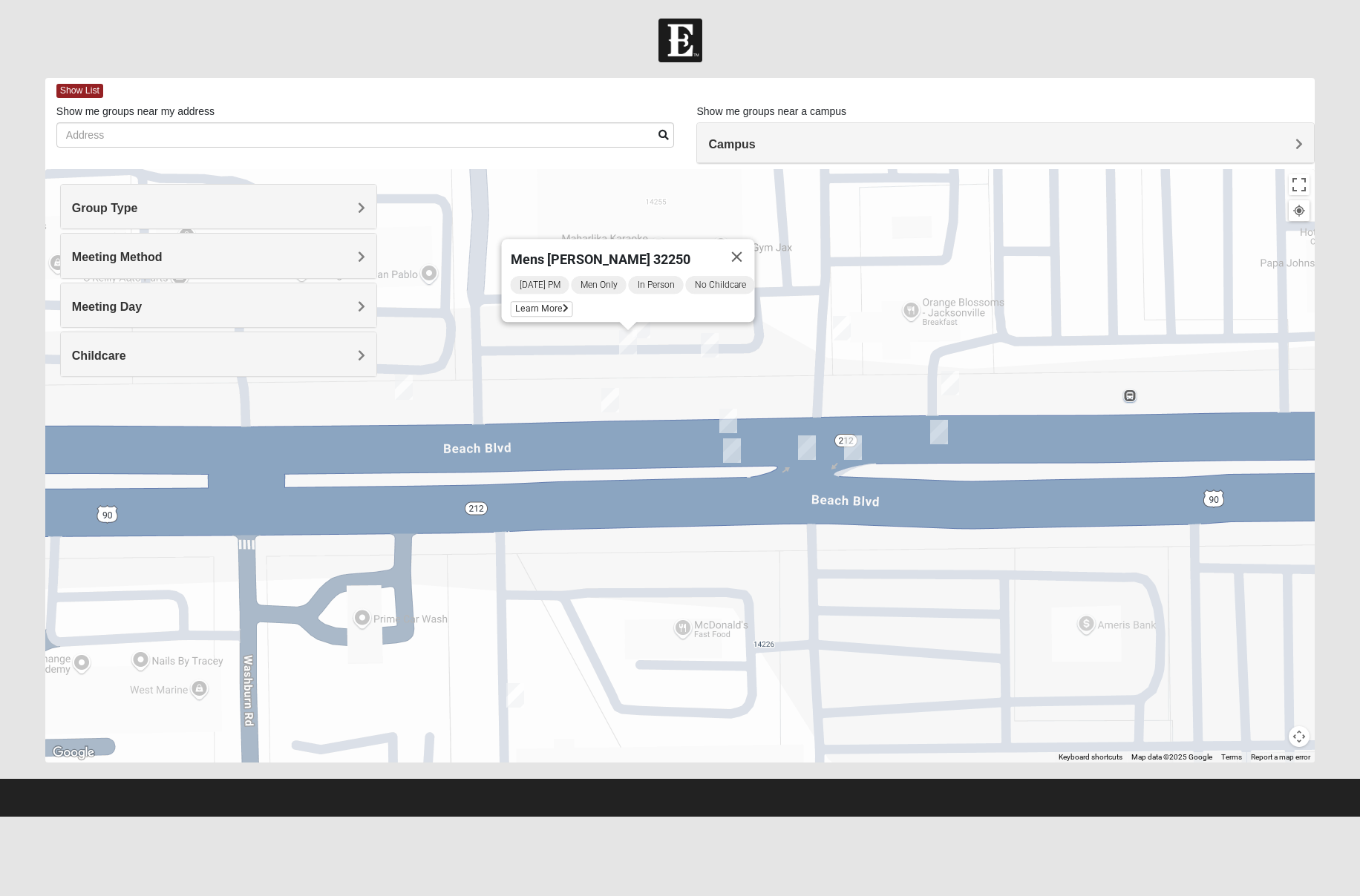
click at [644, 323] on img "On Campus Mens Keller 32250" at bounding box center [641, 326] width 18 height 25
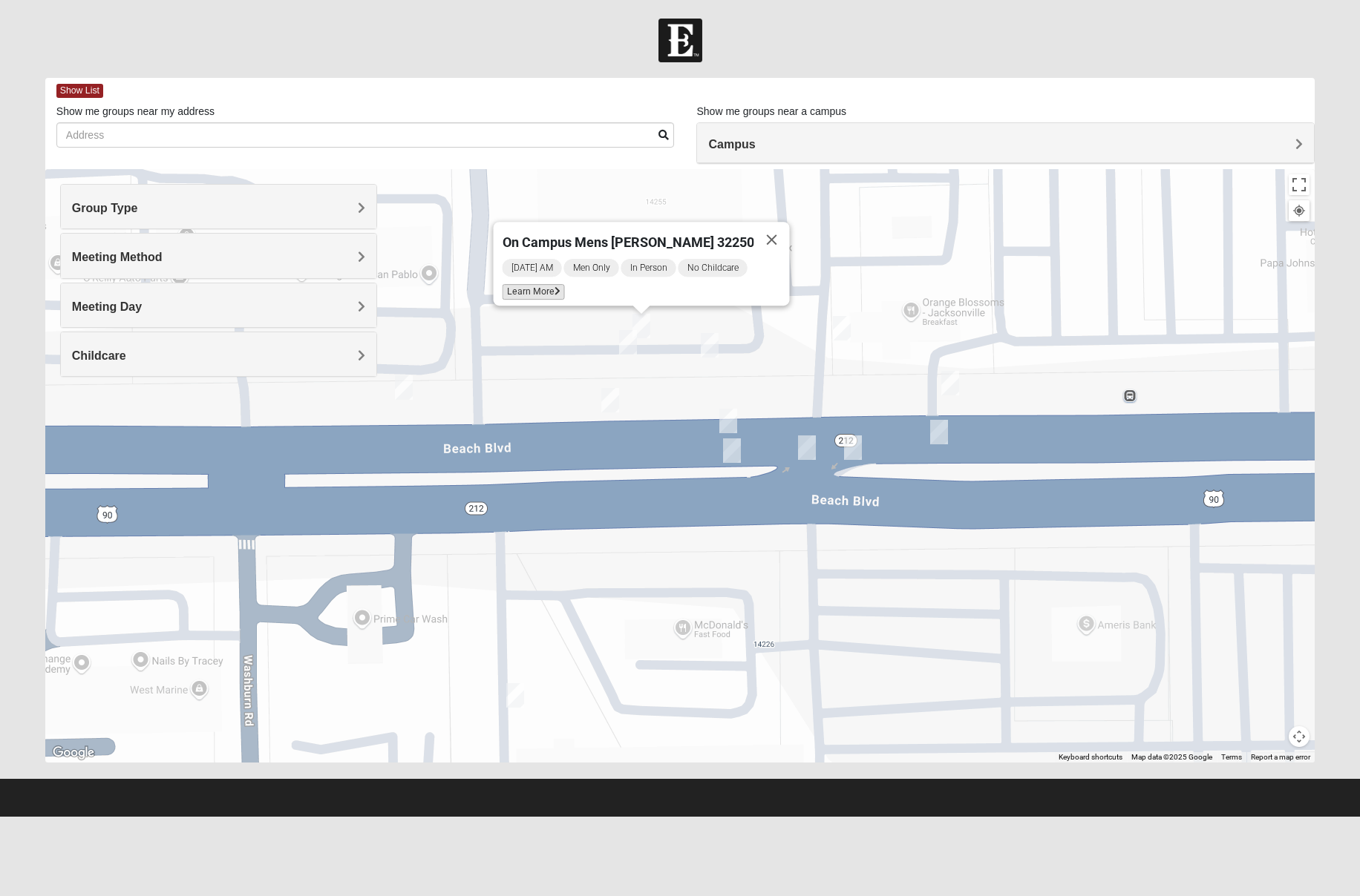
click at [544, 284] on span "Learn More" at bounding box center [533, 291] width 63 height 16
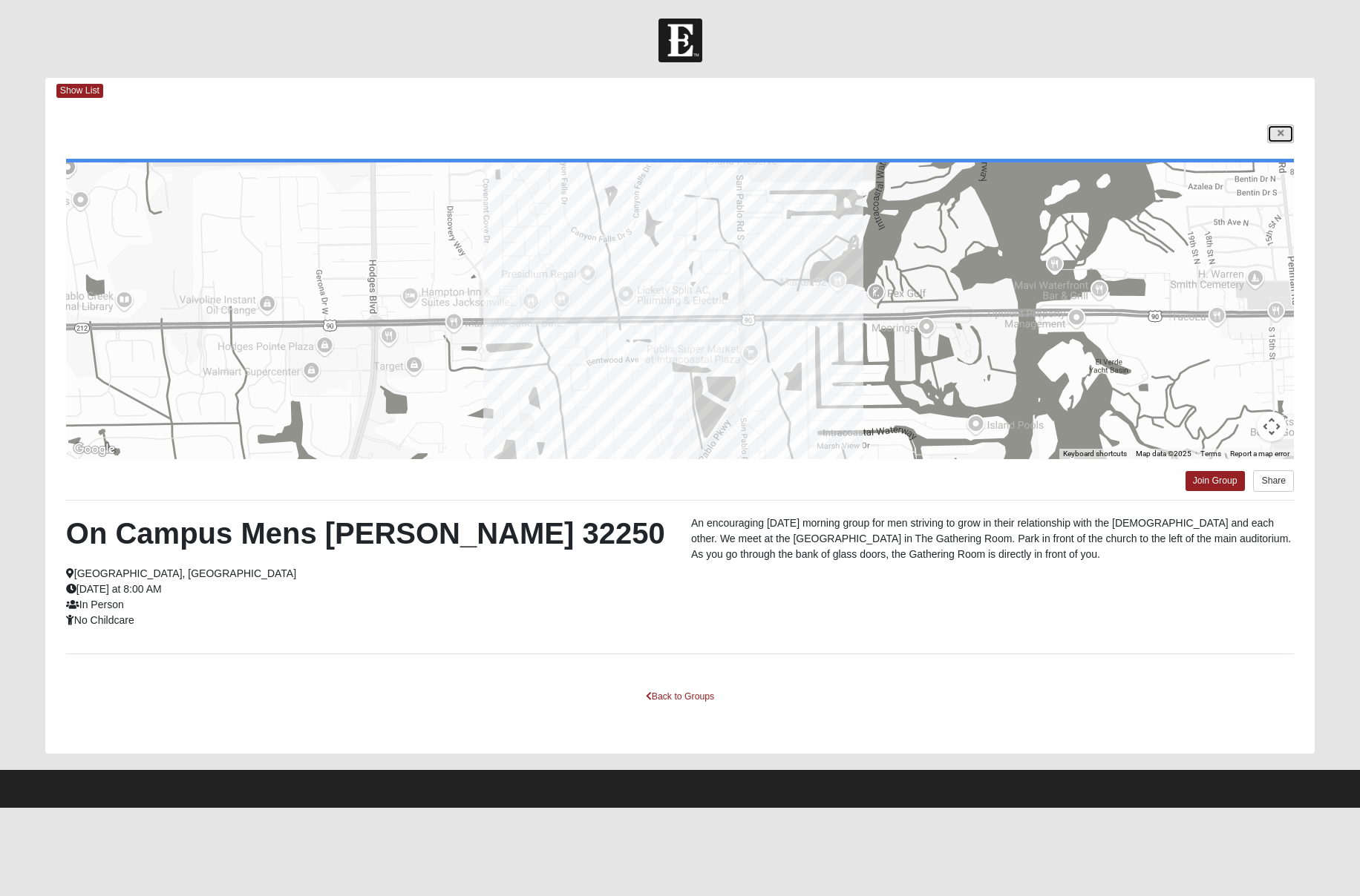
click at [1277, 135] on icon at bounding box center [1280, 133] width 6 height 9
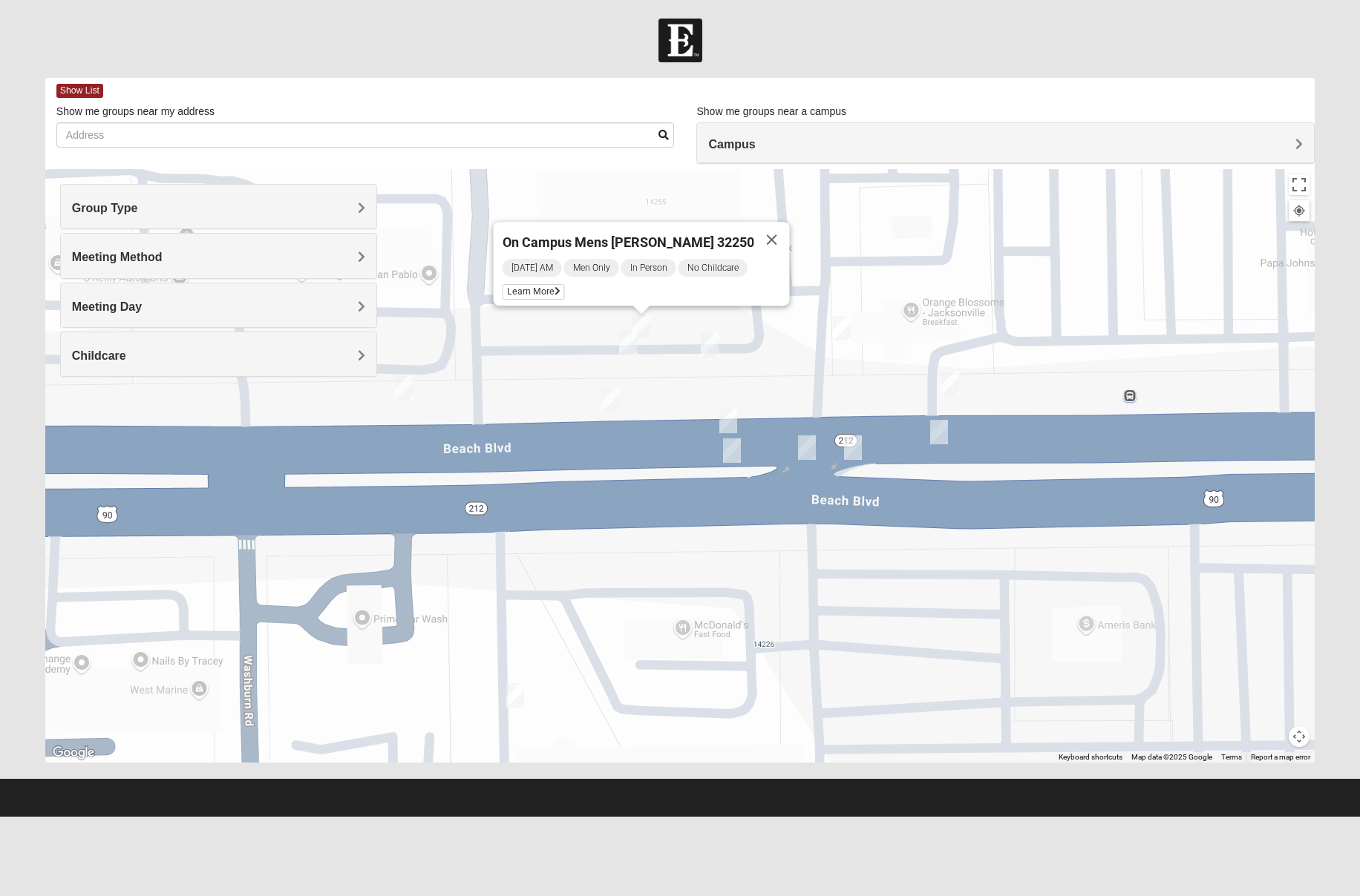
click at [402, 390] on img "Mens Hartley/Vail 32250" at bounding box center [404, 388] width 18 height 25
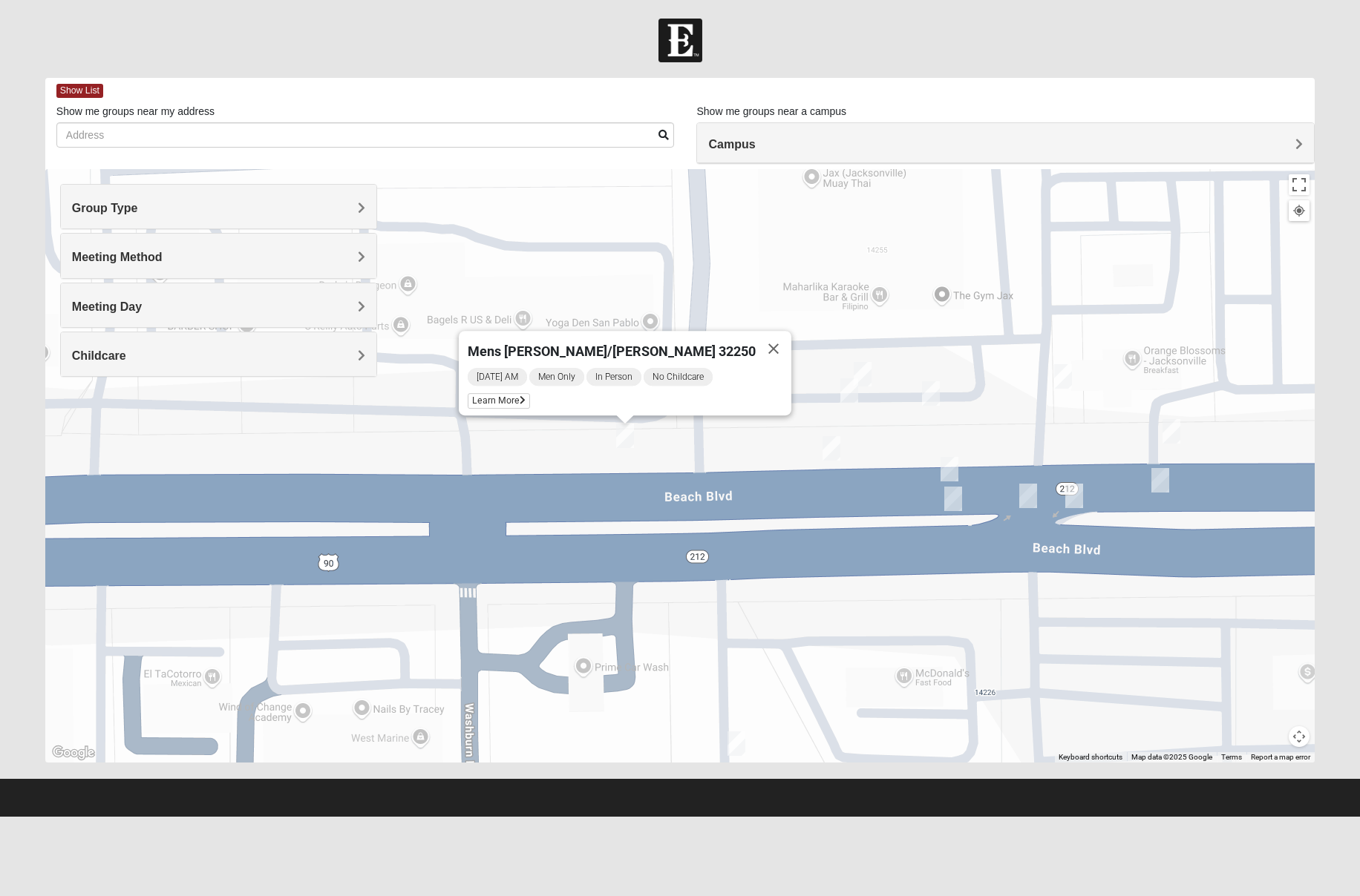
drag, startPoint x: 473, startPoint y: 393, endPoint x: 696, endPoint y: 441, distance: 228.1
click at [696, 441] on div "Mens Hartley/Vail 32250 Thursday AM Men Only In Person No Childcare Learn More" at bounding box center [680, 465] width 1269 height 593
click at [1175, 437] on img "On Campus Mens Pearson 32250" at bounding box center [1171, 431] width 18 height 25
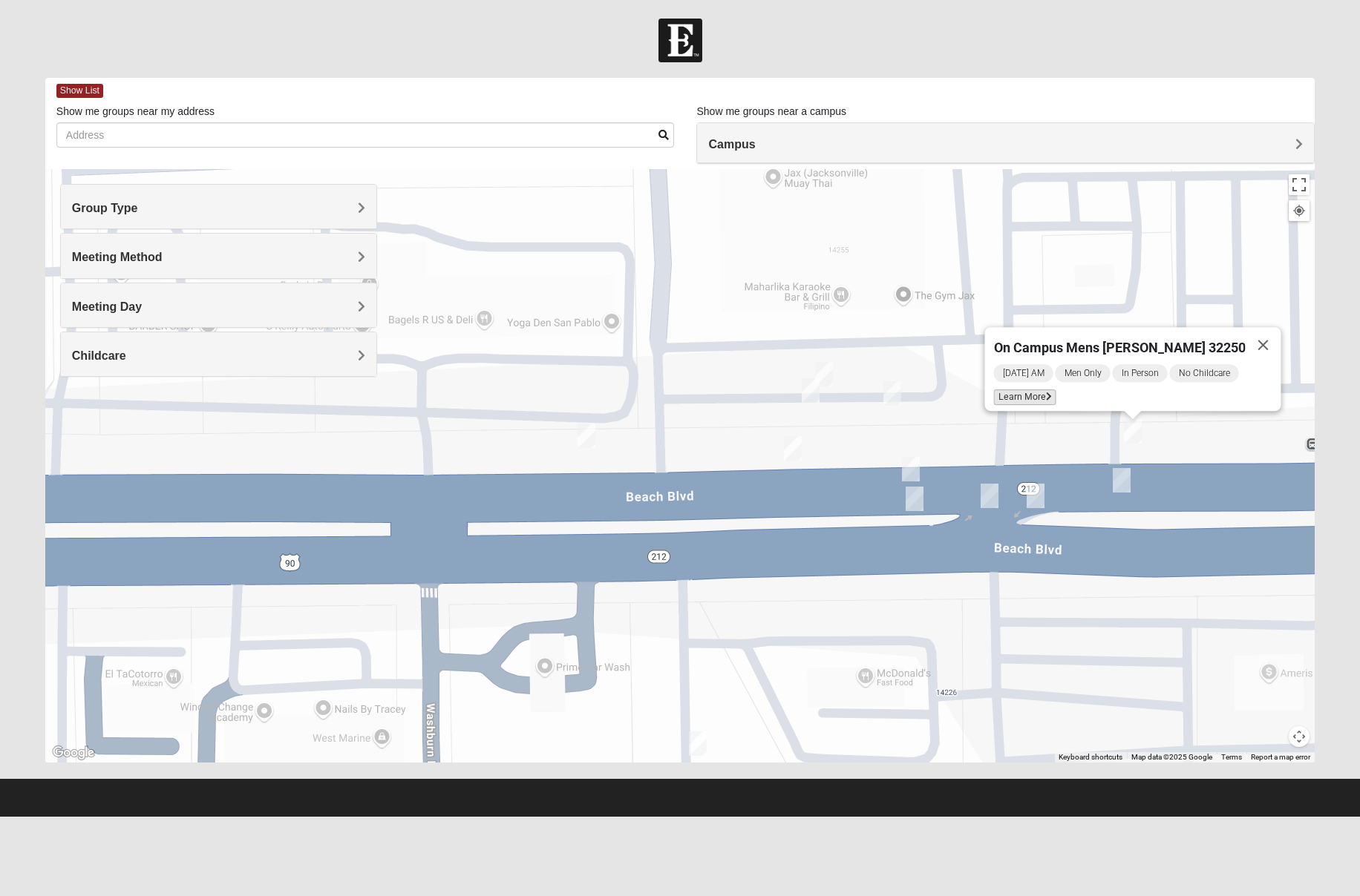
click at [1026, 389] on span "Learn More" at bounding box center [1024, 397] width 63 height 16
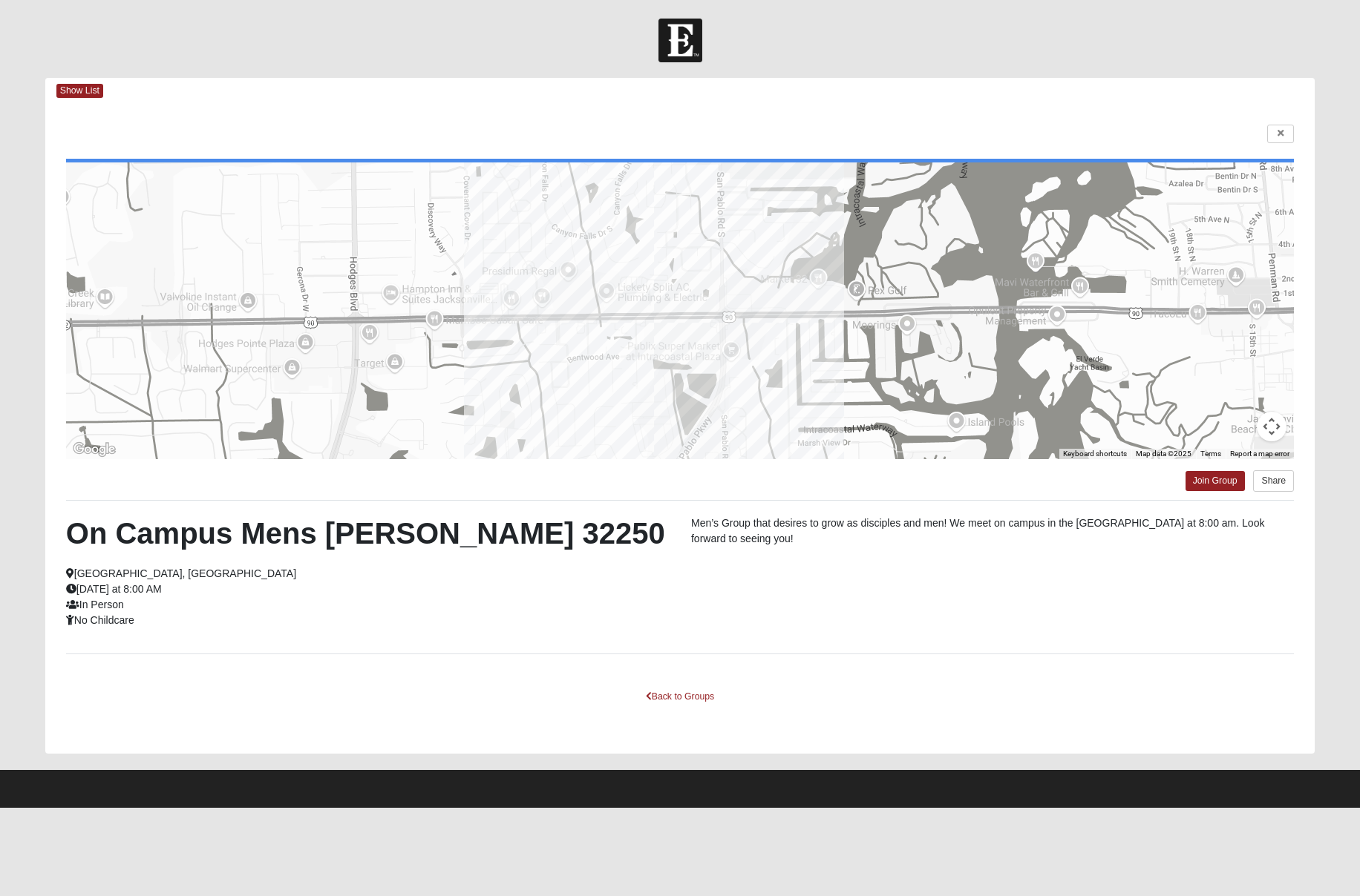
click at [1293, 133] on div "← Move left → Move right ↑ Move up ↓ Move down + Zoom in - Zoom out Home Jump l…" at bounding box center [680, 429] width 1269 height 650
click at [1273, 134] on link at bounding box center [1280, 134] width 26 height 18
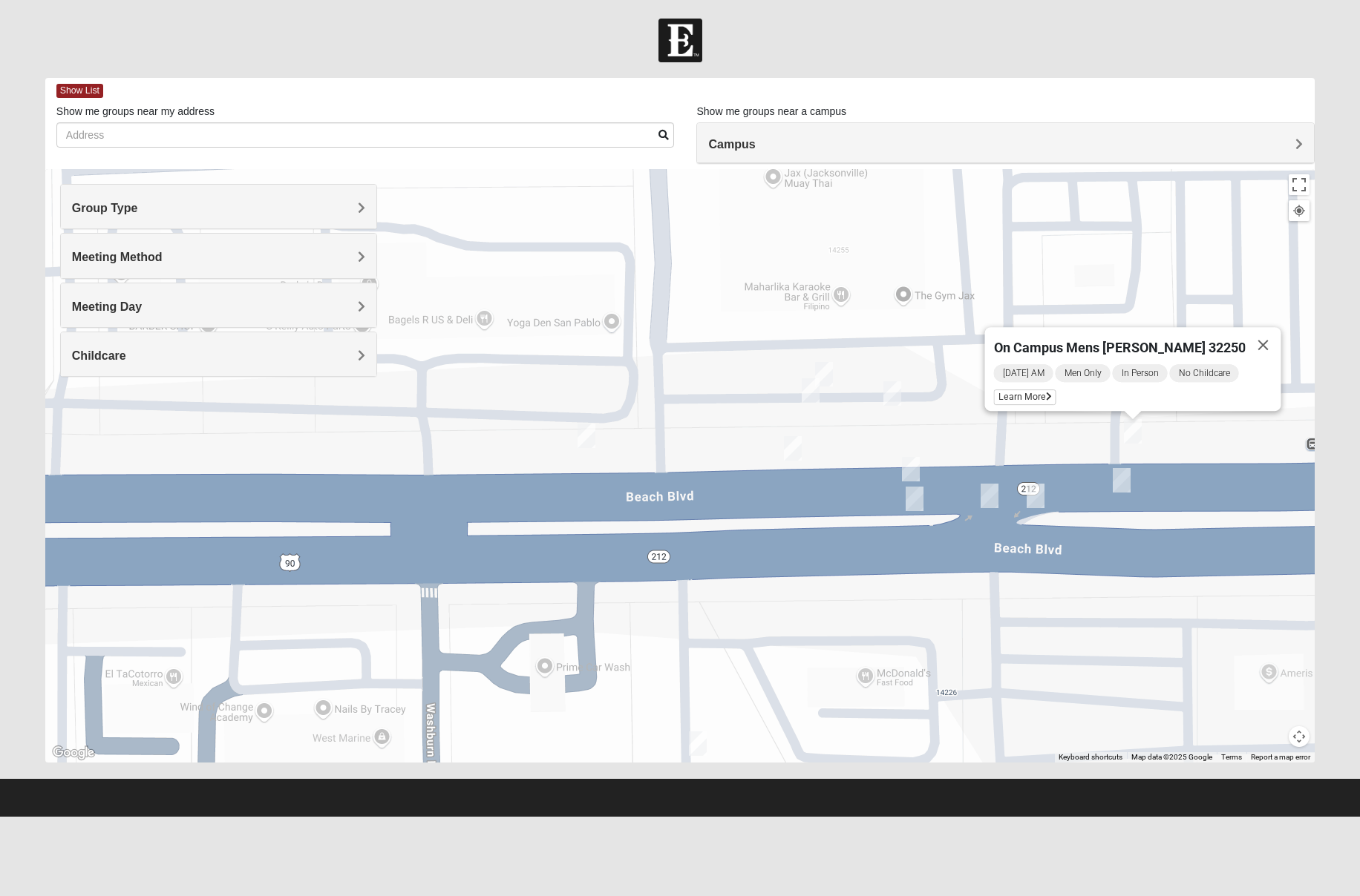
click at [195, 306] on h4 "Meeting Day" at bounding box center [219, 306] width 294 height 14
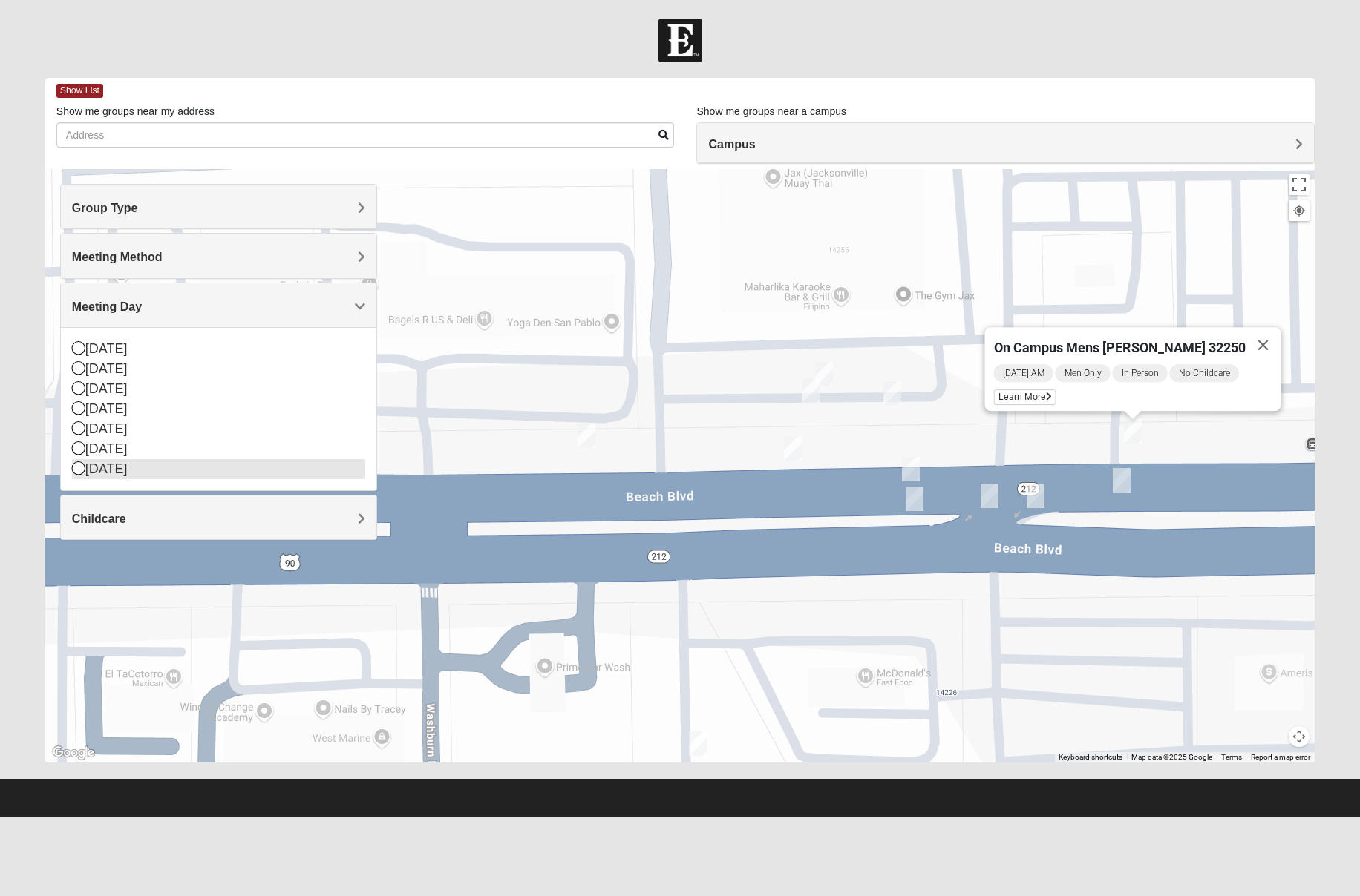
click at [81, 468] on icon at bounding box center [78, 468] width 13 height 13
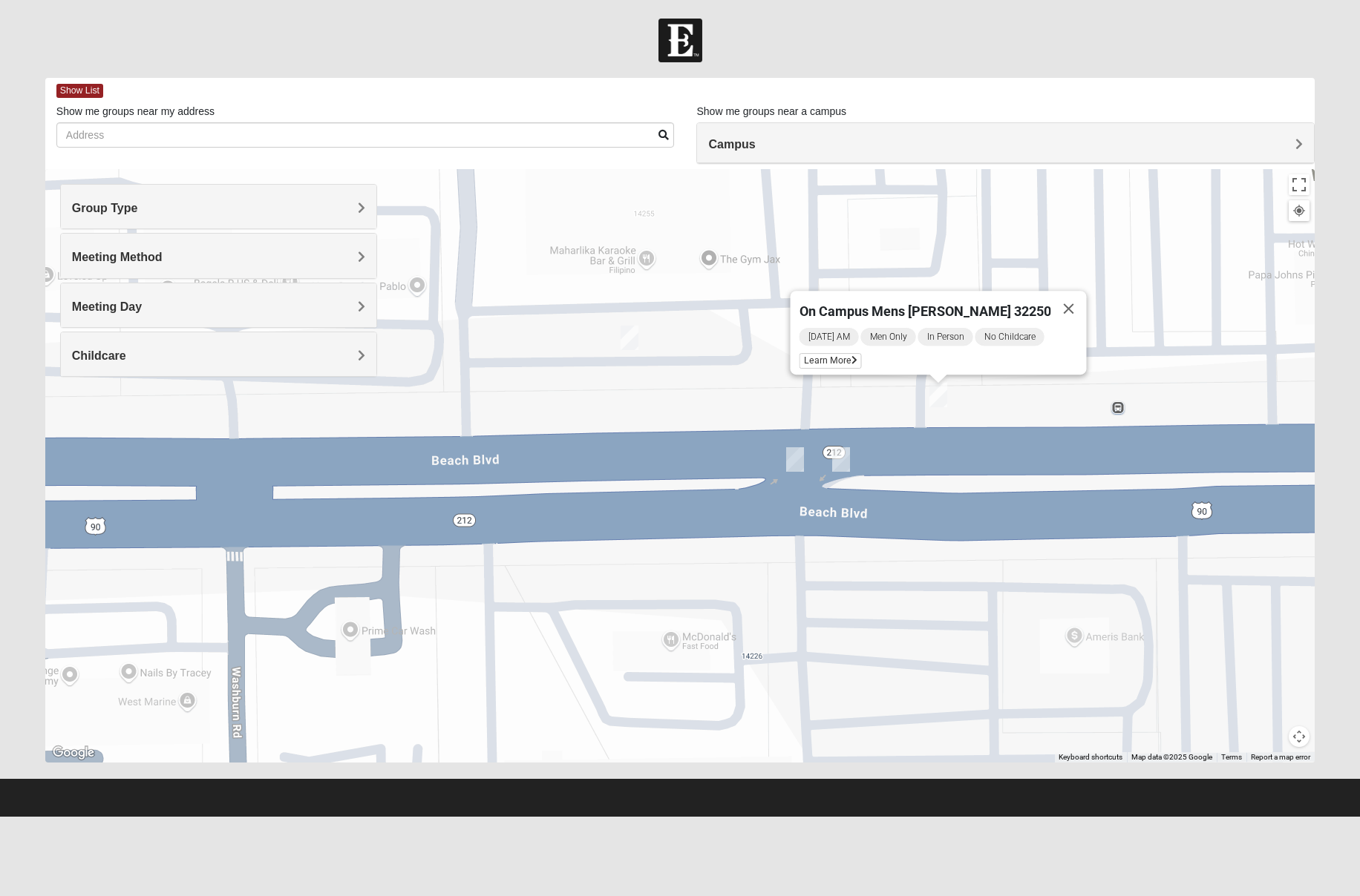
drag, startPoint x: 722, startPoint y: 427, endPoint x: 687, endPoint y: 429, distance: 35.1
click at [527, 390] on div "On Campus Mens Pearson 32250 Saturday AM Men Only In Person No Childcare Learn …" at bounding box center [680, 465] width 1269 height 593
click at [790, 463] on img "On Campus Mens Pacetti 32250" at bounding box center [795, 460] width 18 height 25
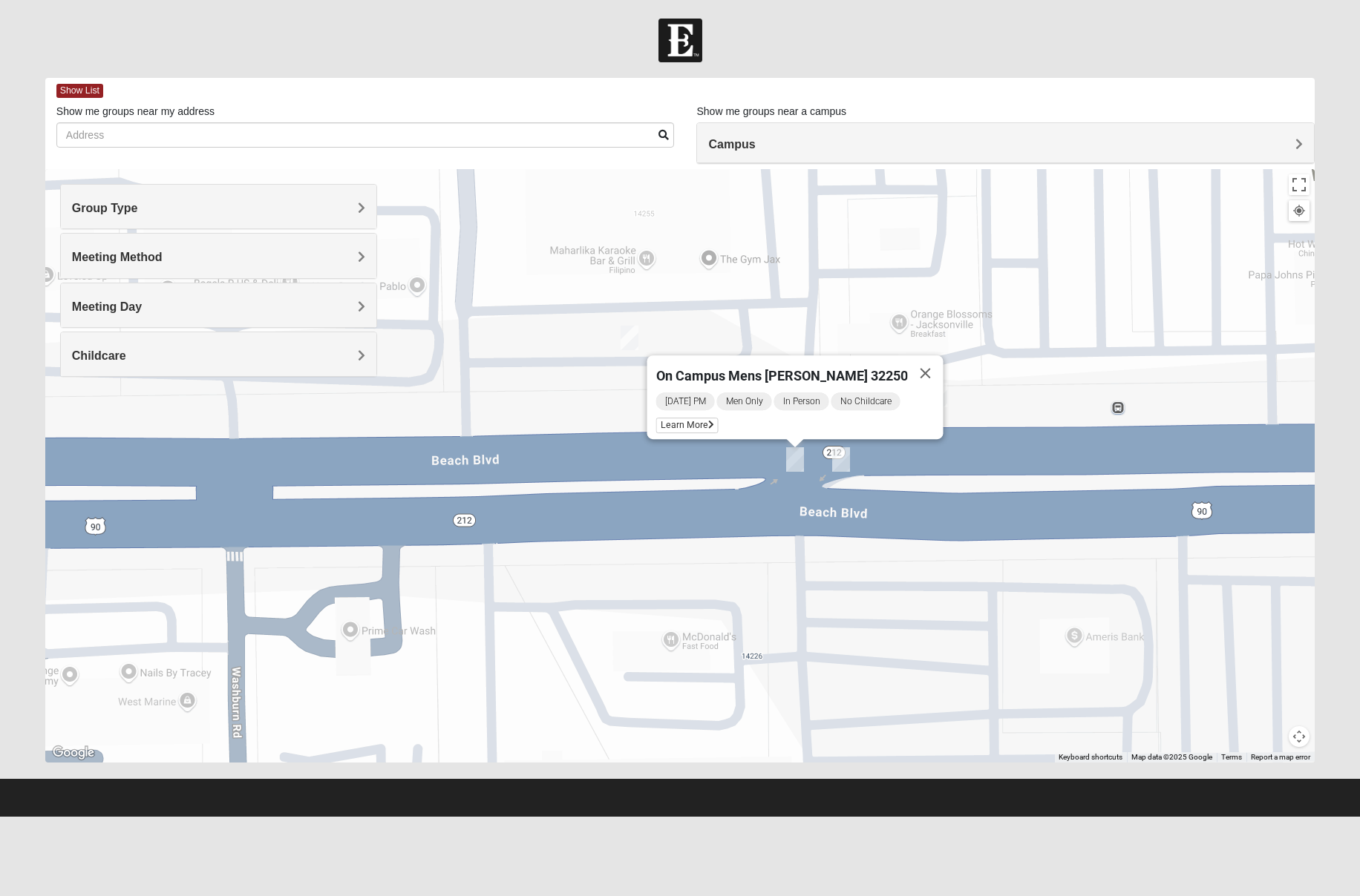
click at [841, 460] on img "On Campus Mens Myers 32250" at bounding box center [841, 460] width 18 height 25
click at [748, 418] on span "Learn More" at bounding box center [733, 425] width 63 height 16
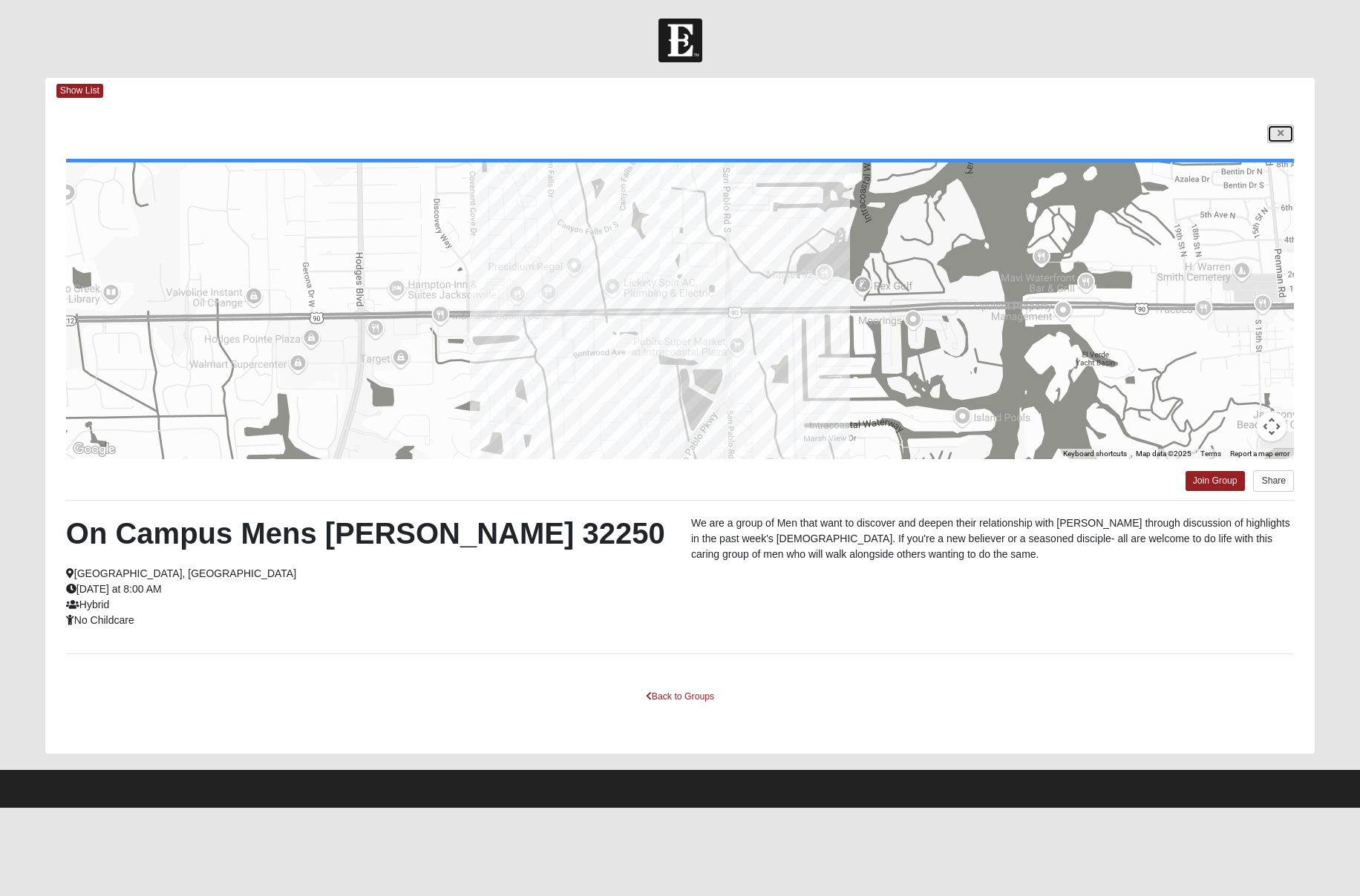
click at [1272, 141] on link at bounding box center [1280, 134] width 26 height 18
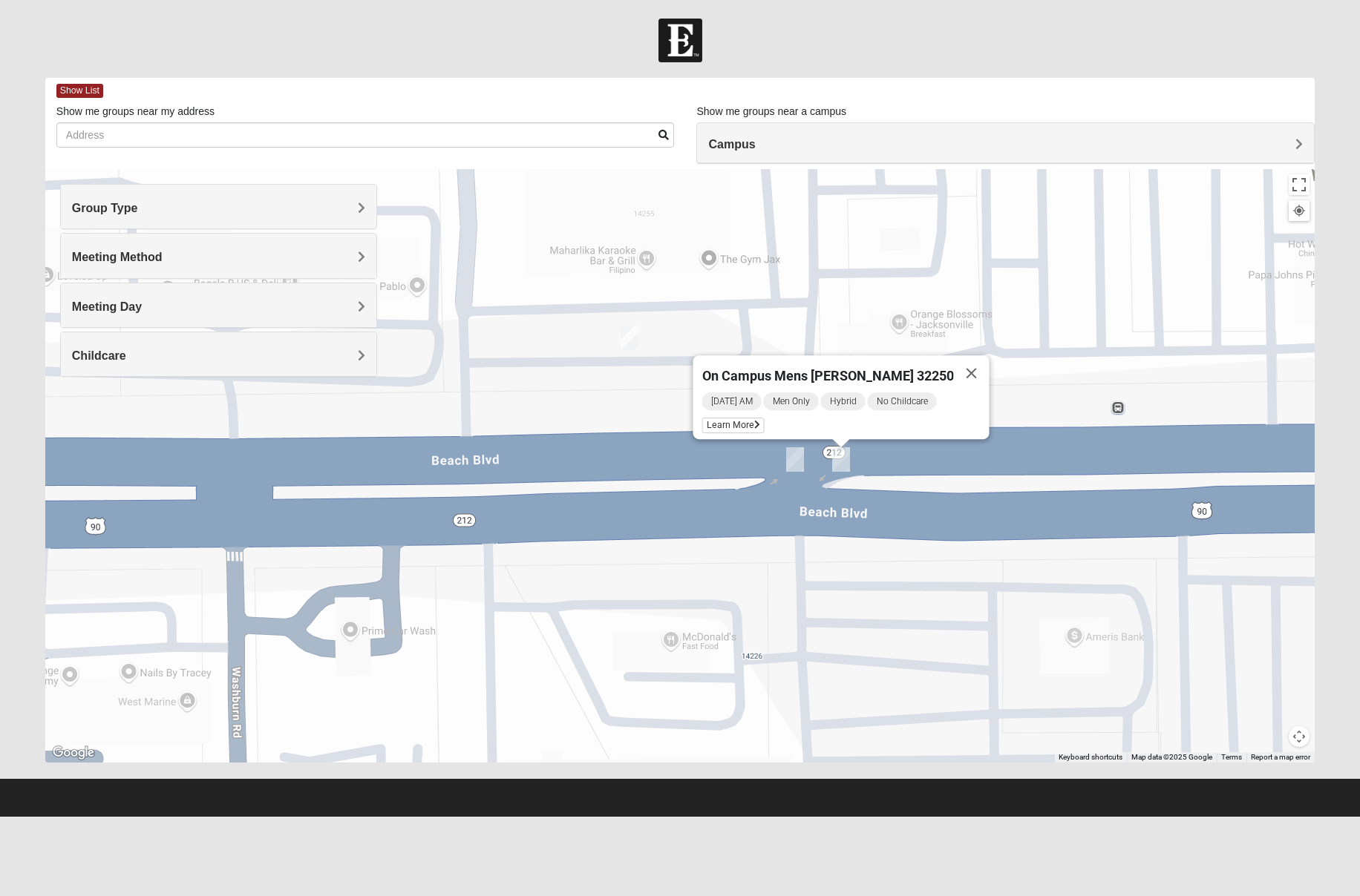
click at [306, 214] on h4 "Group Type" at bounding box center [219, 208] width 294 height 14
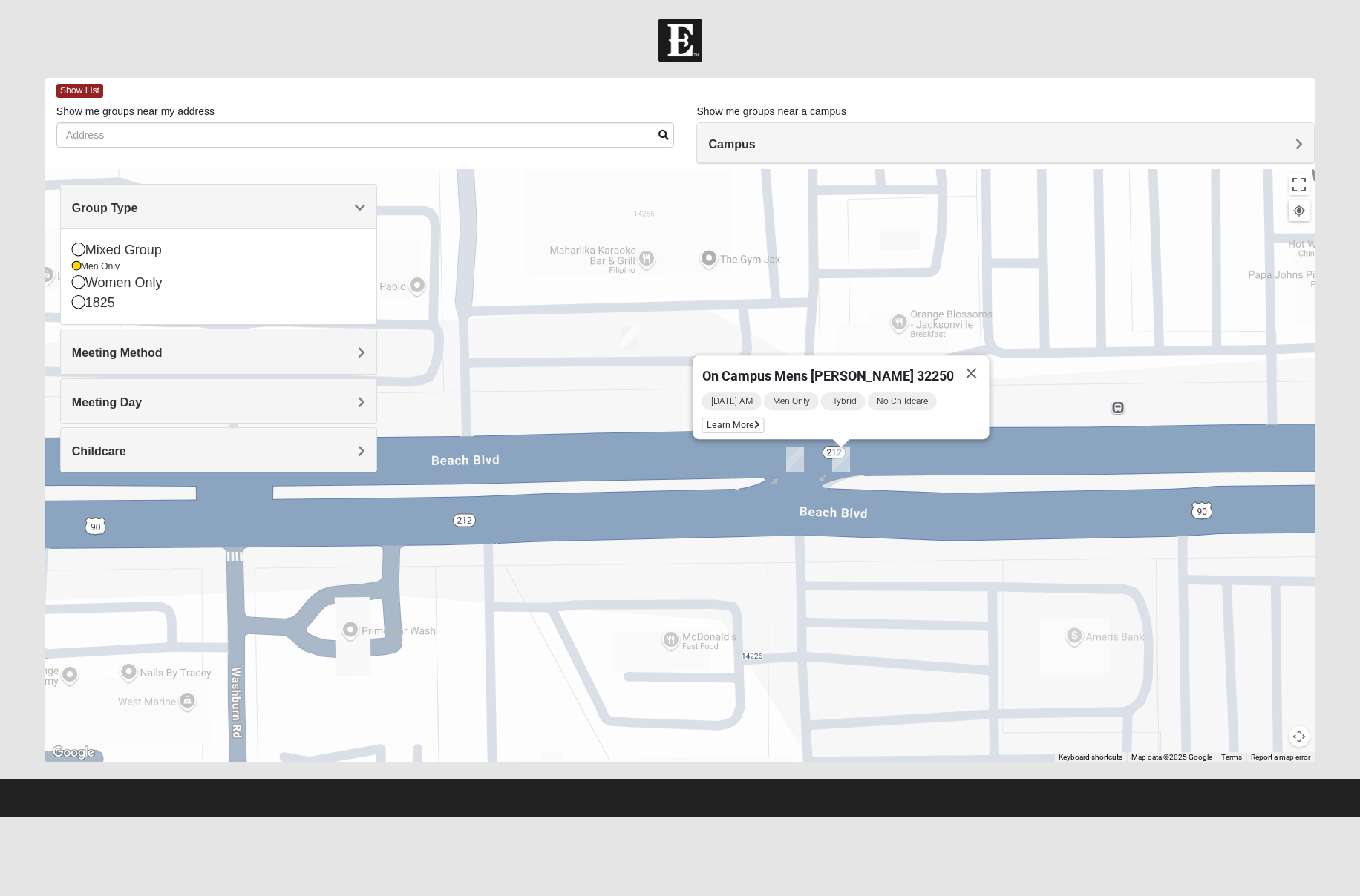
click at [184, 351] on h4 "Meeting Method" at bounding box center [219, 352] width 294 height 14
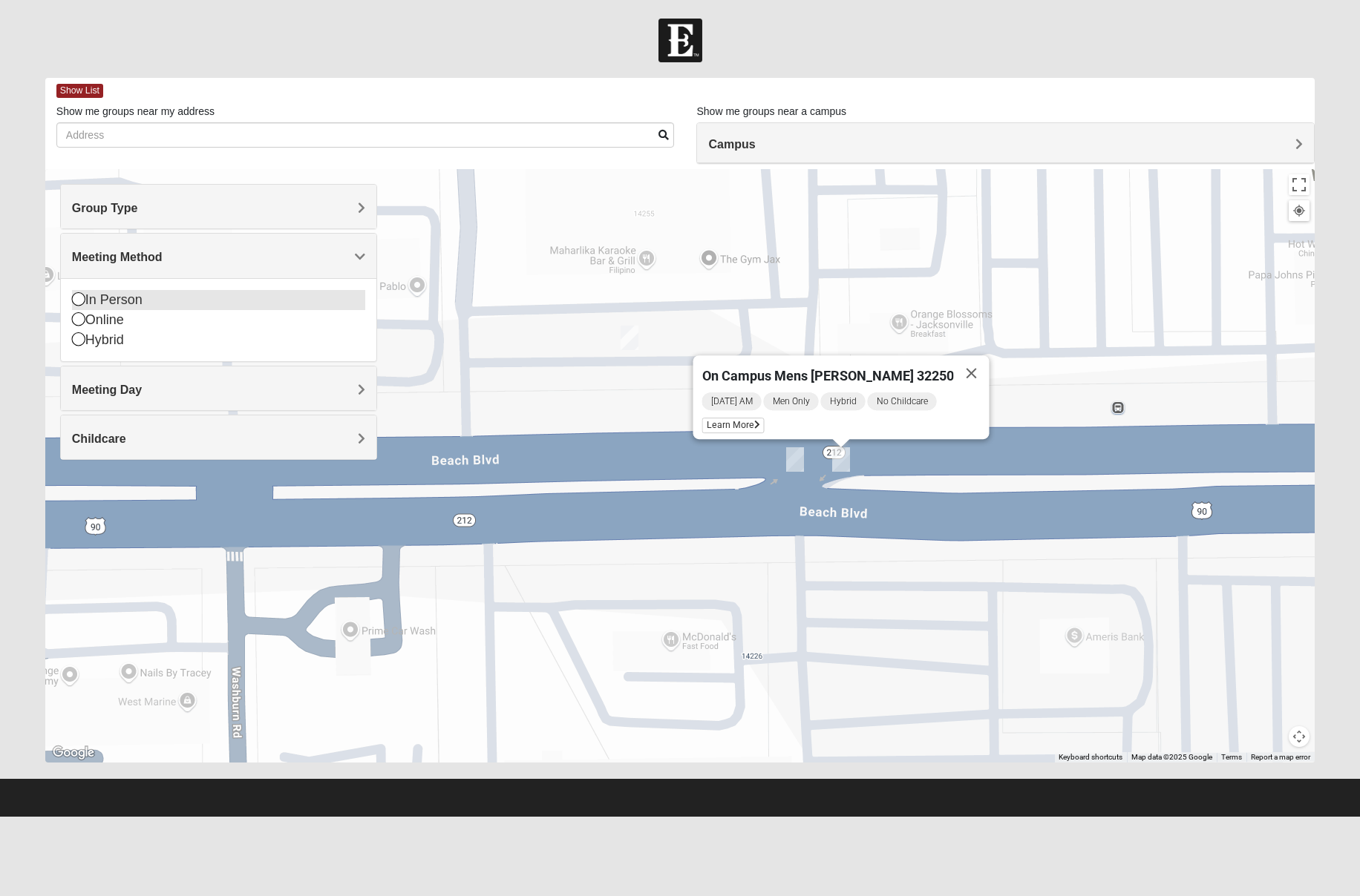
click at [78, 296] on icon at bounding box center [78, 299] width 13 height 13
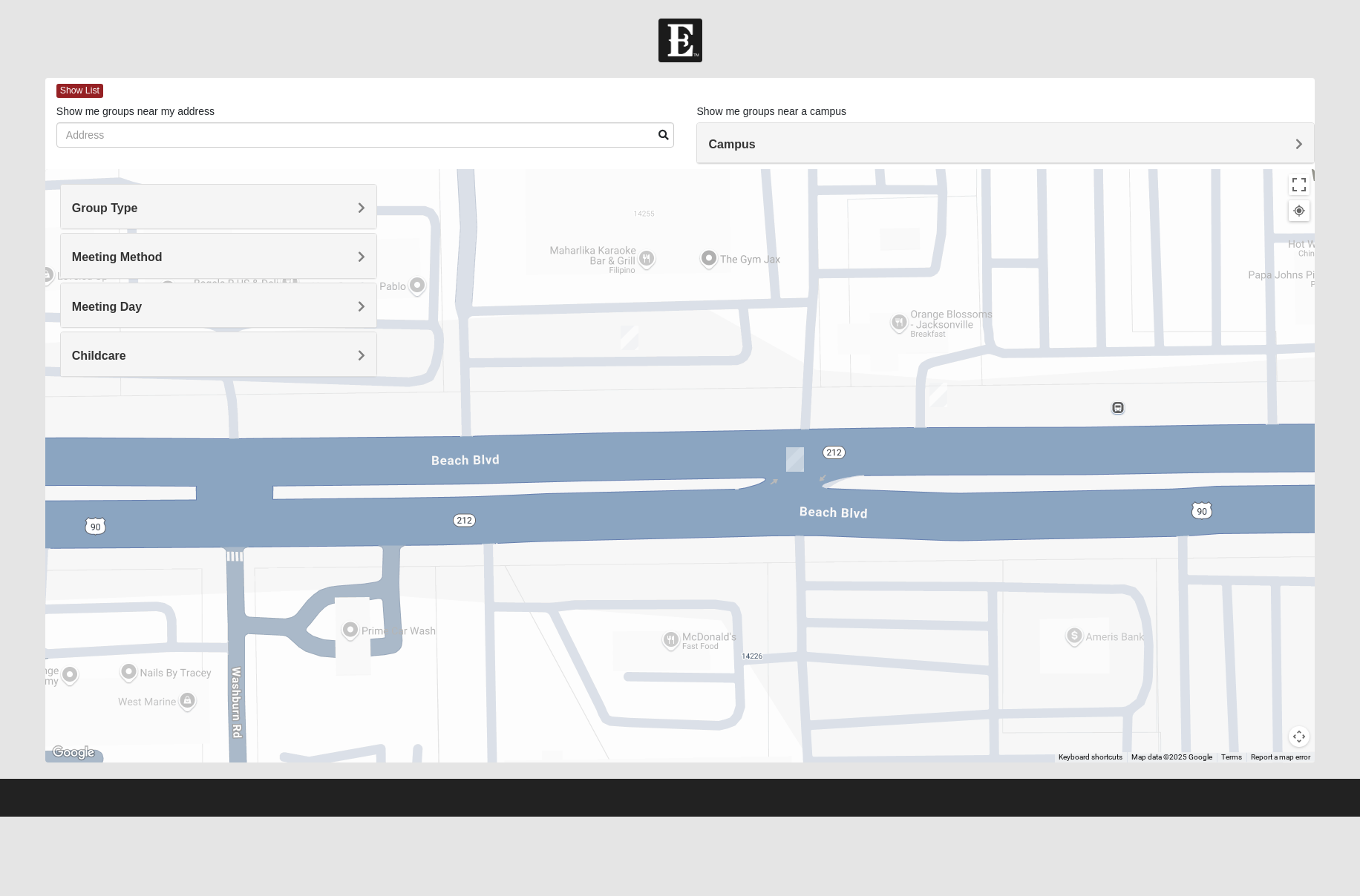
click at [637, 342] on img "On Campus Mens Keller 32250" at bounding box center [630, 338] width 18 height 25
click at [542, 296] on span "Learn More" at bounding box center [522, 304] width 63 height 16
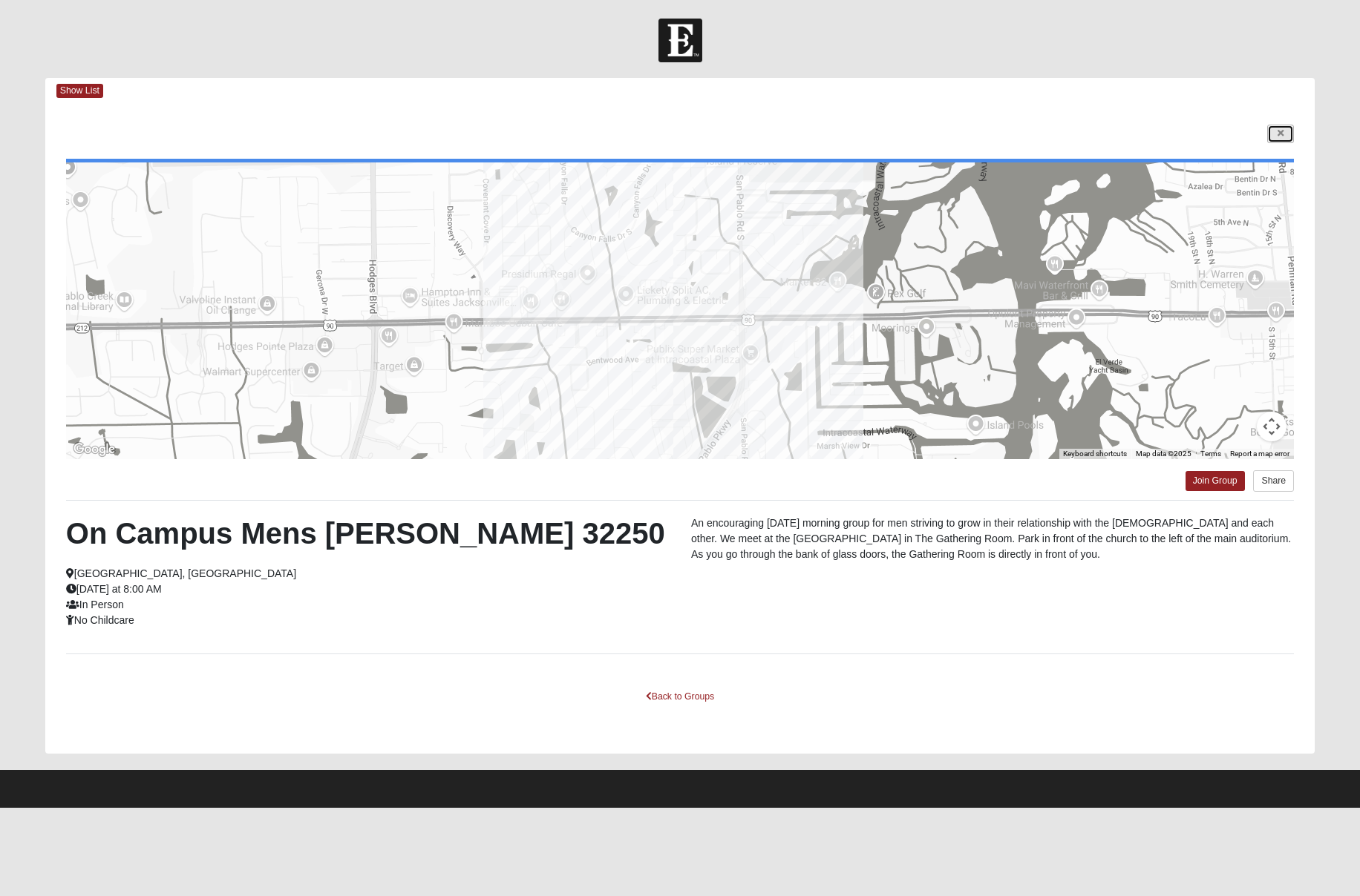
click at [1277, 134] on icon at bounding box center [1280, 133] width 6 height 9
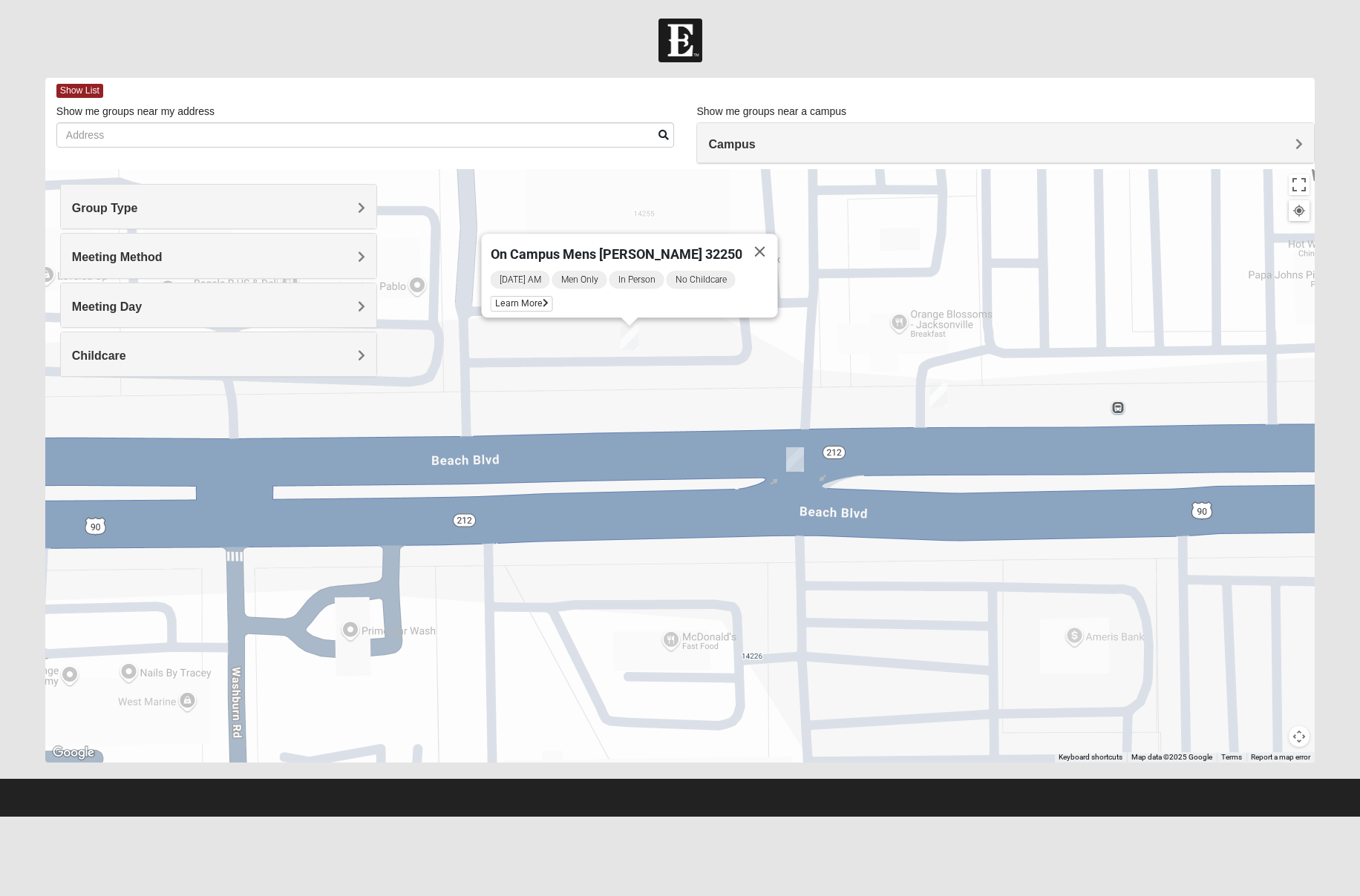
click at [795, 459] on img "On Campus Mens Pacetti 32250" at bounding box center [795, 460] width 18 height 25
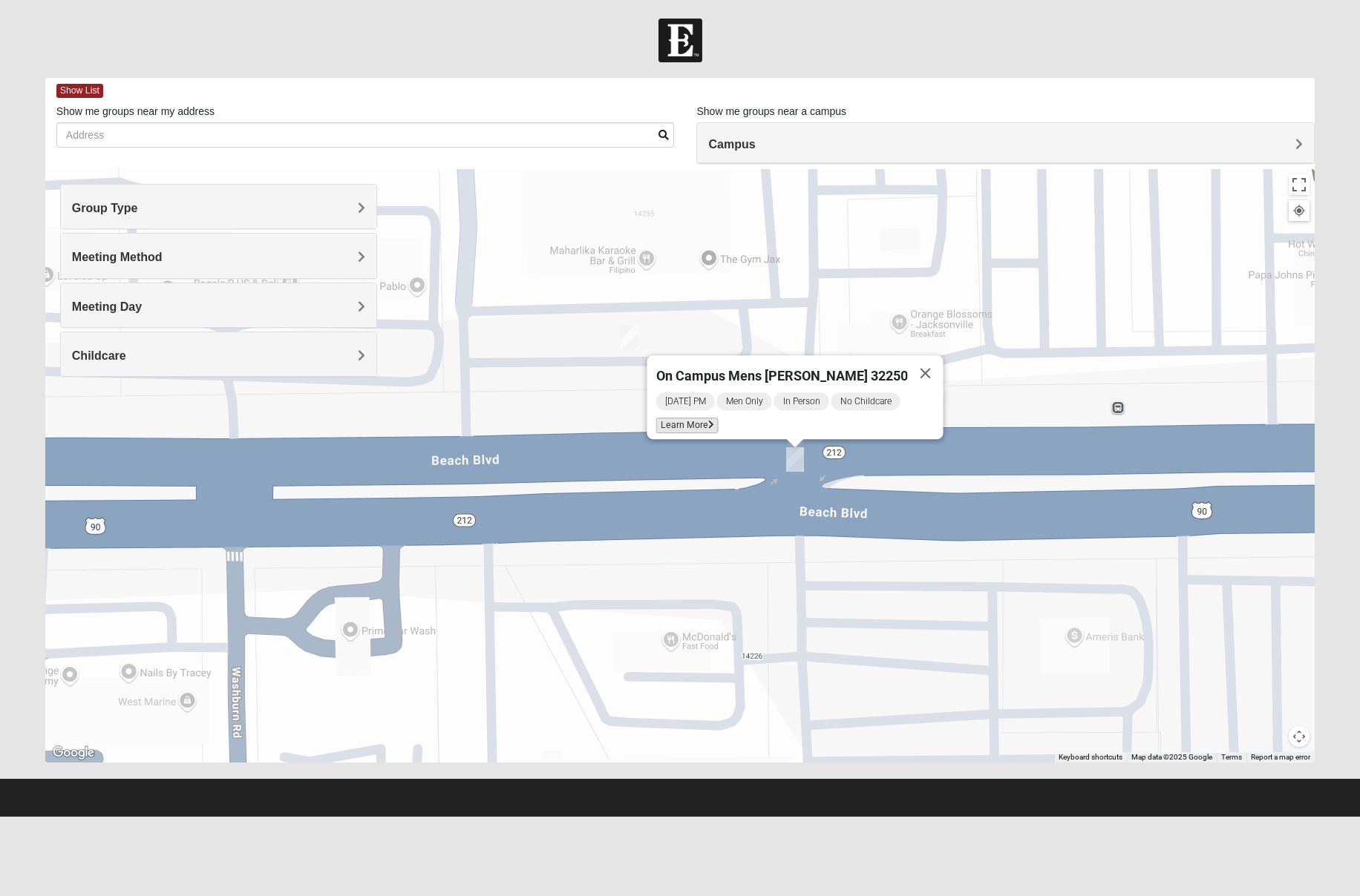
click at [692, 417] on span "Learn More" at bounding box center [687, 425] width 63 height 16
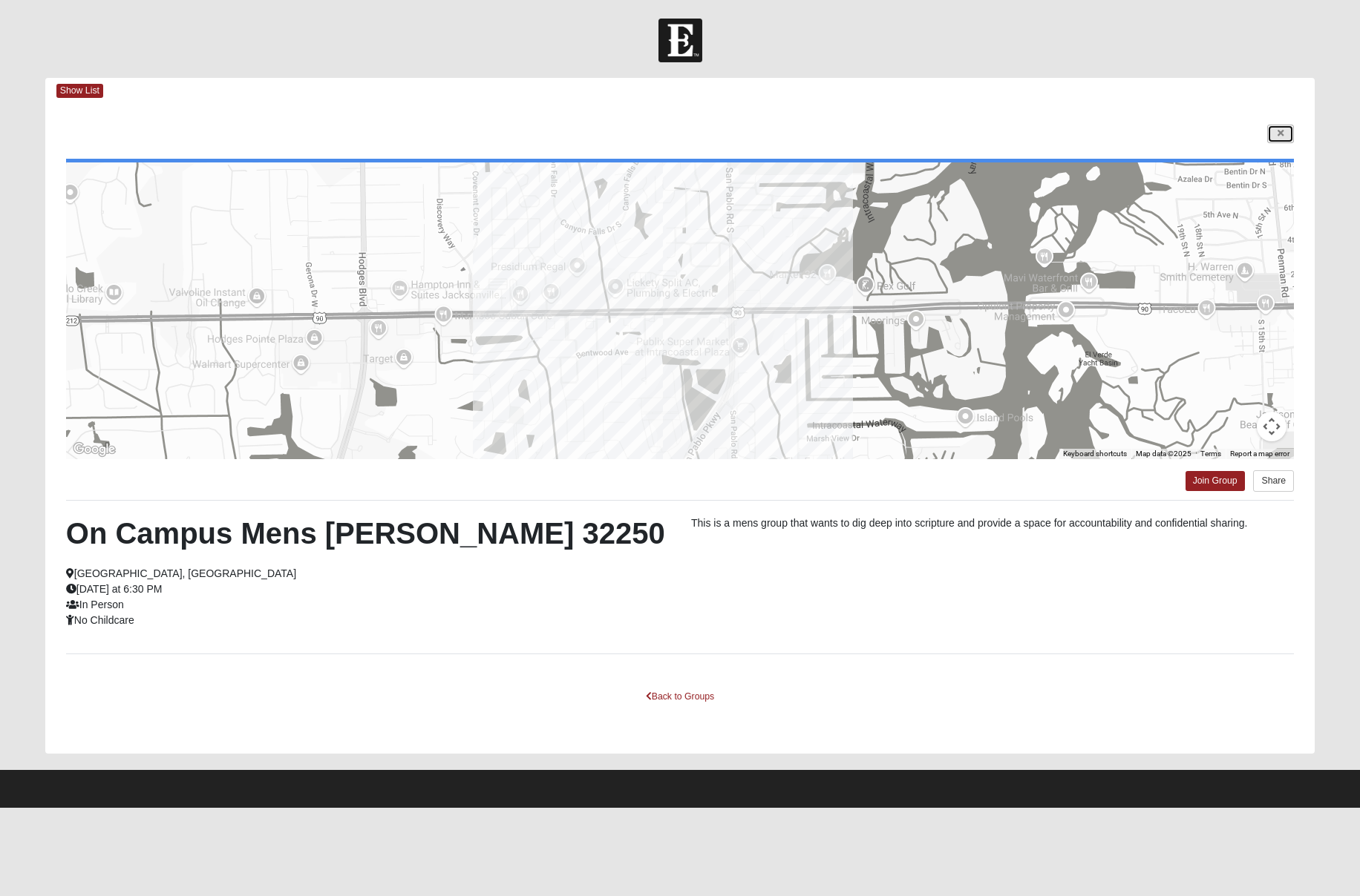
click at [1276, 127] on link at bounding box center [1280, 134] width 26 height 18
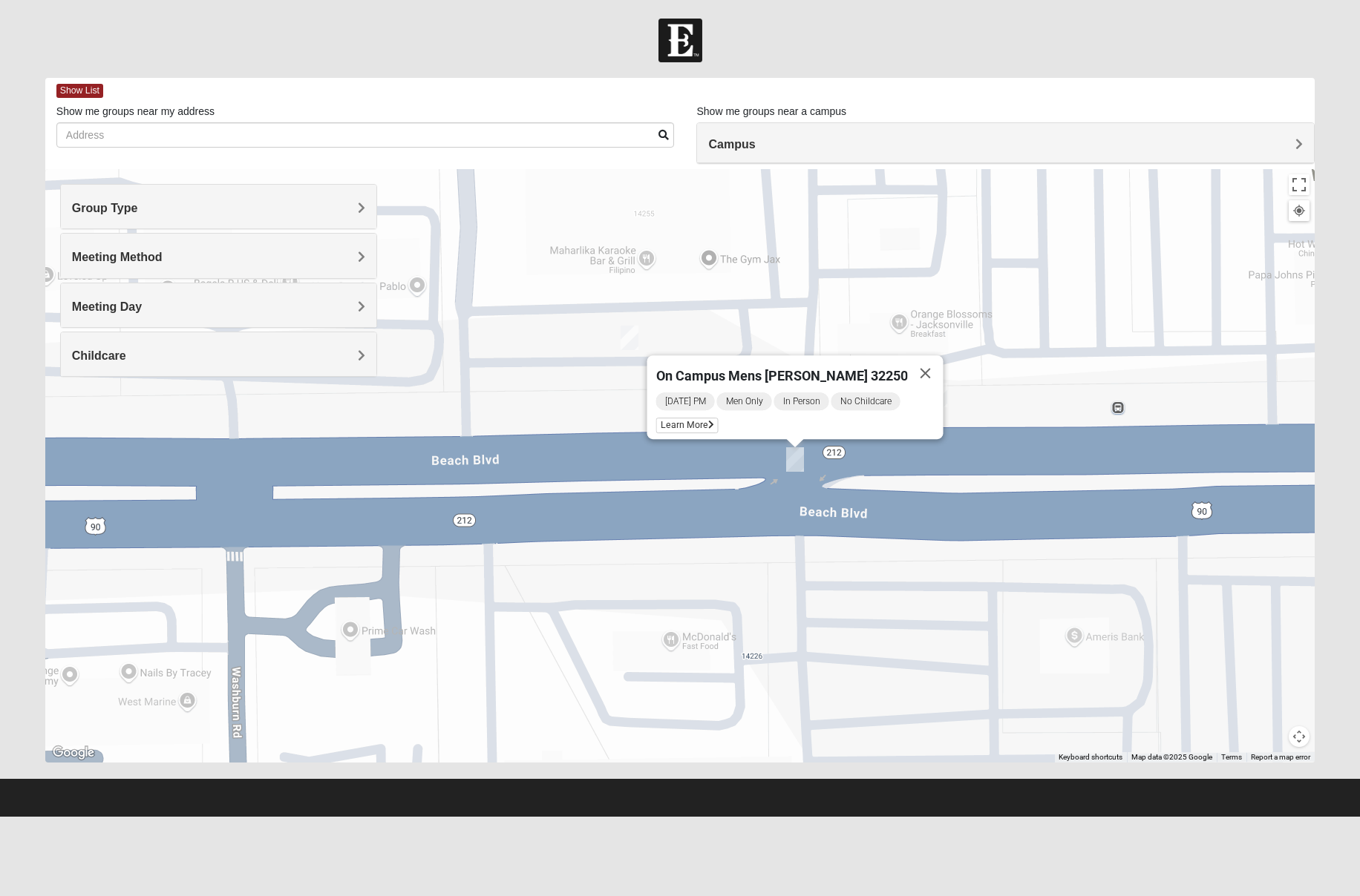
drag, startPoint x: 914, startPoint y: 359, endPoint x: 837, endPoint y: 422, distance: 99.5
click at [914, 359] on button "Close" at bounding box center [924, 373] width 35 height 35
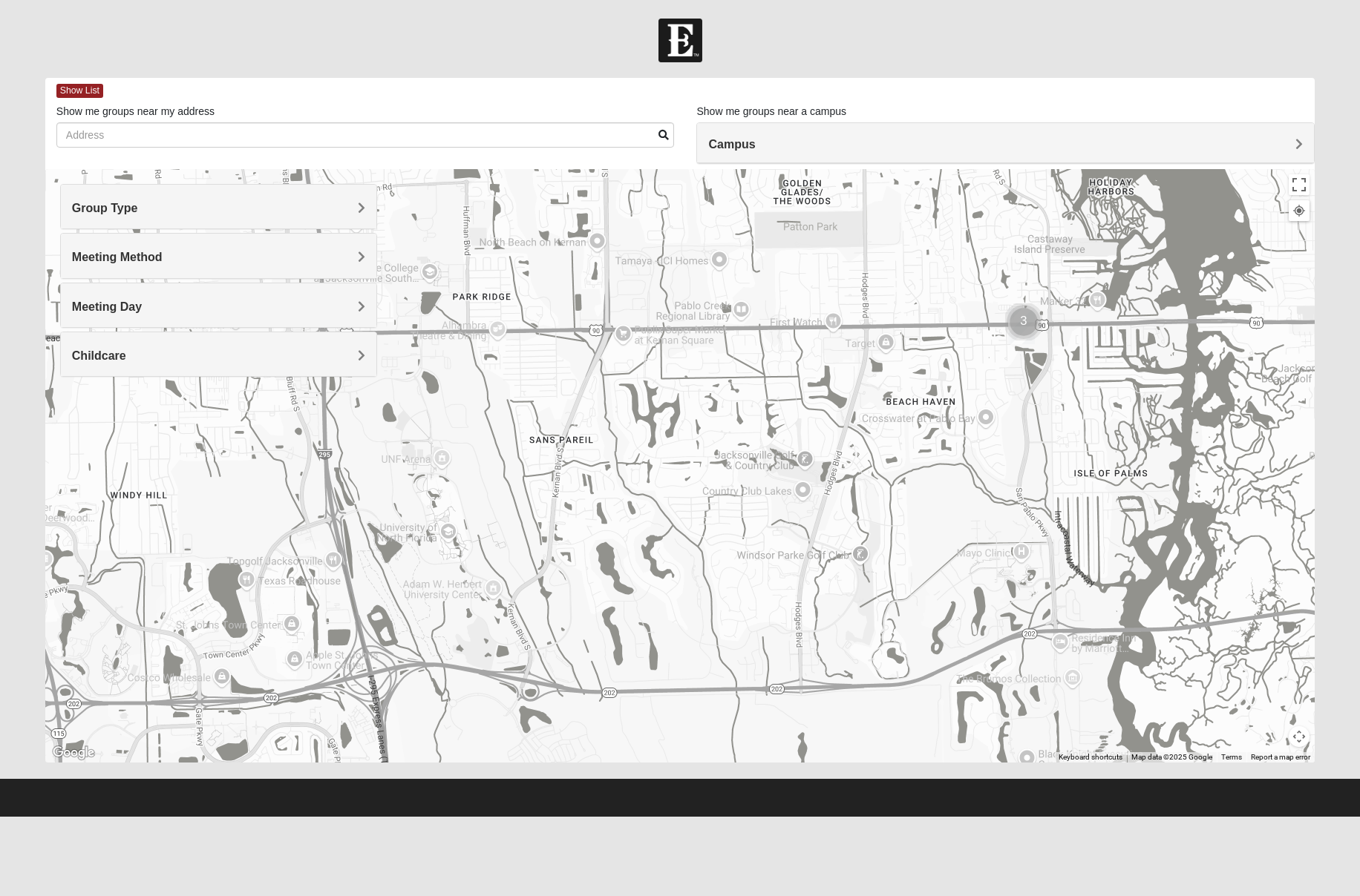
drag, startPoint x: 416, startPoint y: 583, endPoint x: 652, endPoint y: 453, distance: 269.4
click at [652, 453] on div at bounding box center [680, 465] width 1269 height 593
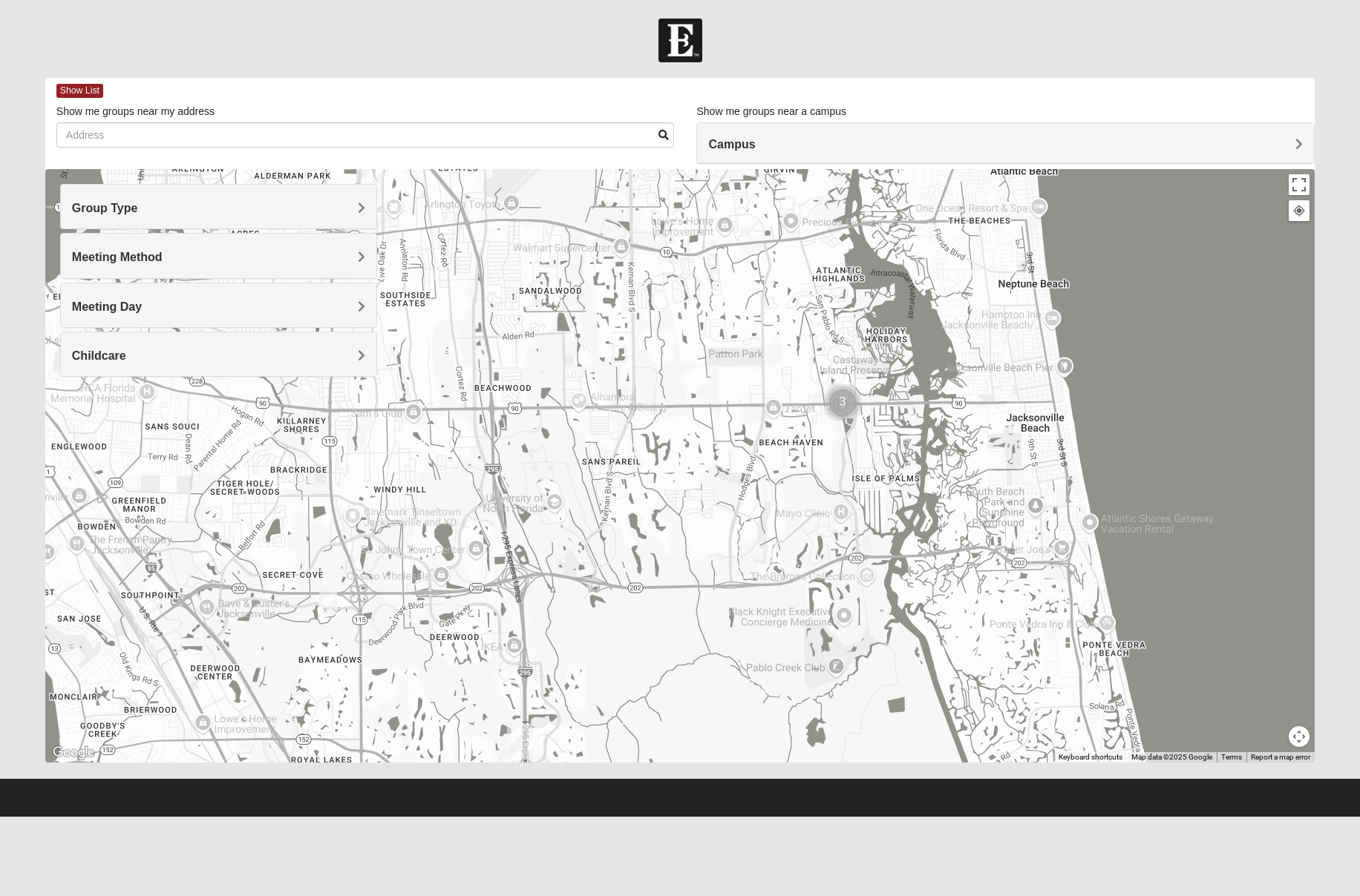
click at [329, 604] on img "Mens Bailey" at bounding box center [328, 603] width 18 height 25
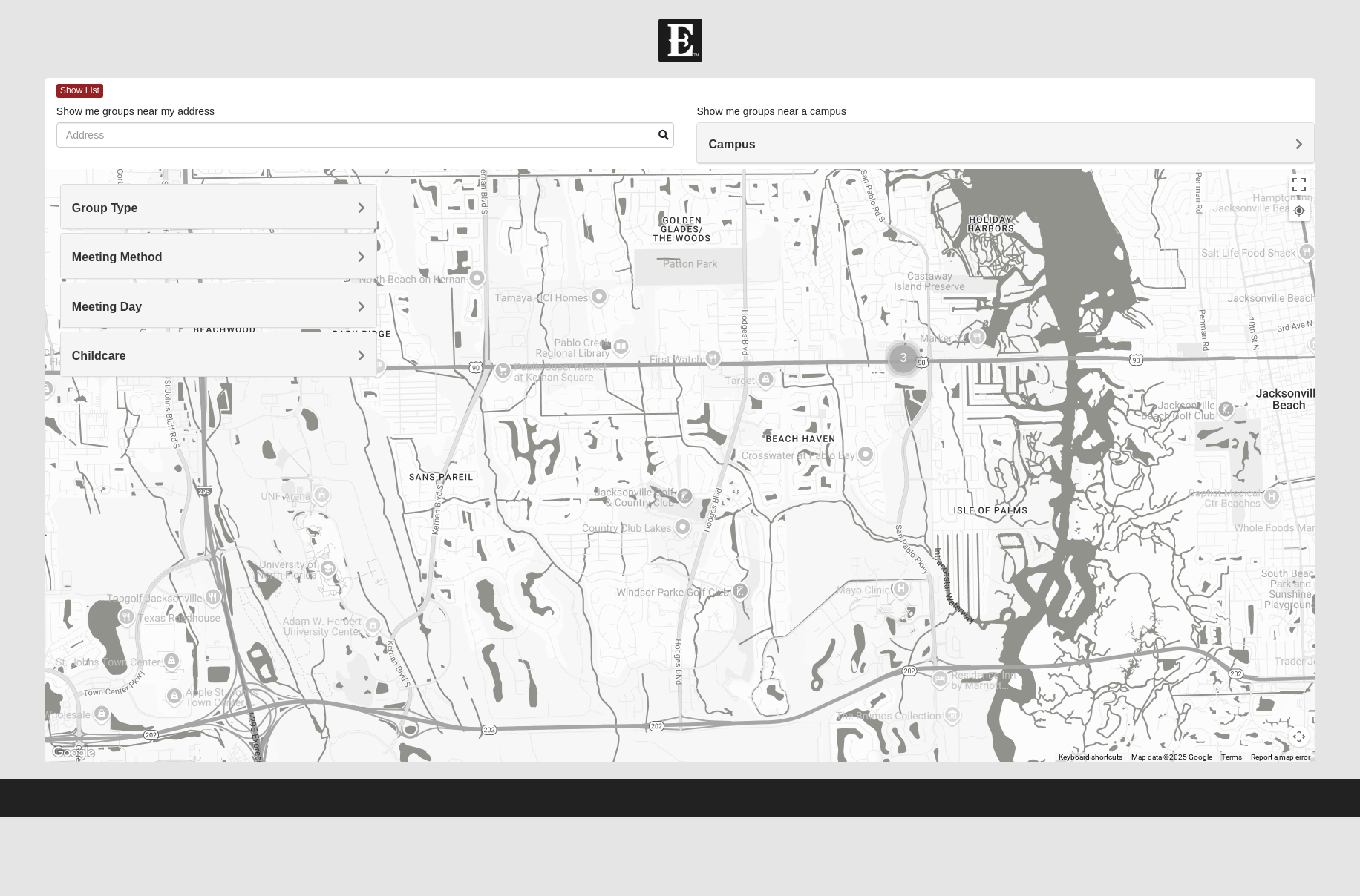
click at [7, 549] on form "Log In Find A Group Error Show List Loading Groups" at bounding box center [680, 417] width 1360 height 799
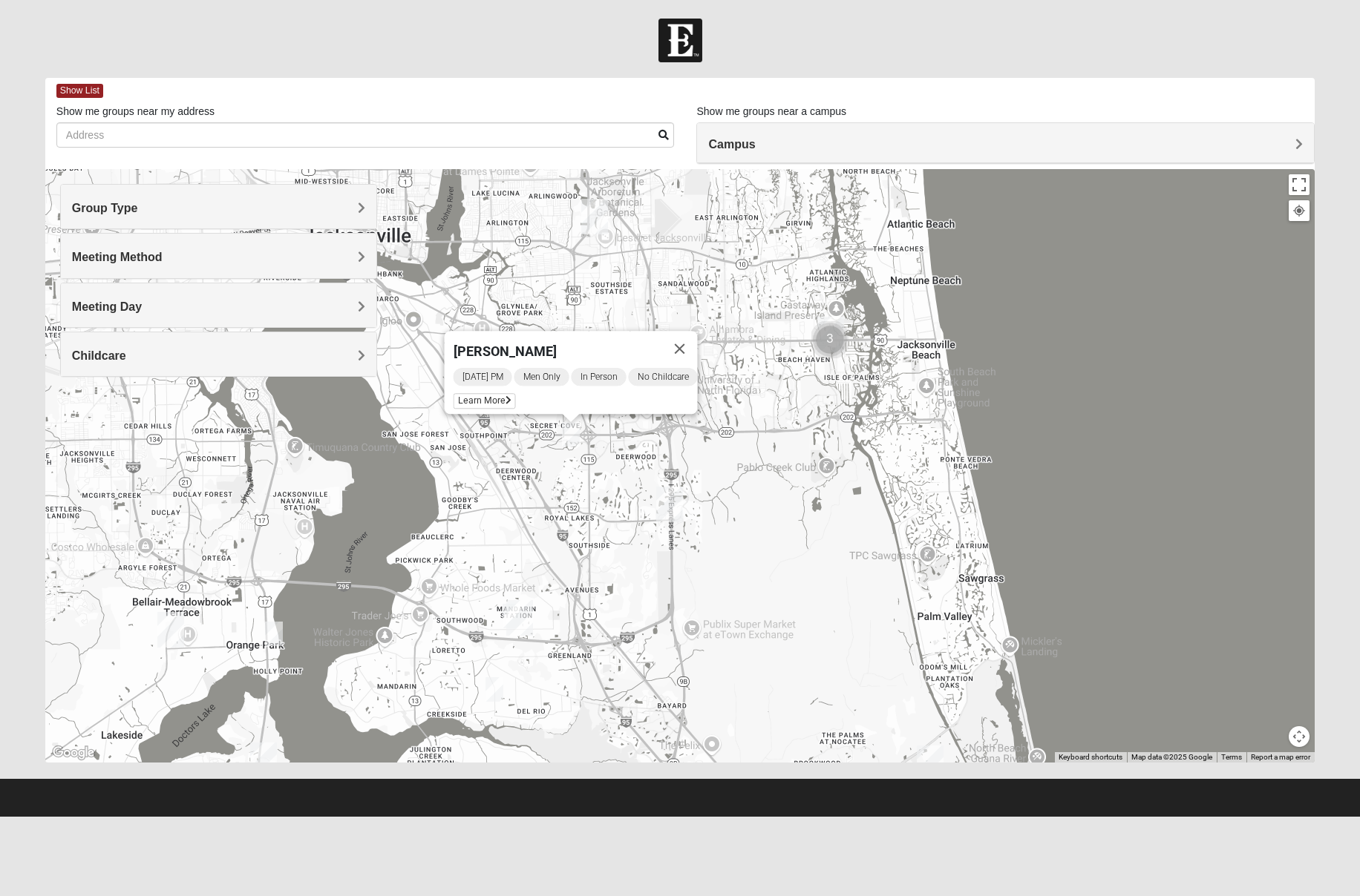
drag, startPoint x: 516, startPoint y: 276, endPoint x: 711, endPoint y: 286, distance: 195.3
click at [711, 286] on div "Mens Bailey Saturday PM Men Only In Person No Childcare Learn More" at bounding box center [680, 465] width 1269 height 593
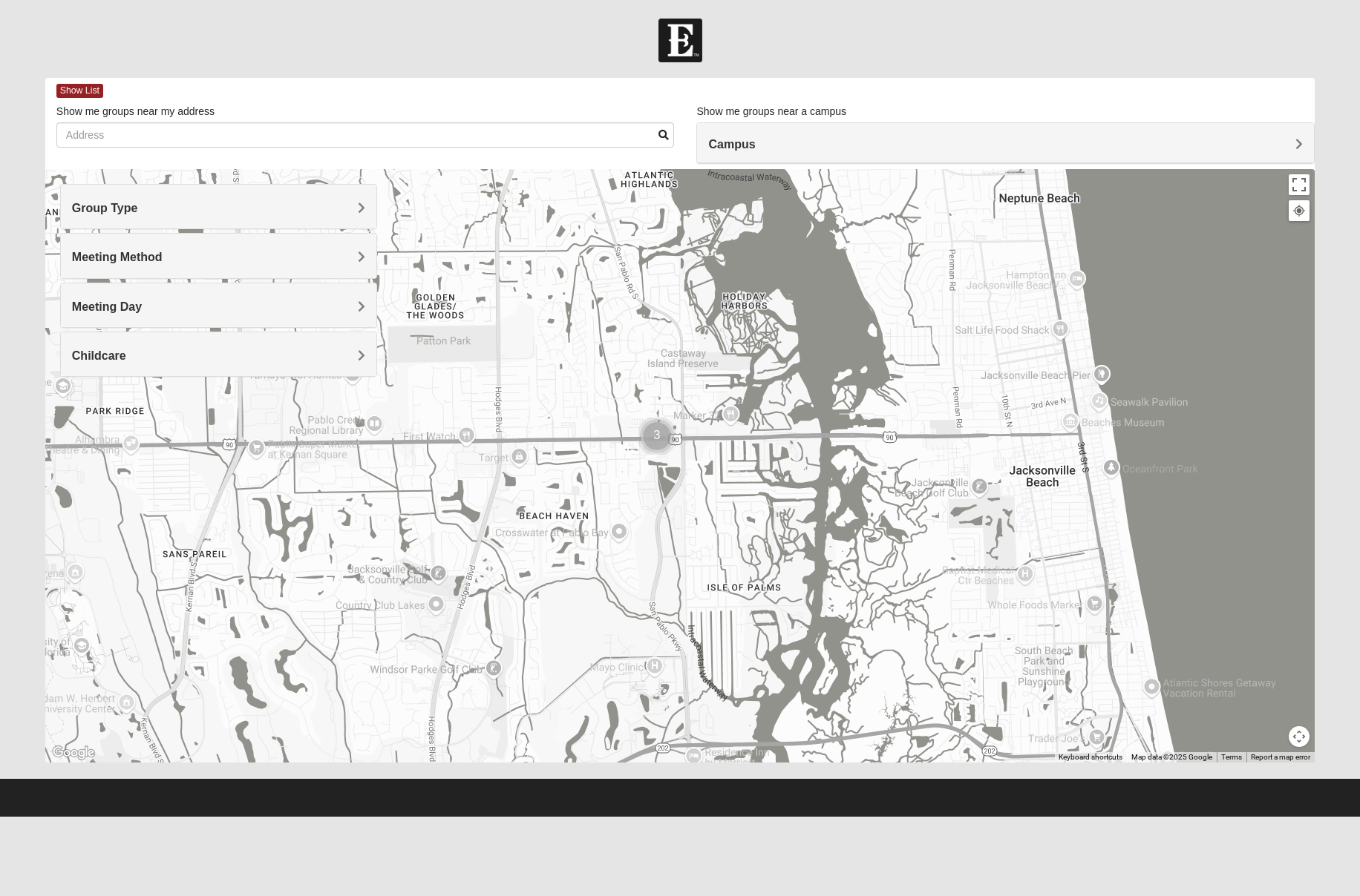
drag, startPoint x: 1107, startPoint y: 389, endPoint x: 782, endPoint y: 438, distance: 328.7
click at [782, 438] on div "Mens Bailey Saturday PM Men Only In Person No Childcare Learn More" at bounding box center [680, 465] width 1269 height 593
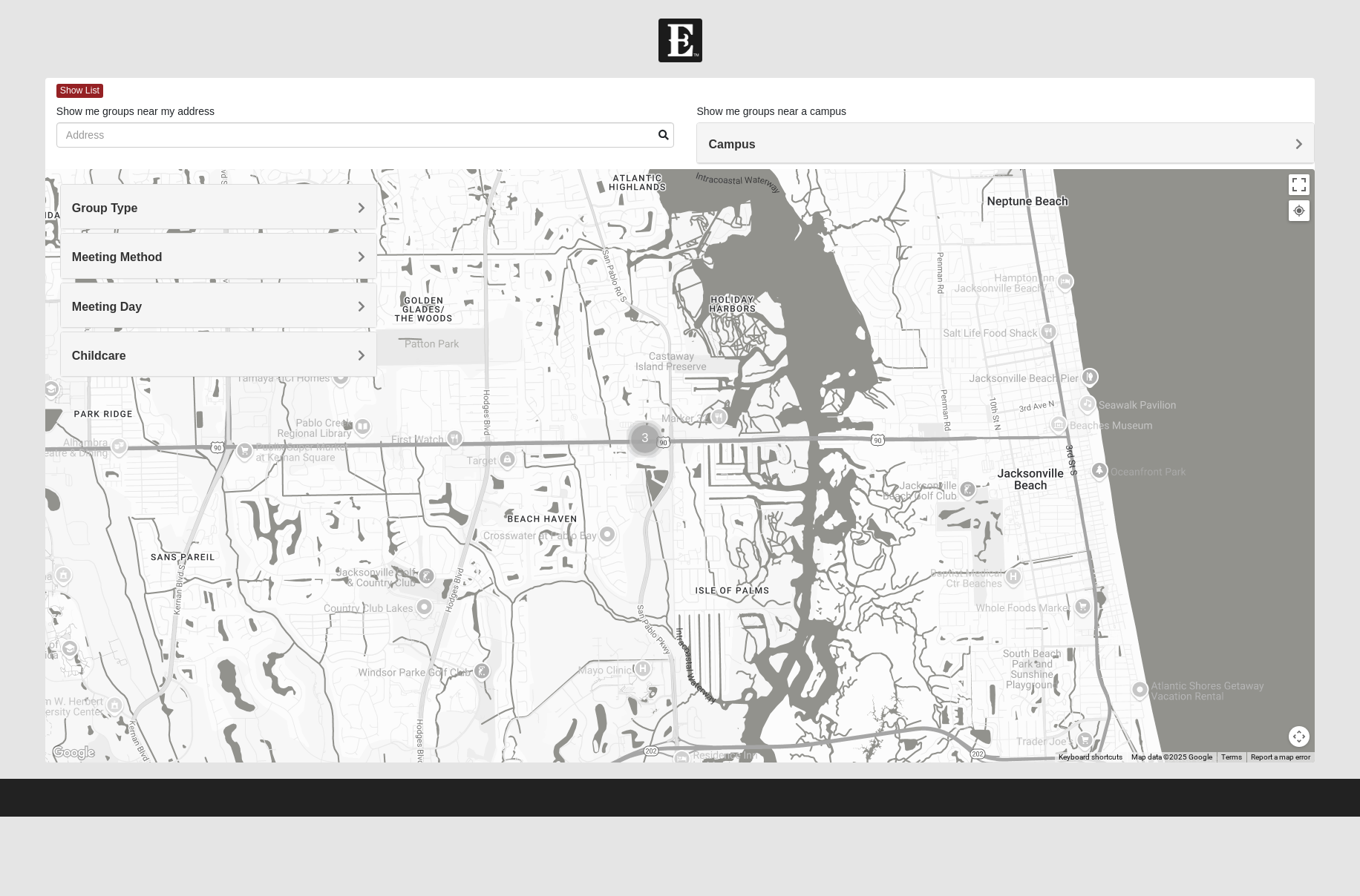
click at [644, 441] on img "Cluster of 3 groups" at bounding box center [645, 439] width 37 height 37
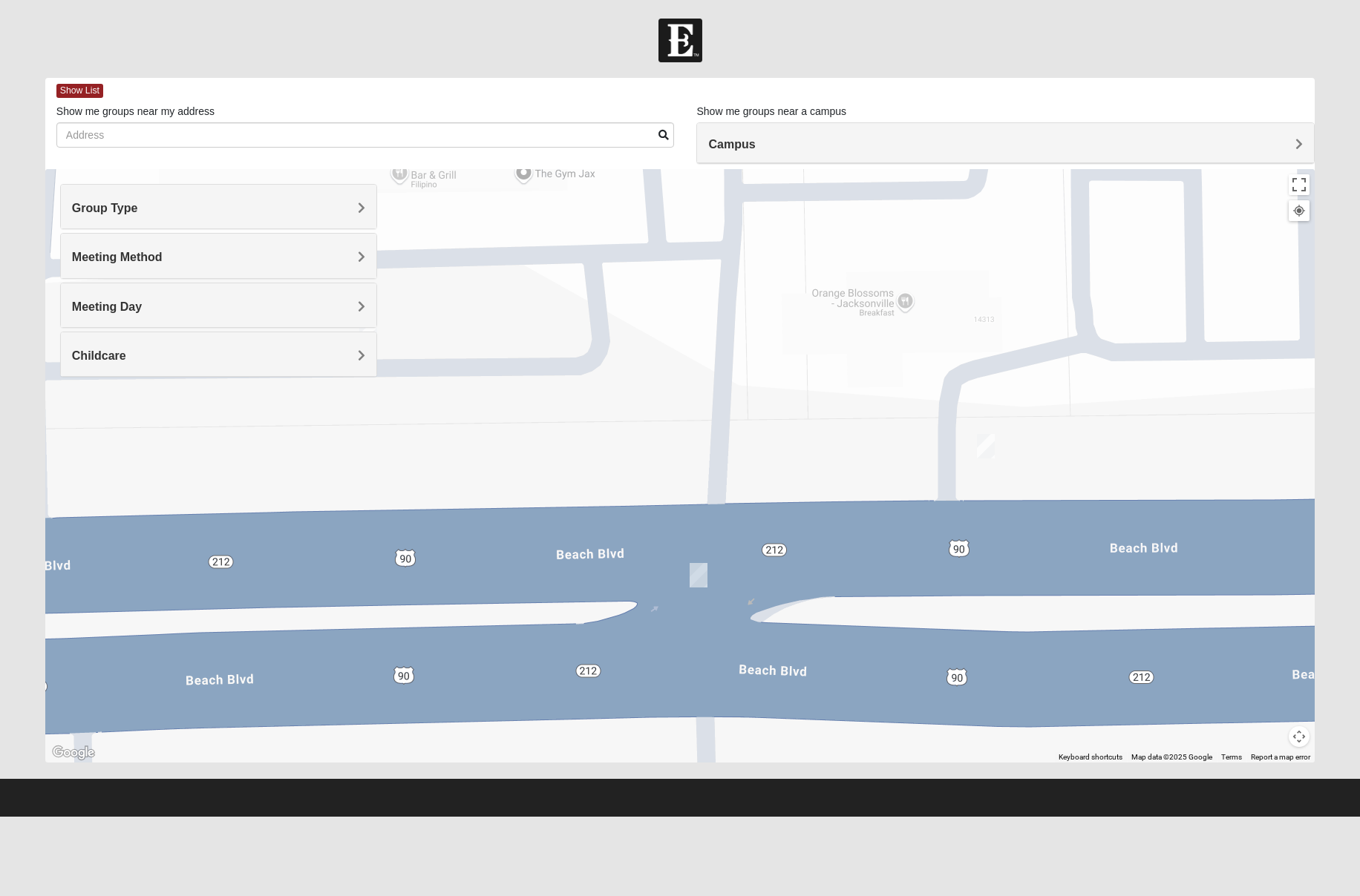
click at [697, 577] on img "On Campus Mens Pacetti 32250" at bounding box center [698, 576] width 18 height 25
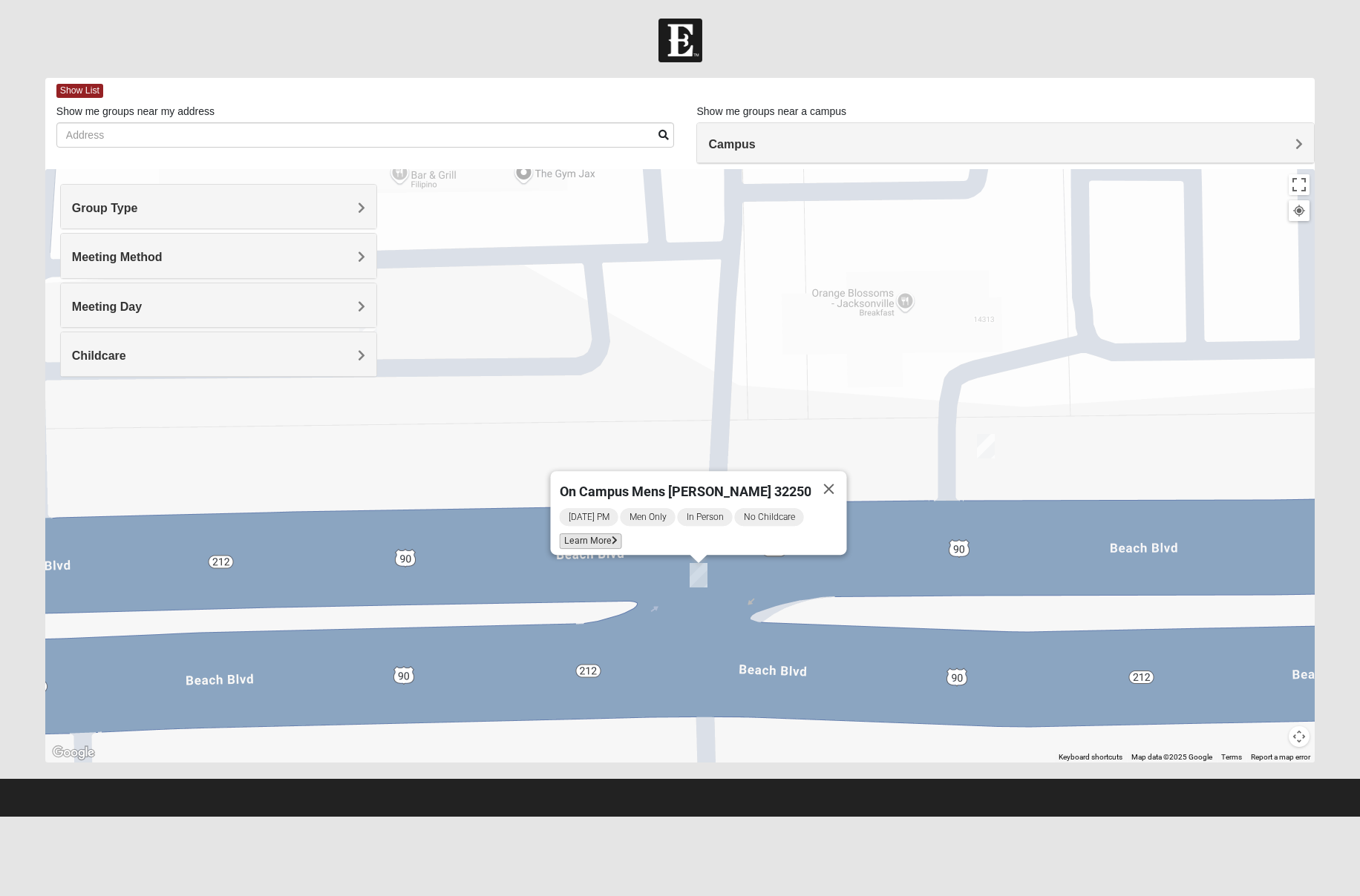
click at [618, 534] on span "Learn More" at bounding box center [590, 541] width 63 height 16
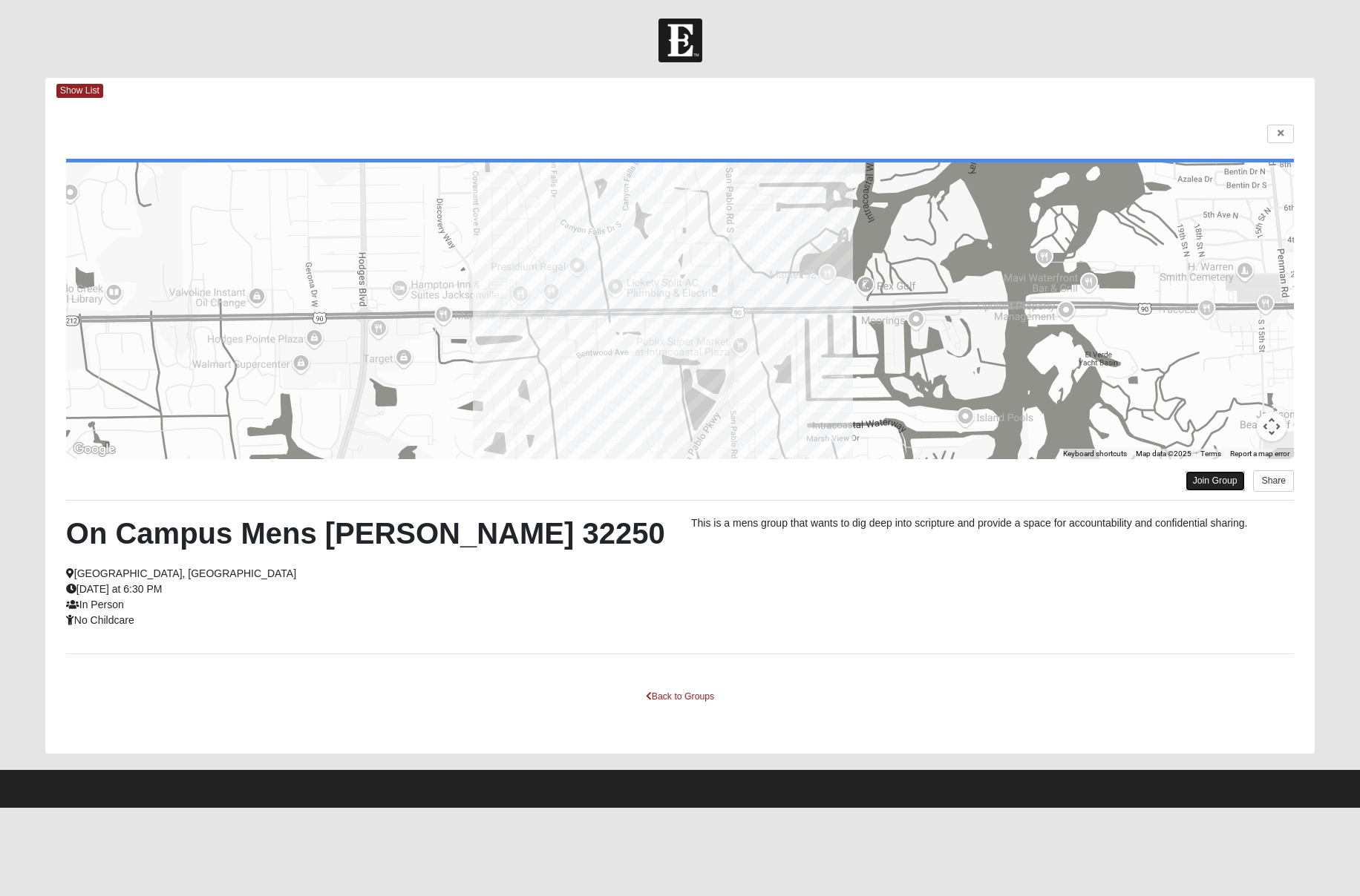
click at [1205, 481] on link "Join Group" at bounding box center [1215, 481] width 59 height 20
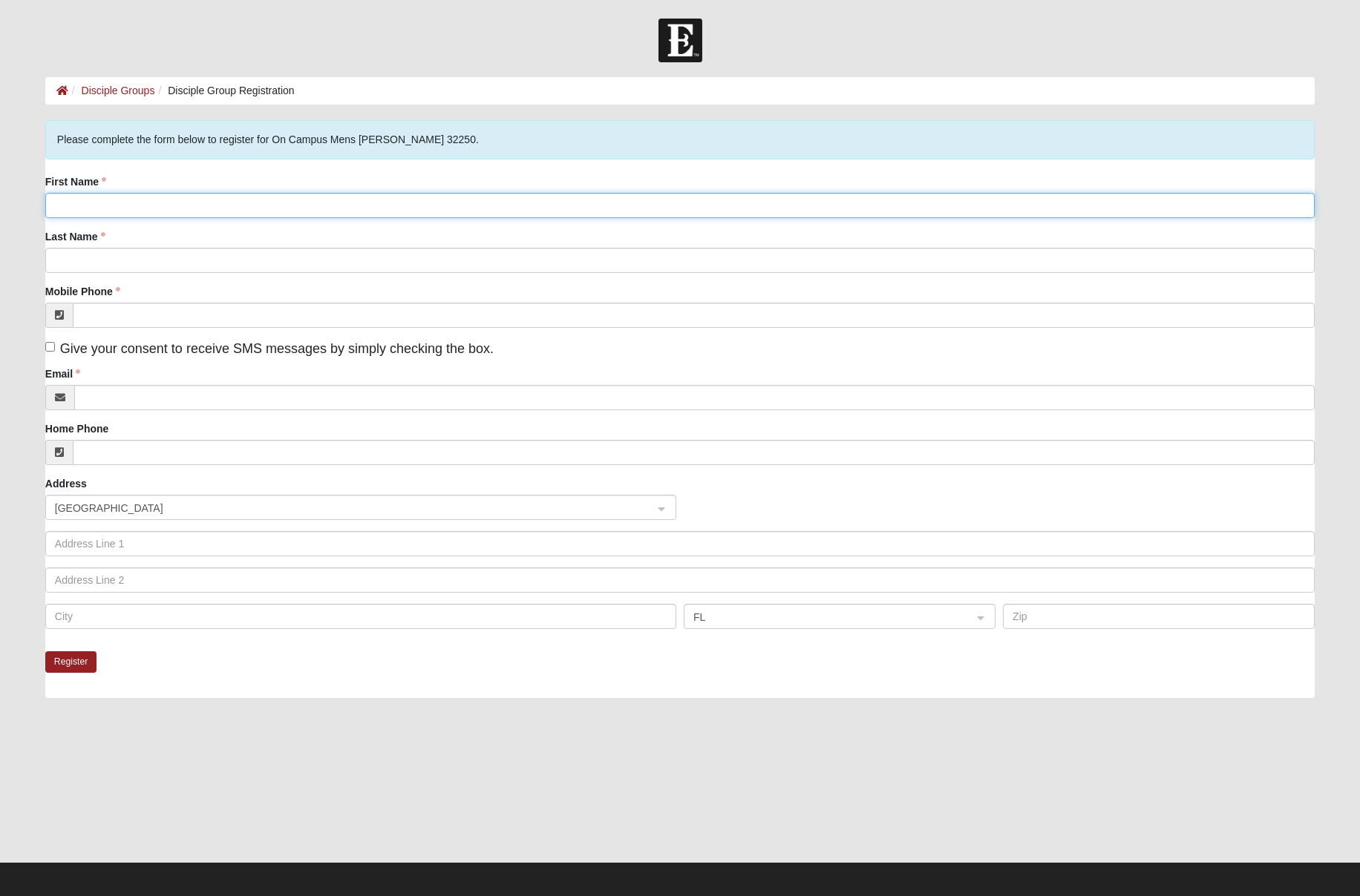
click at [274, 211] on input "First Name" at bounding box center [680, 205] width 1269 height 26
type input "Nathan"
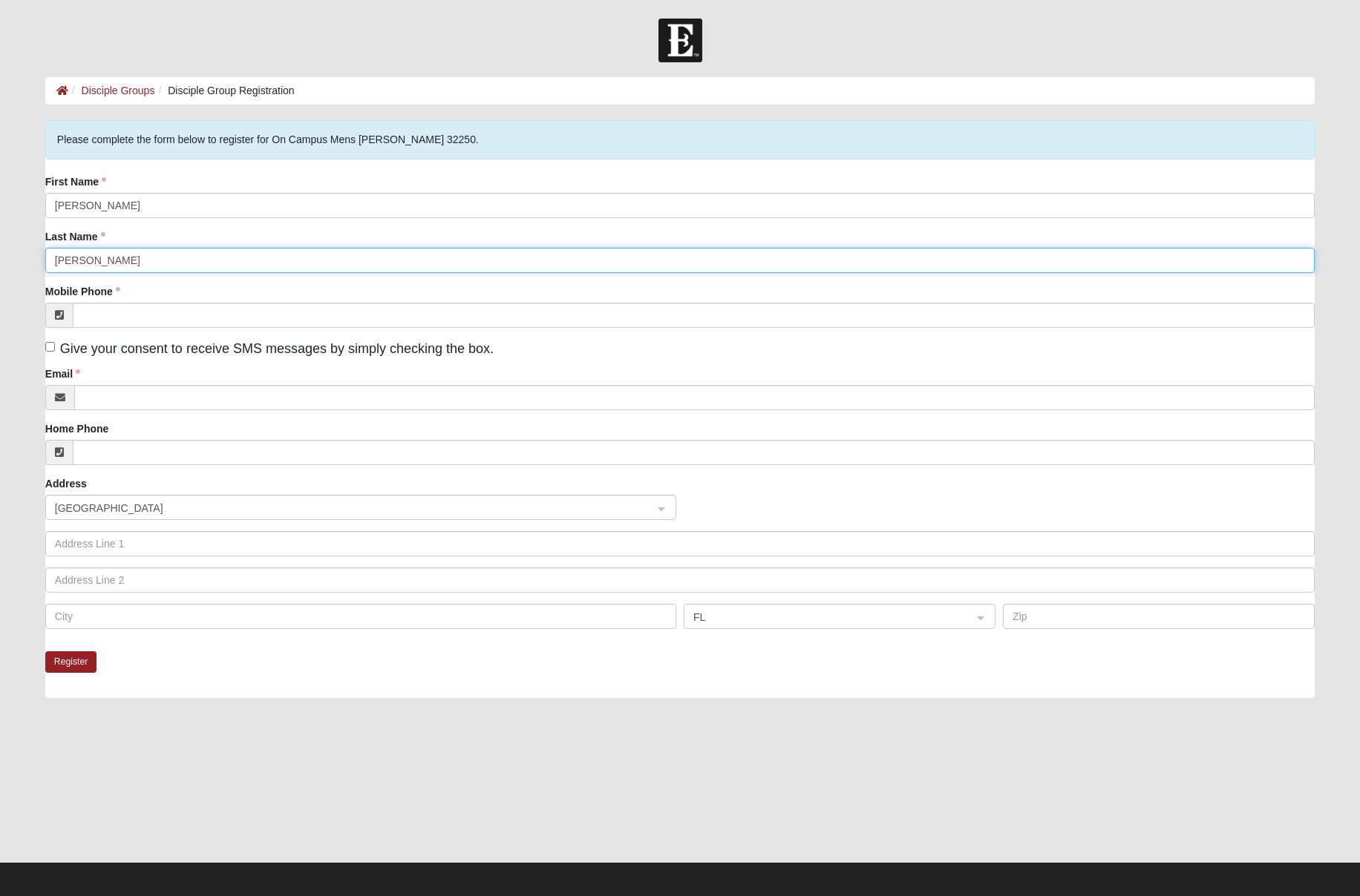
type input "Reffitt"
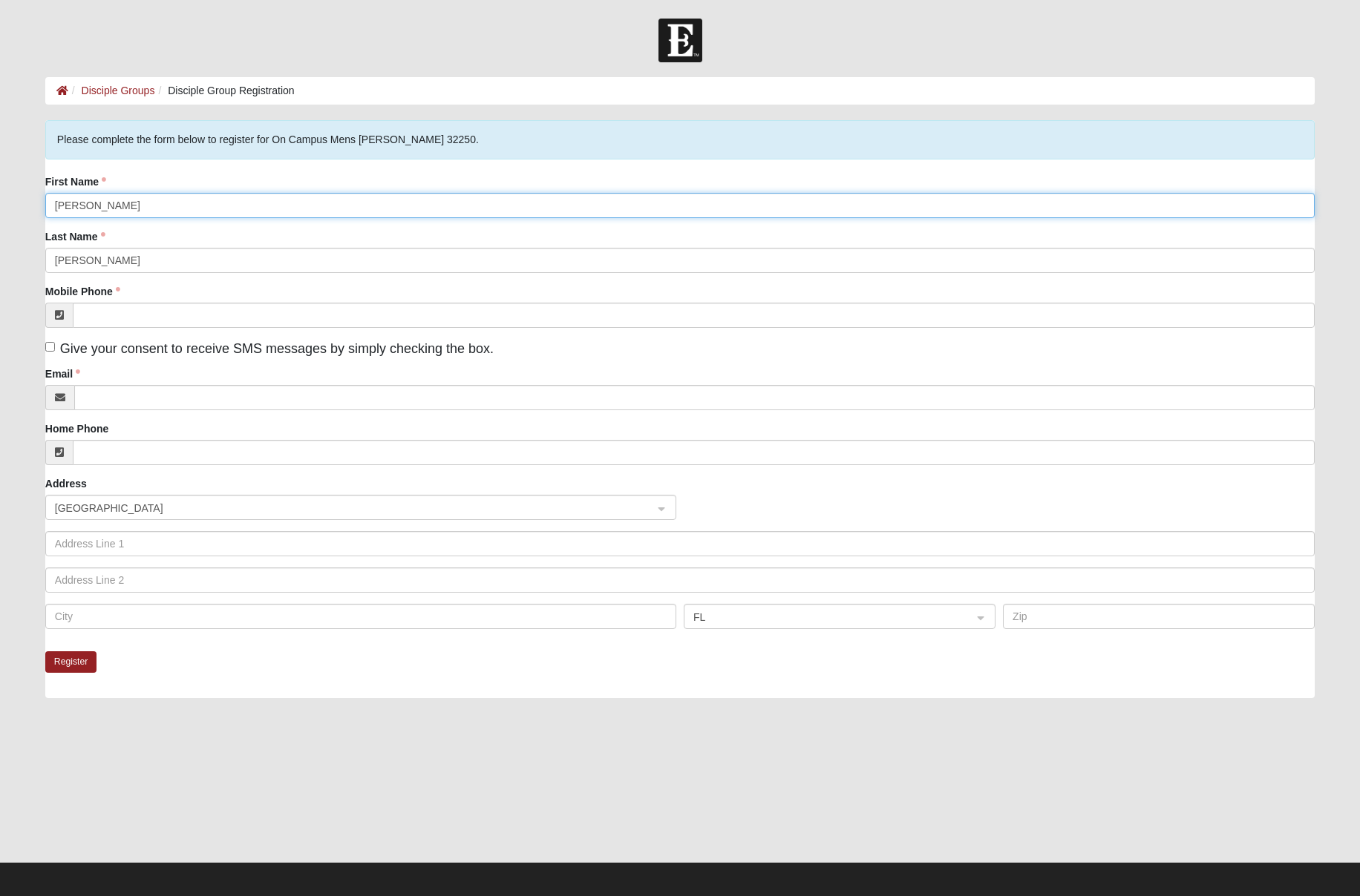
click at [229, 210] on input "Nathan" at bounding box center [680, 205] width 1269 height 26
type input "Nate"
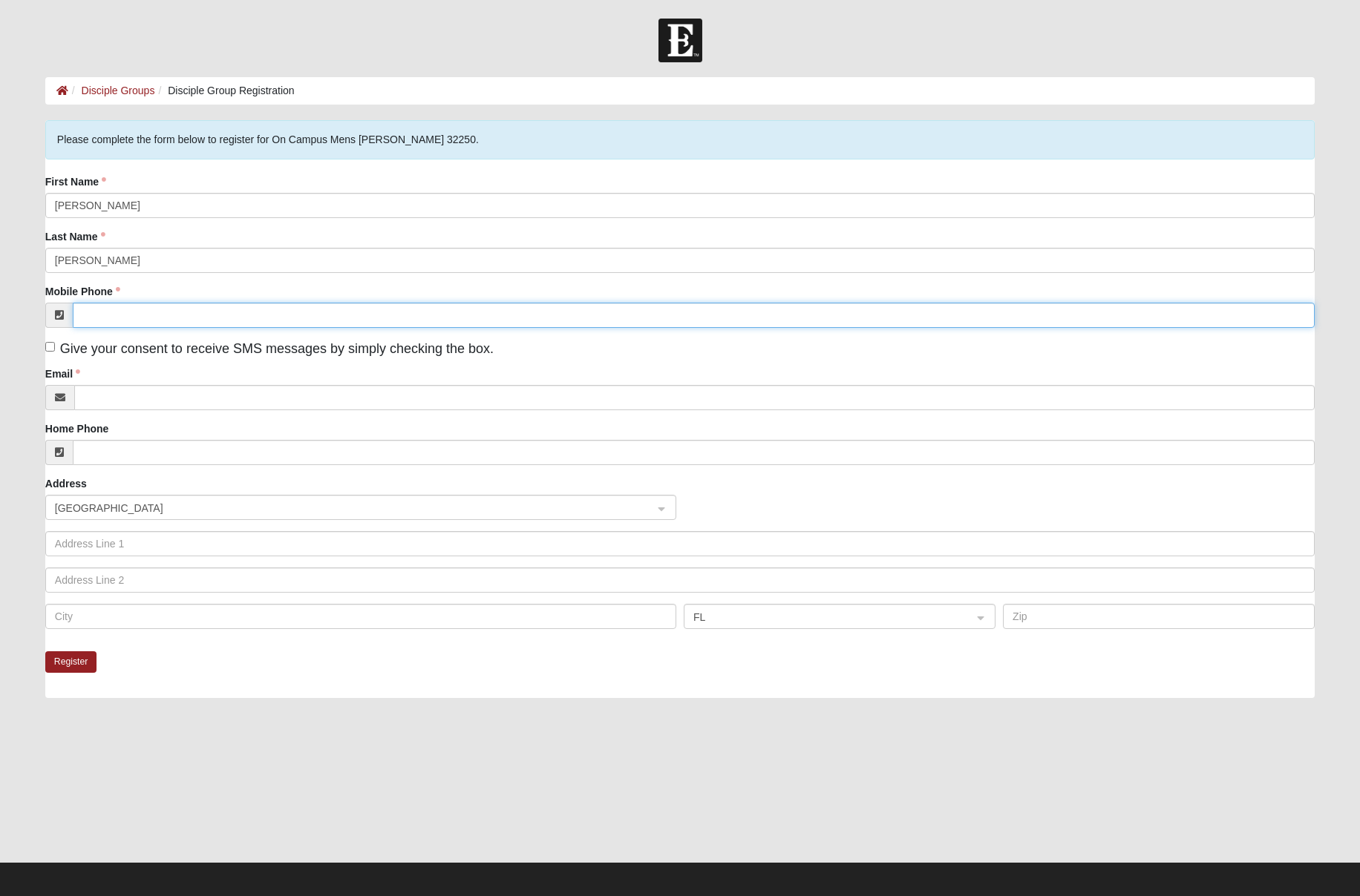
click at [130, 327] on input "Mobile Phone" at bounding box center [693, 315] width 1242 height 26
type input "(229) 200-6232"
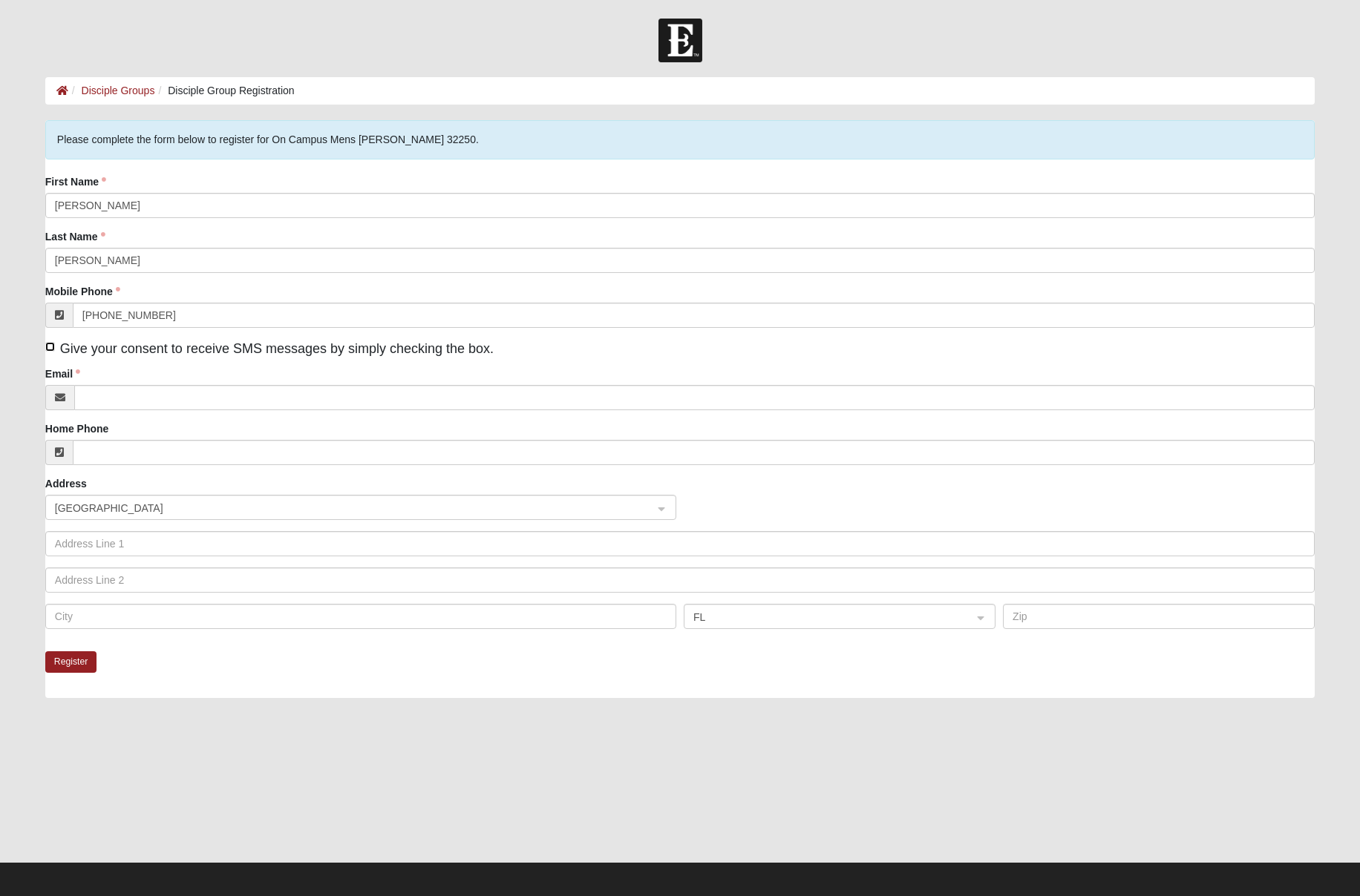
click at [51, 350] on input "Give your consent to receive SMS messages by simply checking the box." at bounding box center [50, 347] width 10 height 10
checkbox input "true"
click at [157, 408] on input "Email" at bounding box center [694, 398] width 1240 height 26
type input "nathanreffitt@gmail.com"
click at [193, 432] on div "Home Phone" at bounding box center [680, 443] width 1269 height 44
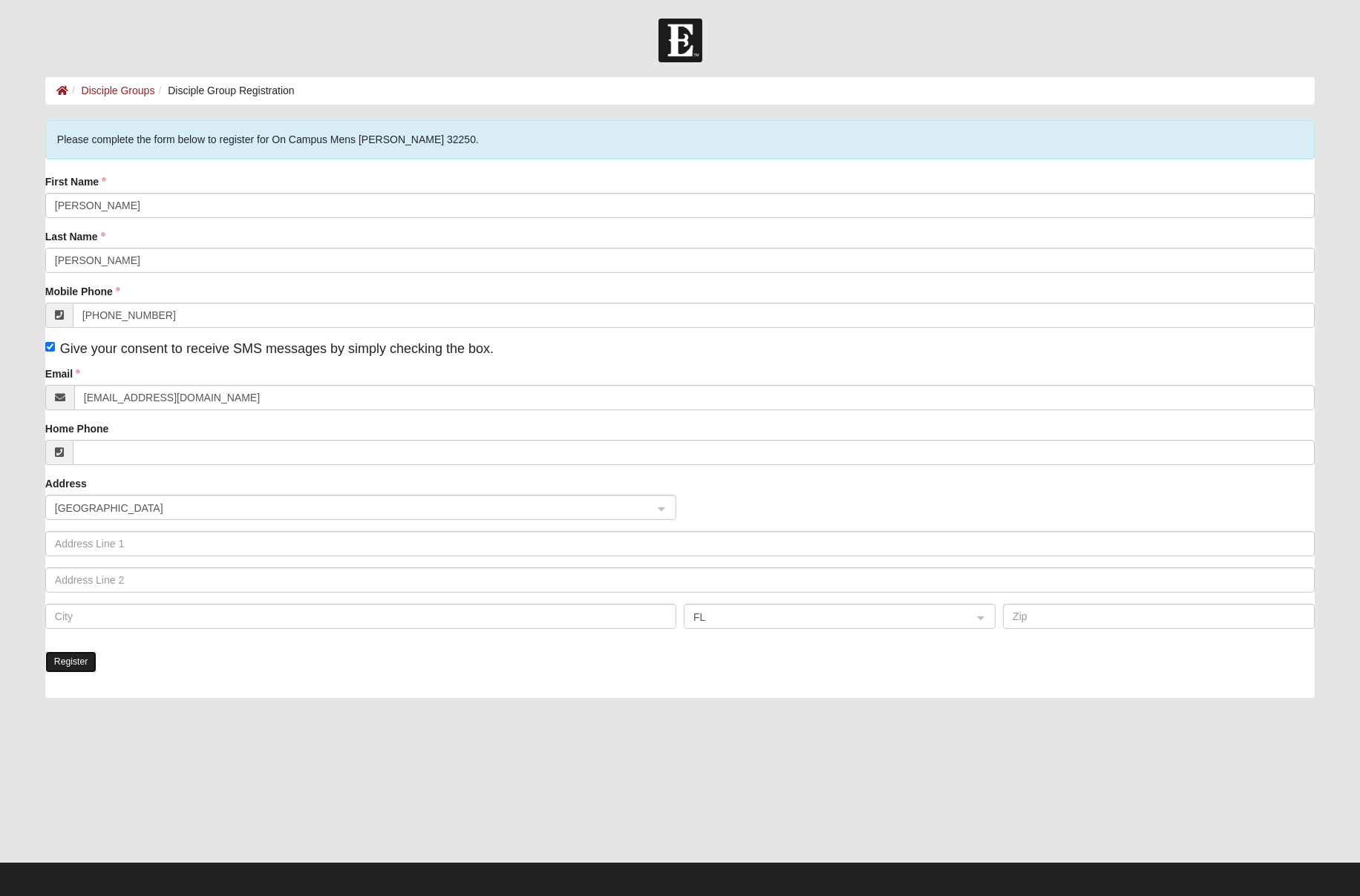
click at [69, 663] on button "Register" at bounding box center [71, 663] width 52 height 21
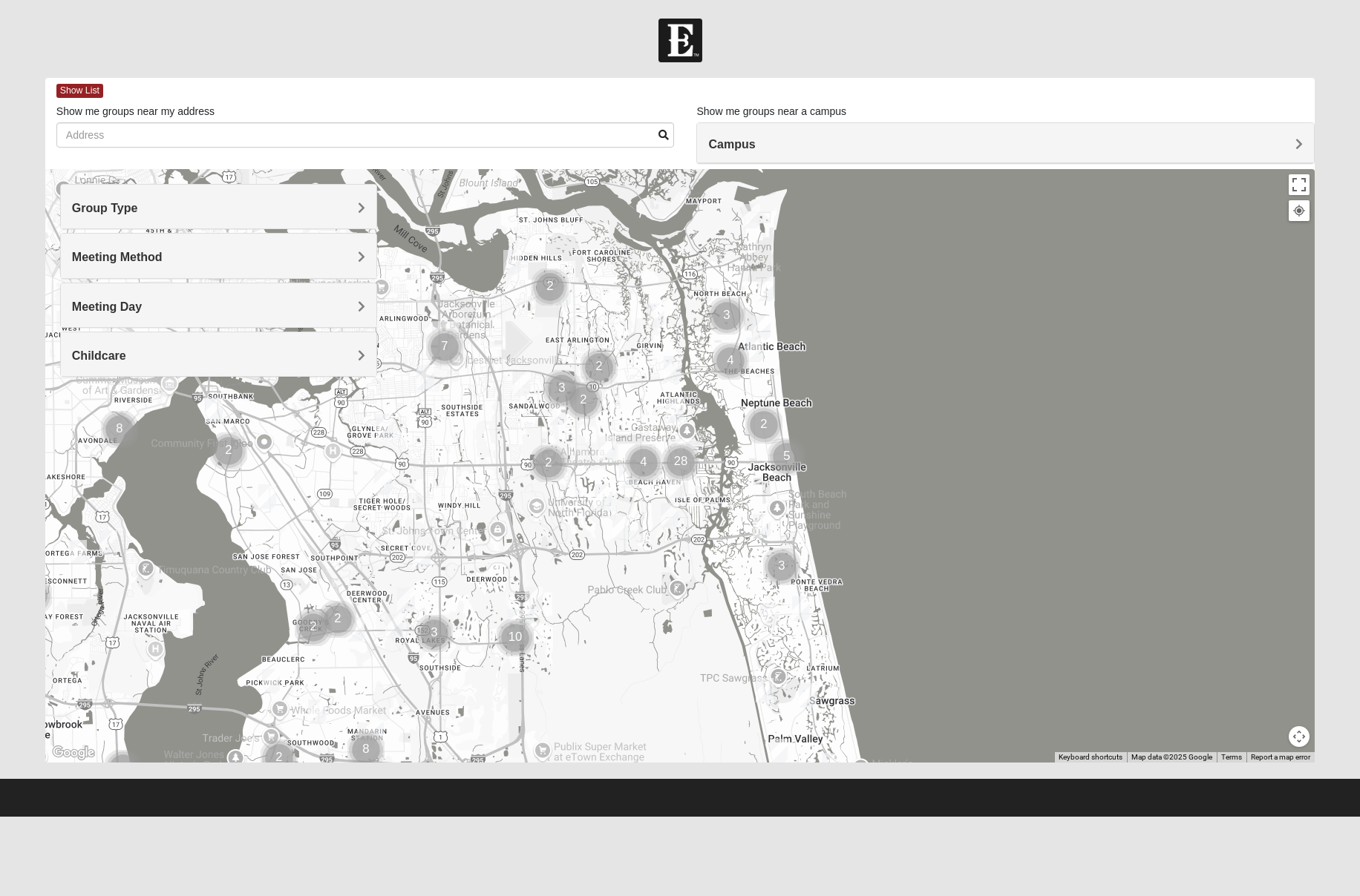
click at [181, 208] on h4 "Group Type" at bounding box center [219, 208] width 294 height 14
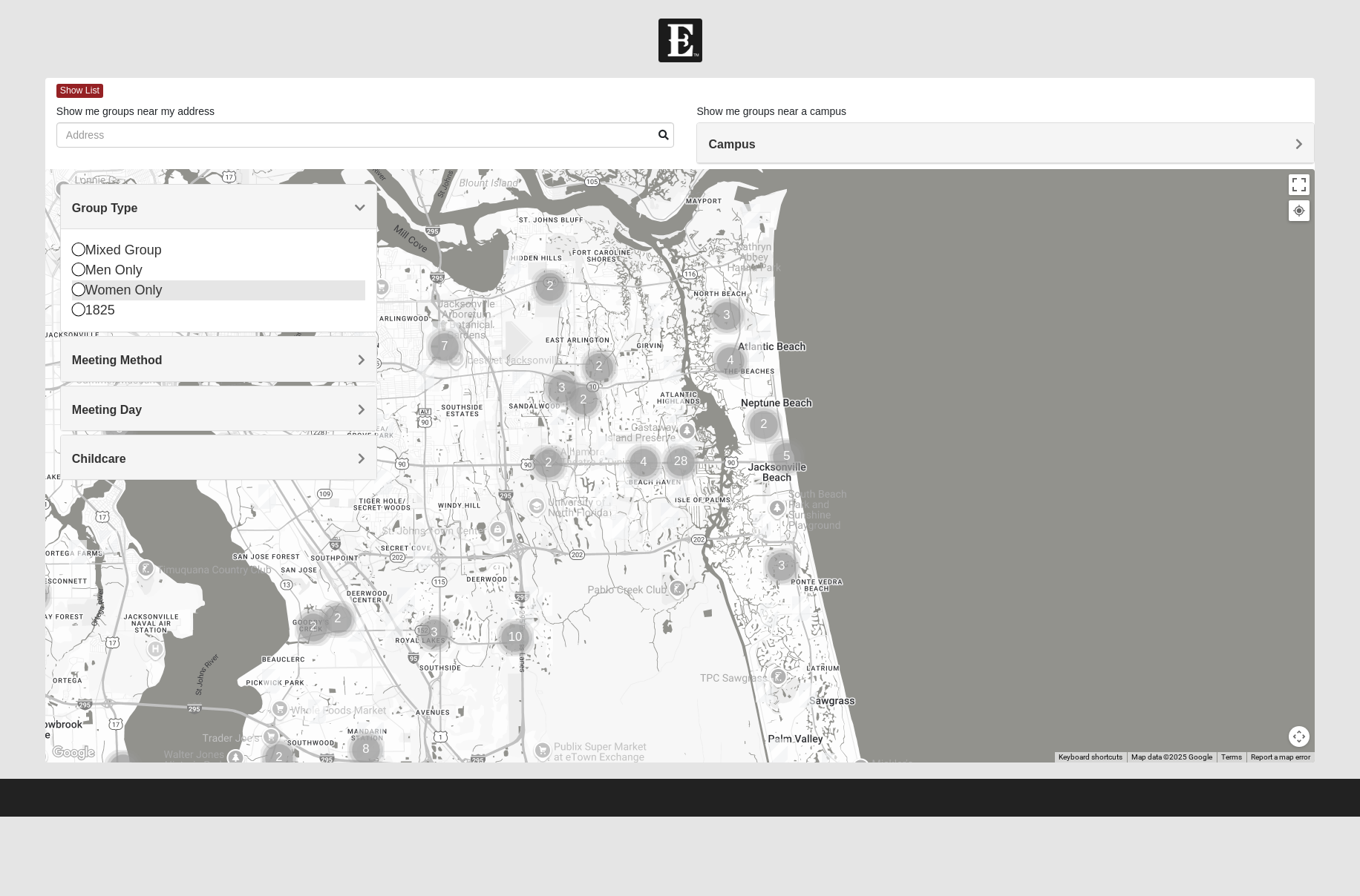
click at [78, 288] on icon at bounding box center [78, 290] width 13 height 13
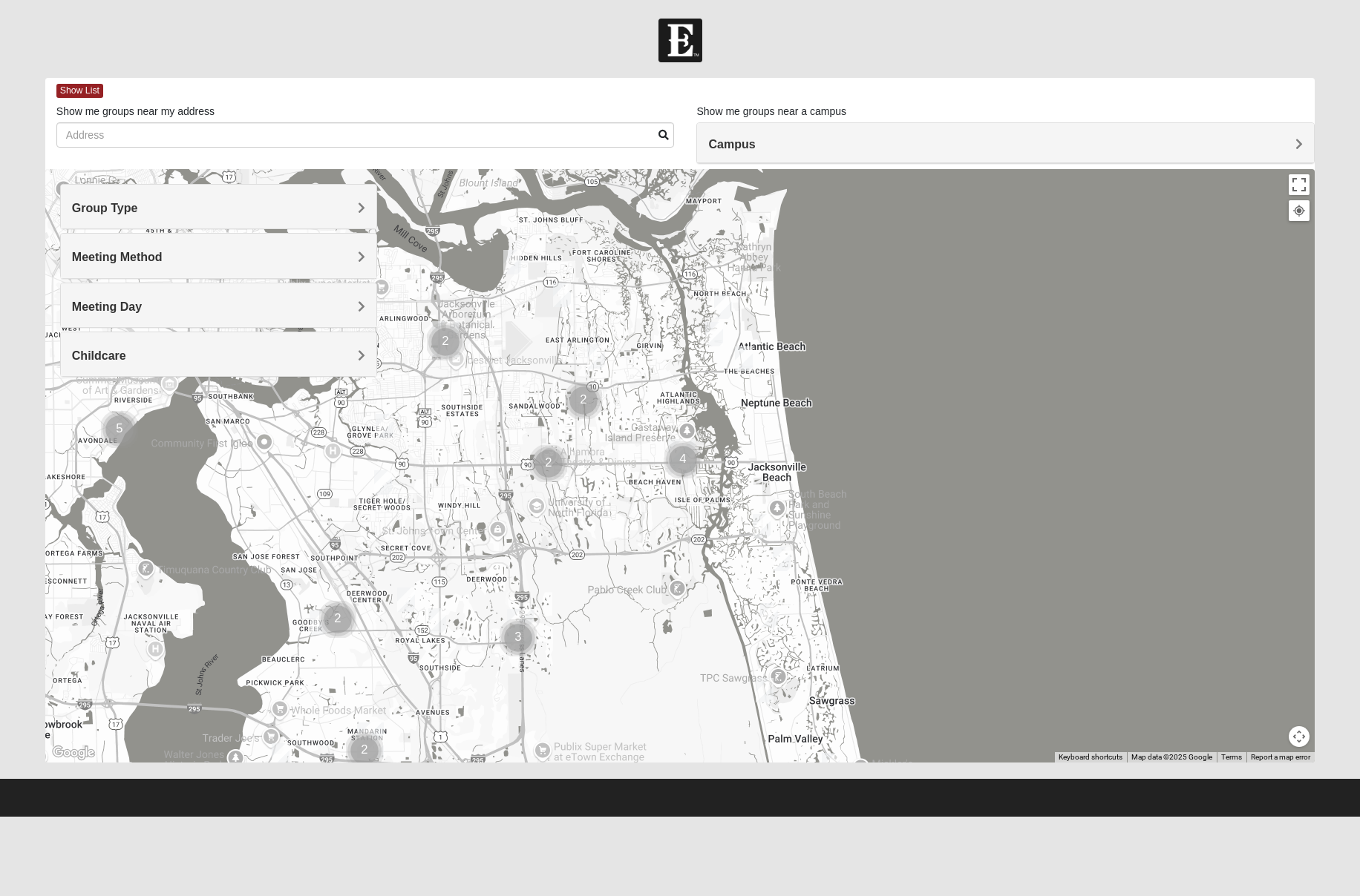
click at [154, 304] on h4 "Meeting Day" at bounding box center [219, 306] width 294 height 14
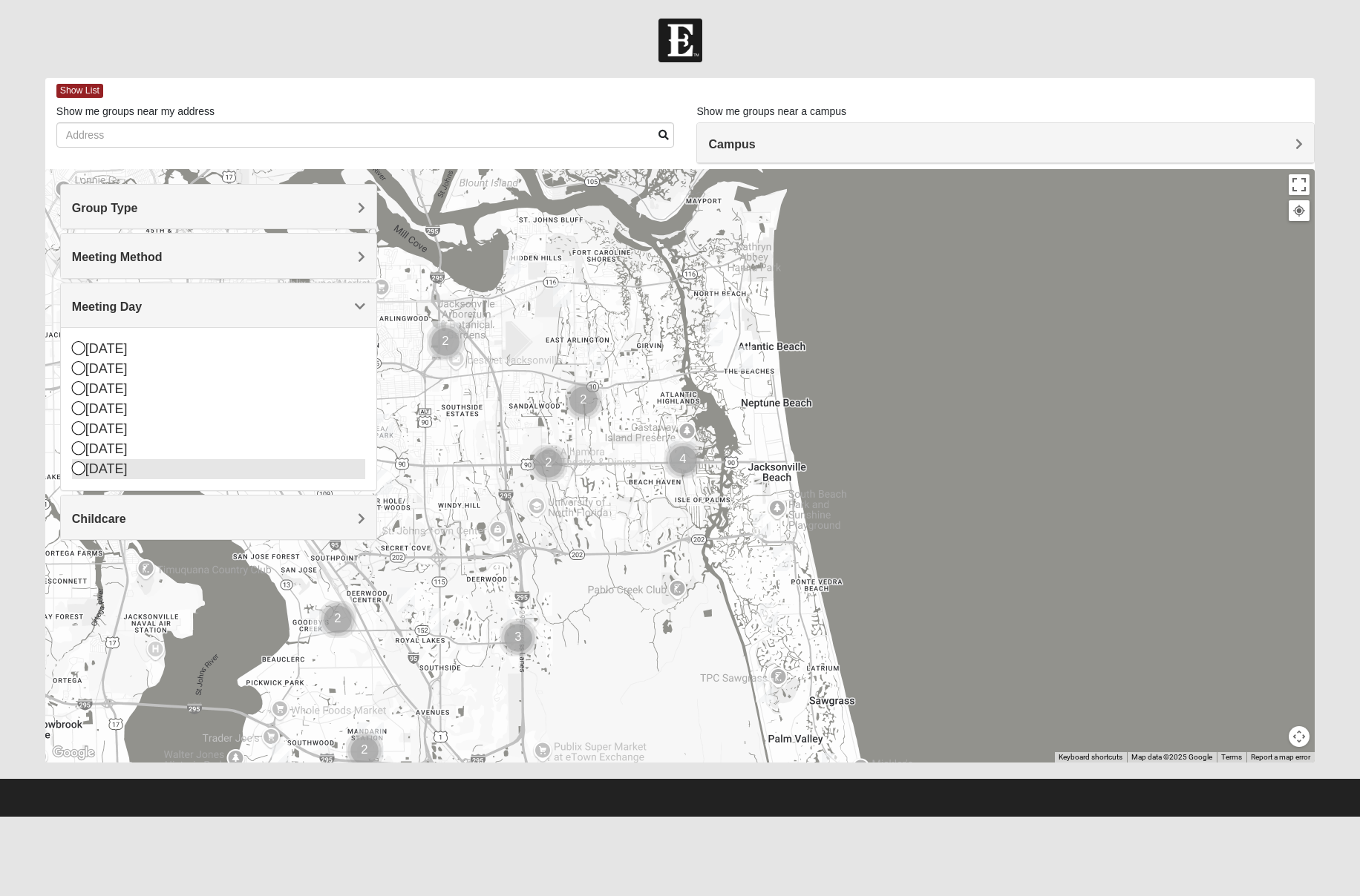
click at [78, 467] on icon at bounding box center [78, 468] width 13 height 13
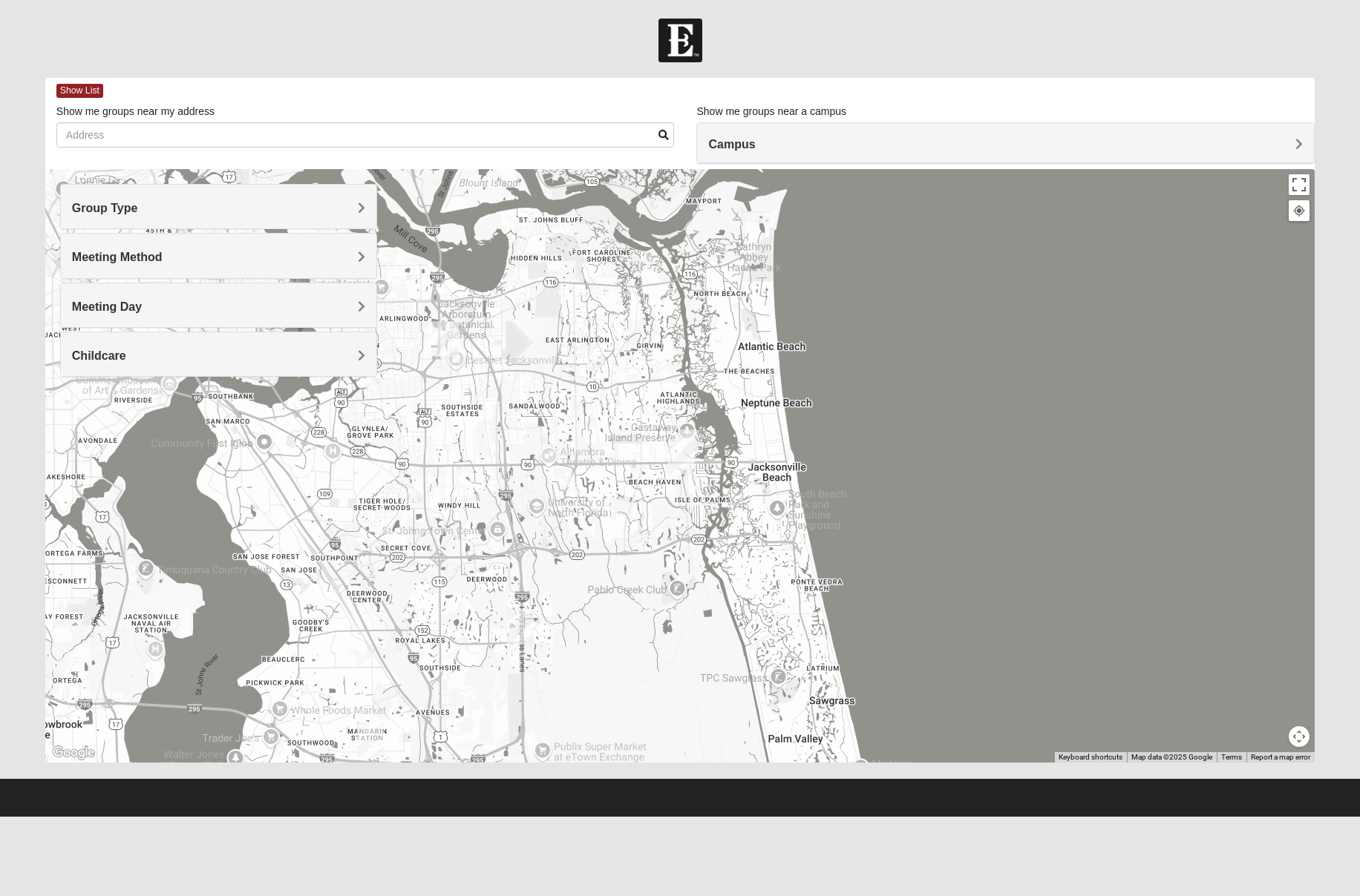
click at [179, 255] on h4 "Meeting Method" at bounding box center [219, 257] width 294 height 14
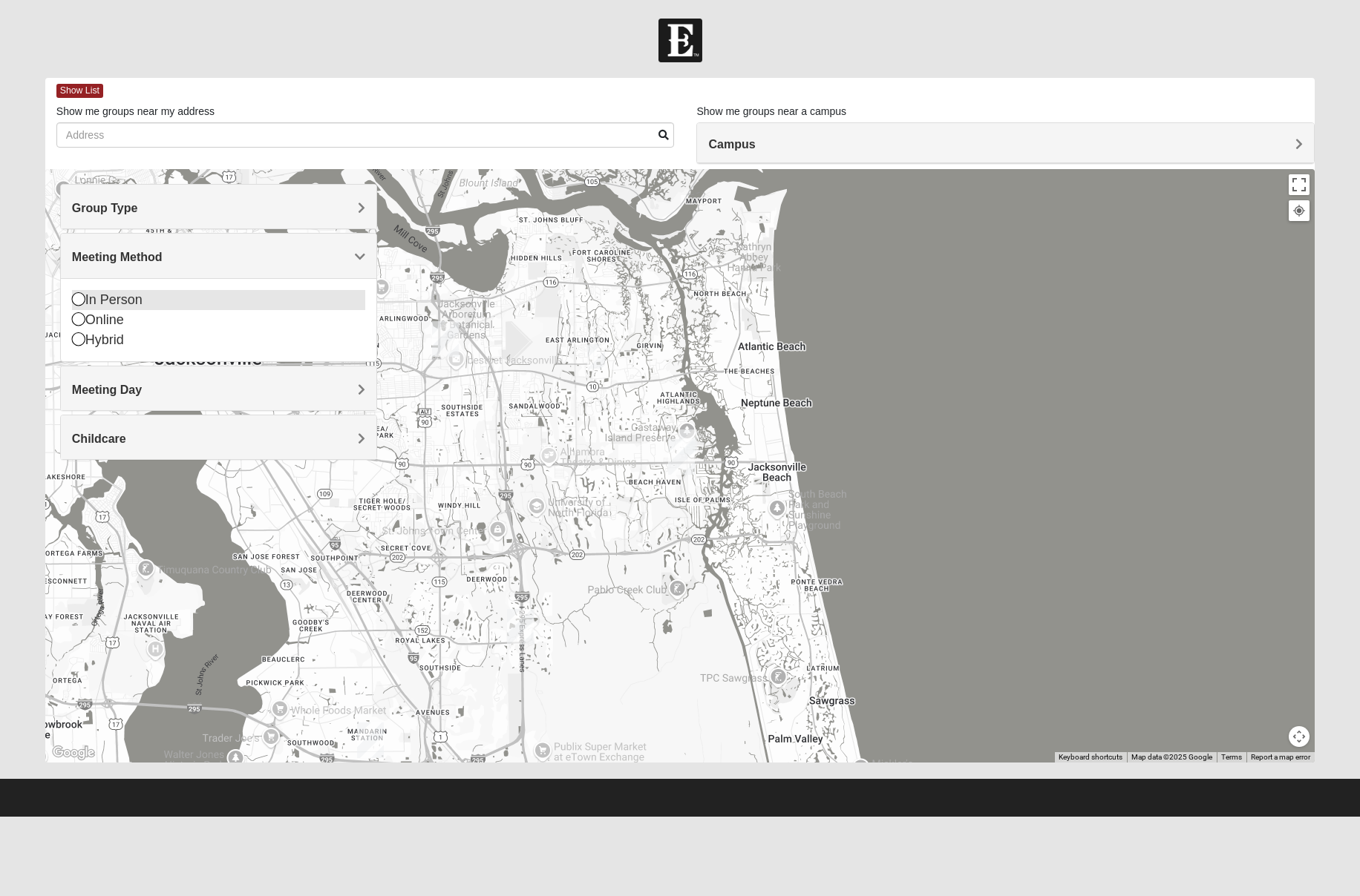
click at [76, 297] on icon at bounding box center [78, 299] width 13 height 13
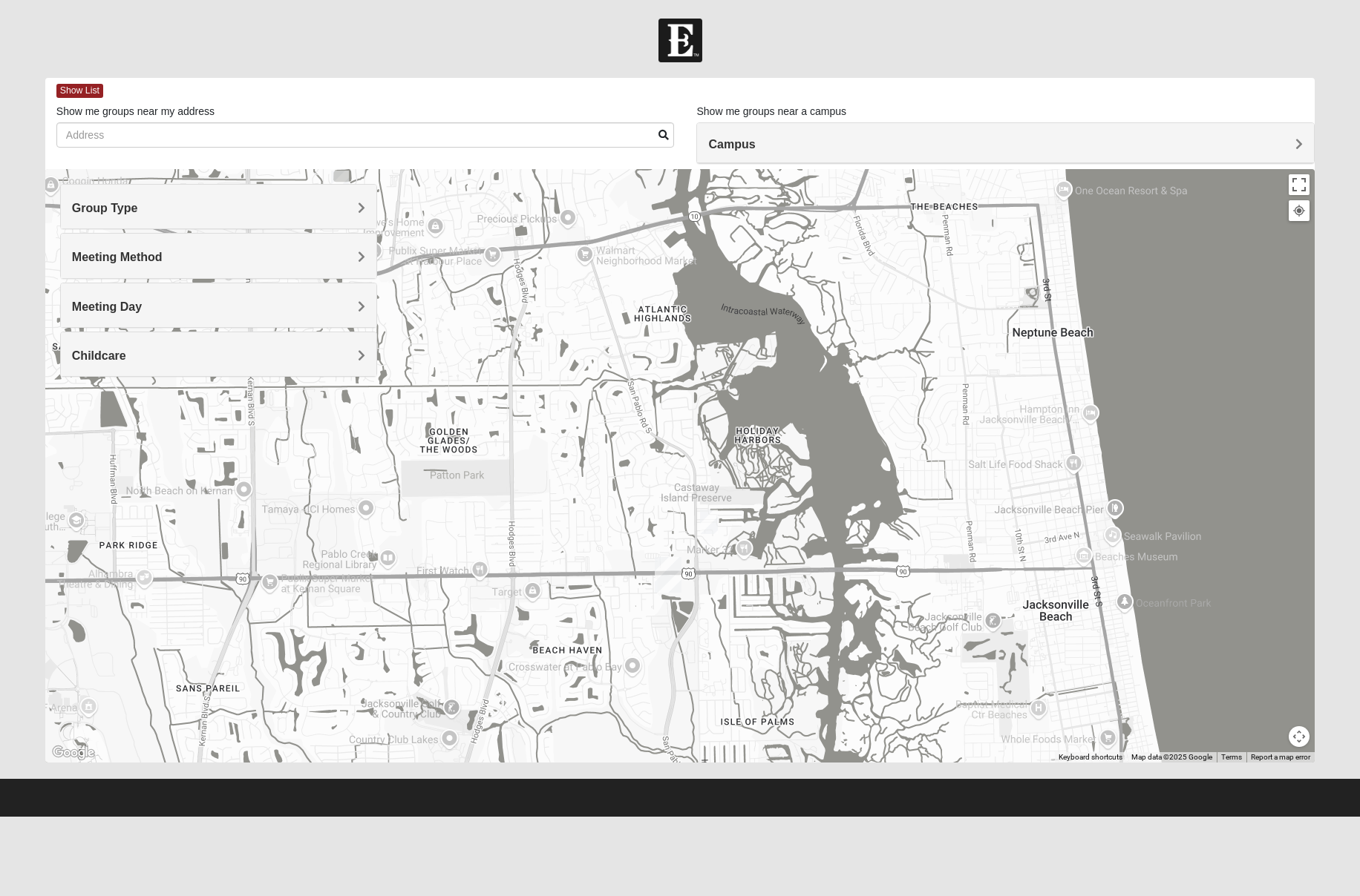
click at [706, 516] on img "Womens Hullinger 32224" at bounding box center [709, 522] width 18 height 25
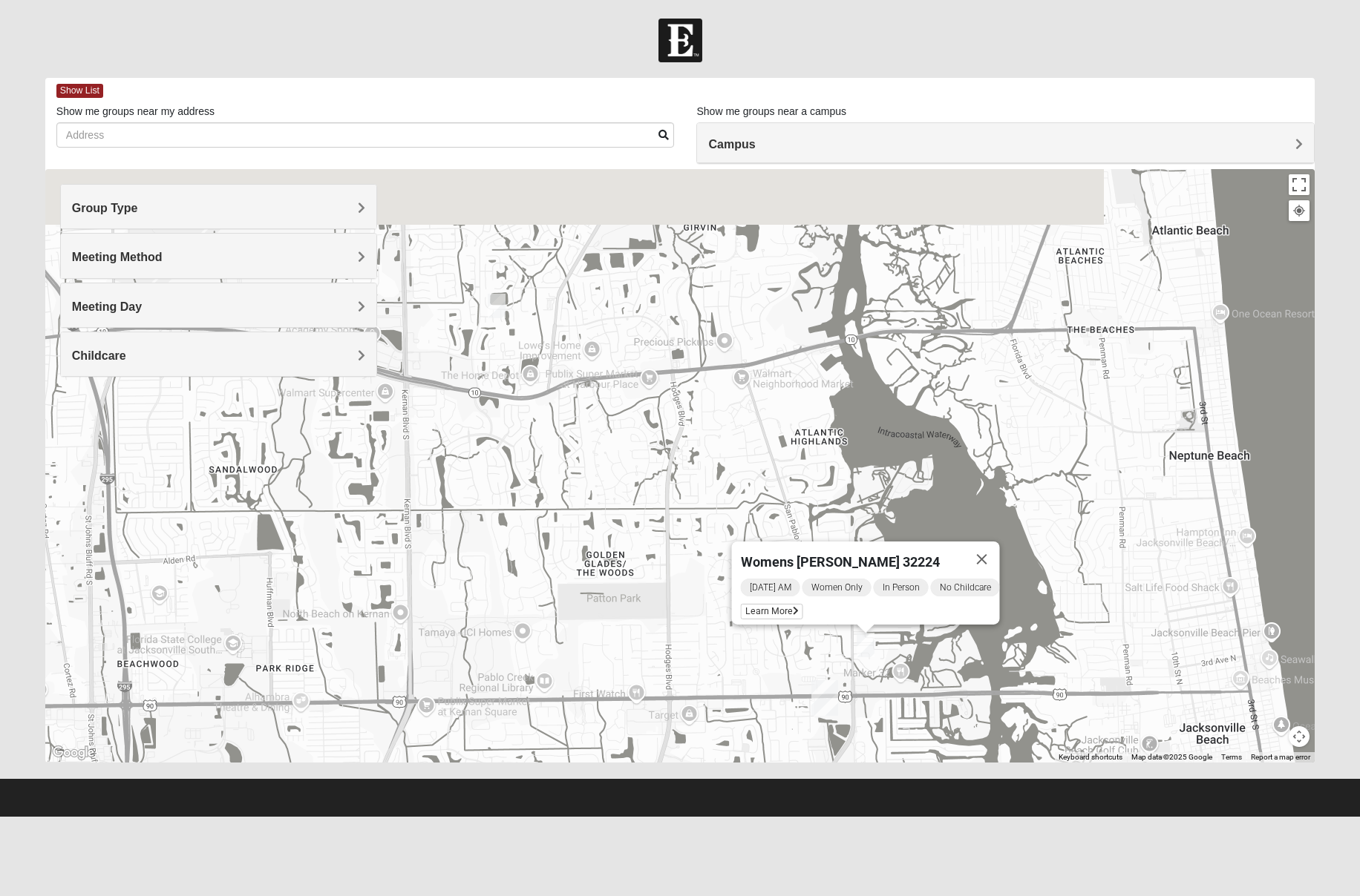
drag, startPoint x: 490, startPoint y: 400, endPoint x: 646, endPoint y: 518, distance: 195.6
click at [648, 522] on div "Womens Hullinger 32224 Saturday AM Women Only In Person No Childcare Learn More" at bounding box center [680, 465] width 1269 height 593
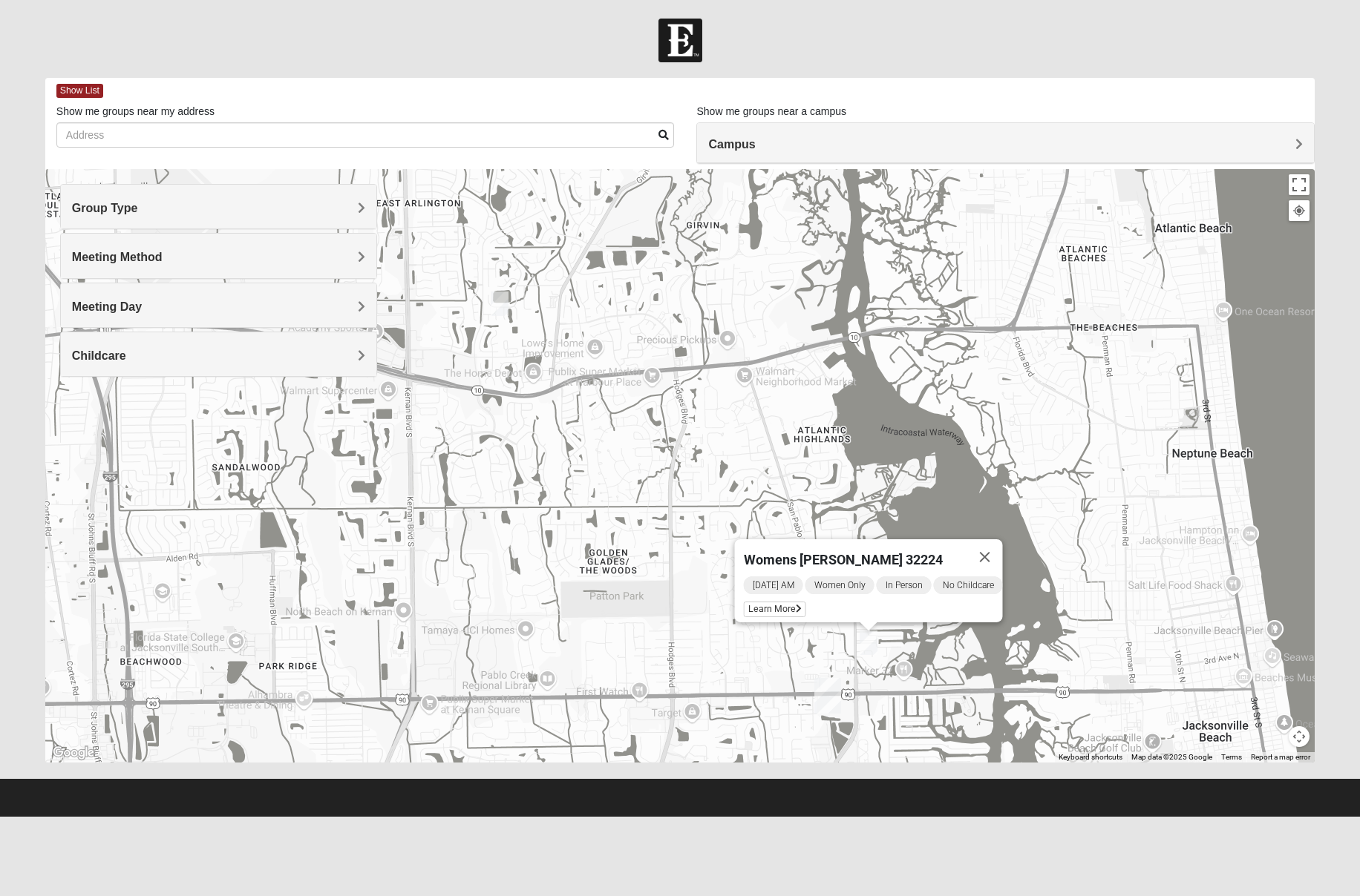
click at [498, 301] on img "Womens Queen 32225" at bounding box center [499, 304] width 18 height 25
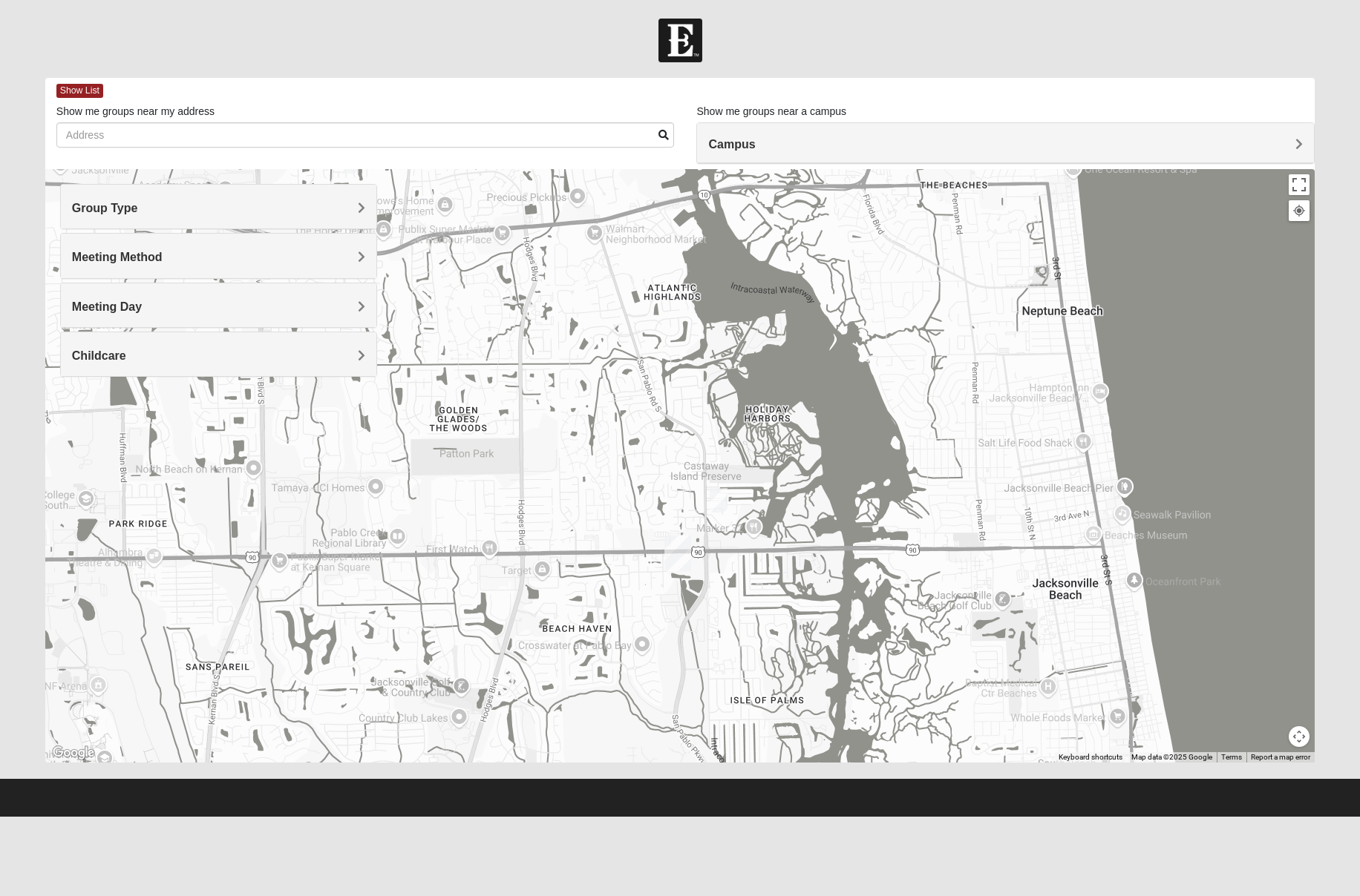
drag, startPoint x: 667, startPoint y: 509, endPoint x: 531, endPoint y: 365, distance: 198.1
click at [531, 365] on div "Womens Queen 32225 Saturday AM Women Only In Person No Childcare Learn More" at bounding box center [680, 465] width 1269 height 593
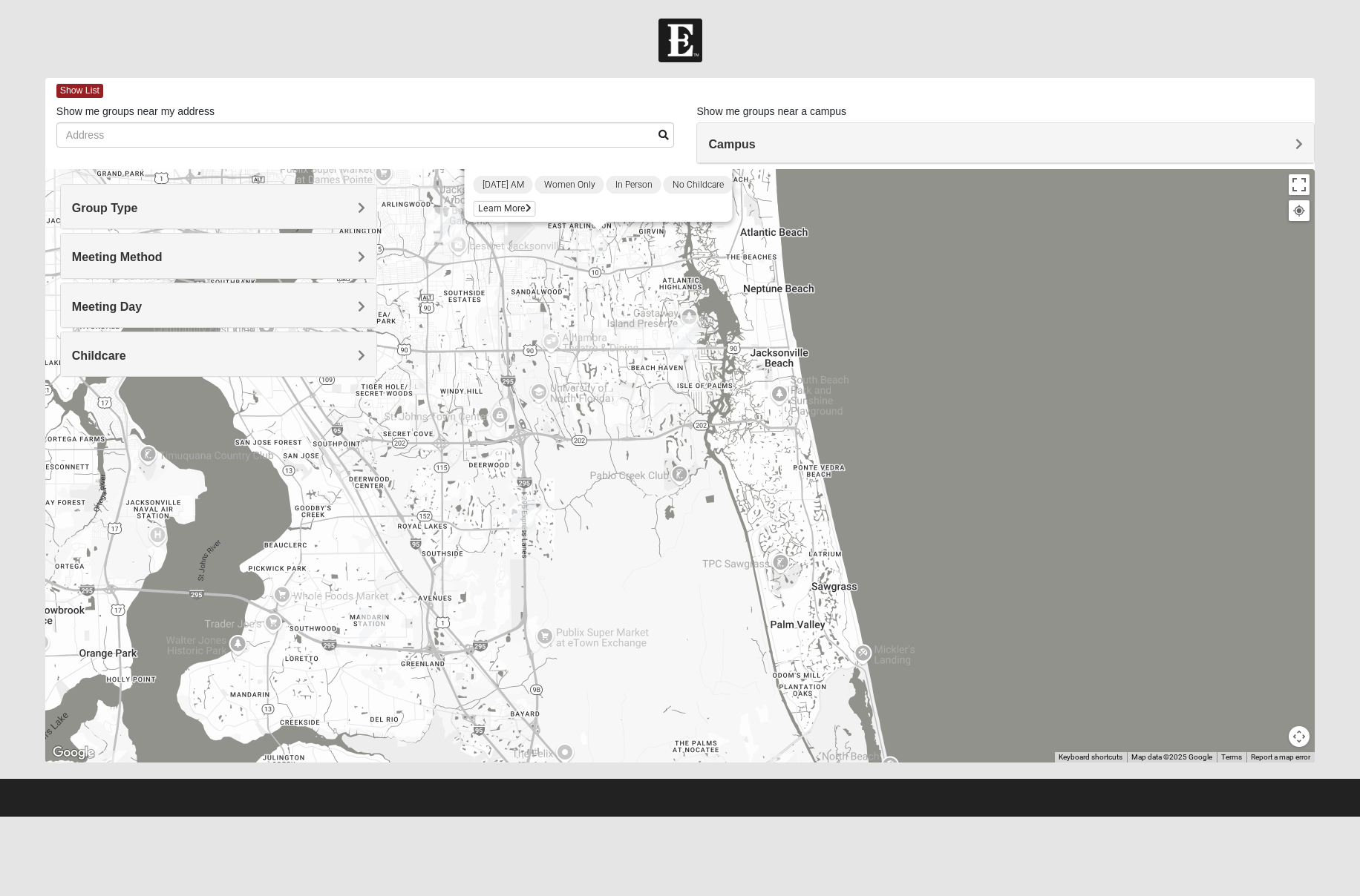
drag, startPoint x: 625, startPoint y: 623, endPoint x: 601, endPoint y: 468, distance: 156.8
click at [601, 468] on div "Womens Queen 32225 Saturday AM Women Only In Person No Childcare Learn More" at bounding box center [680, 465] width 1269 height 593
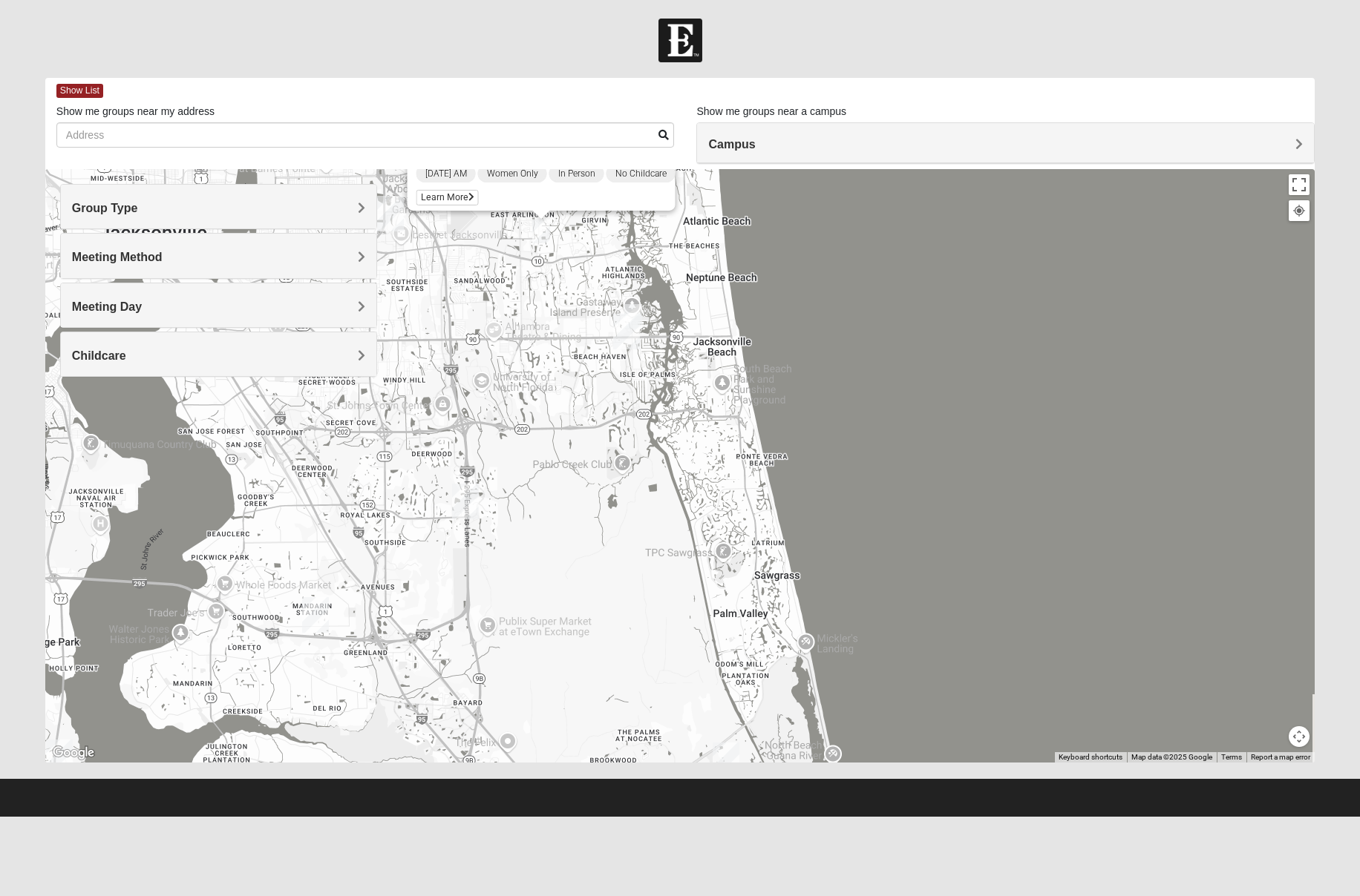
drag, startPoint x: 683, startPoint y: 460, endPoint x: 623, endPoint y: 504, distance: 74.4
click at [624, 511] on div "Womens Queen 32225 Saturday AM Women Only In Person No Childcare Learn More" at bounding box center [680, 465] width 1269 height 593
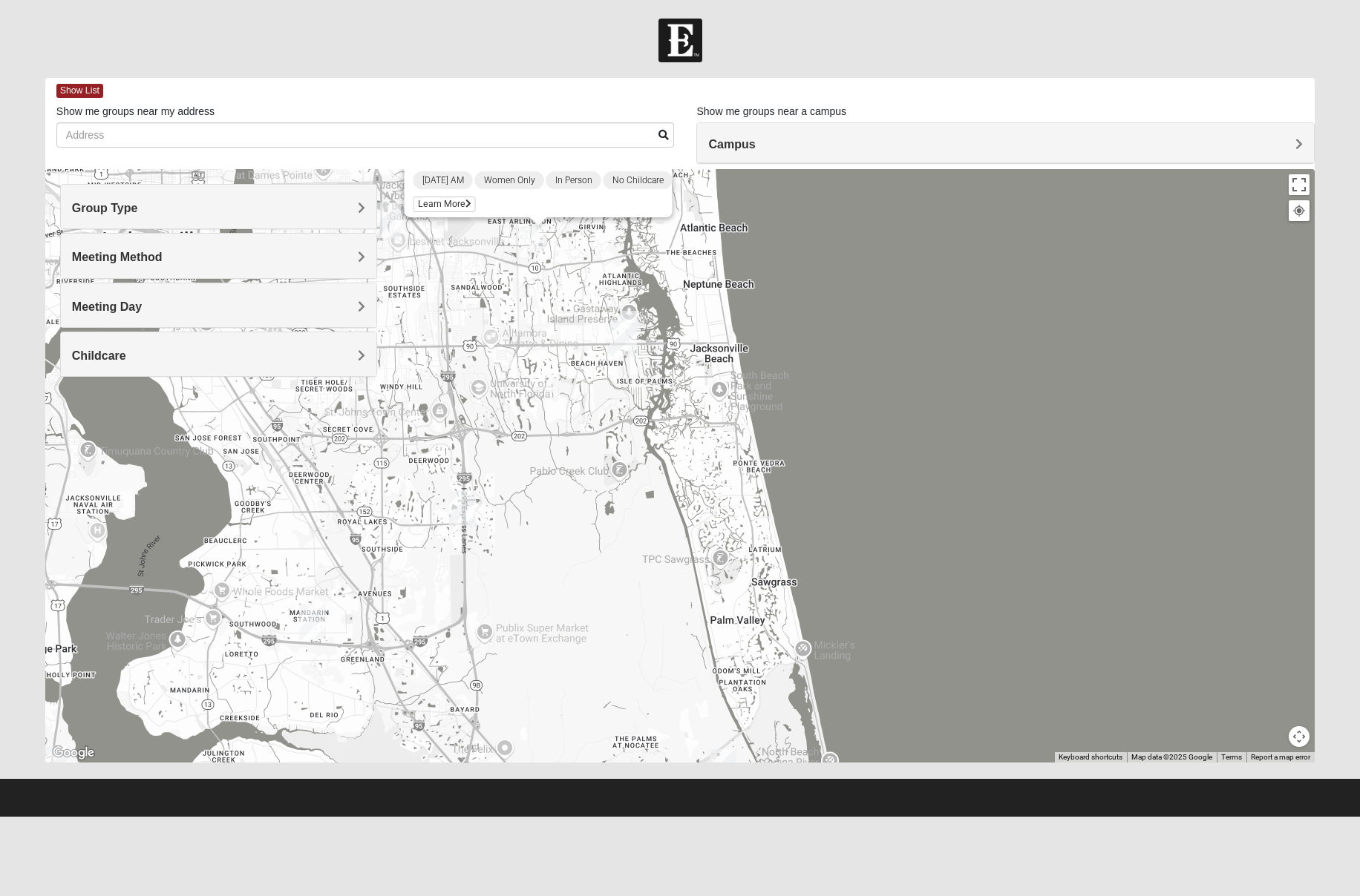
click at [632, 317] on img "Womens Hullinger 32224" at bounding box center [630, 323] width 18 height 25
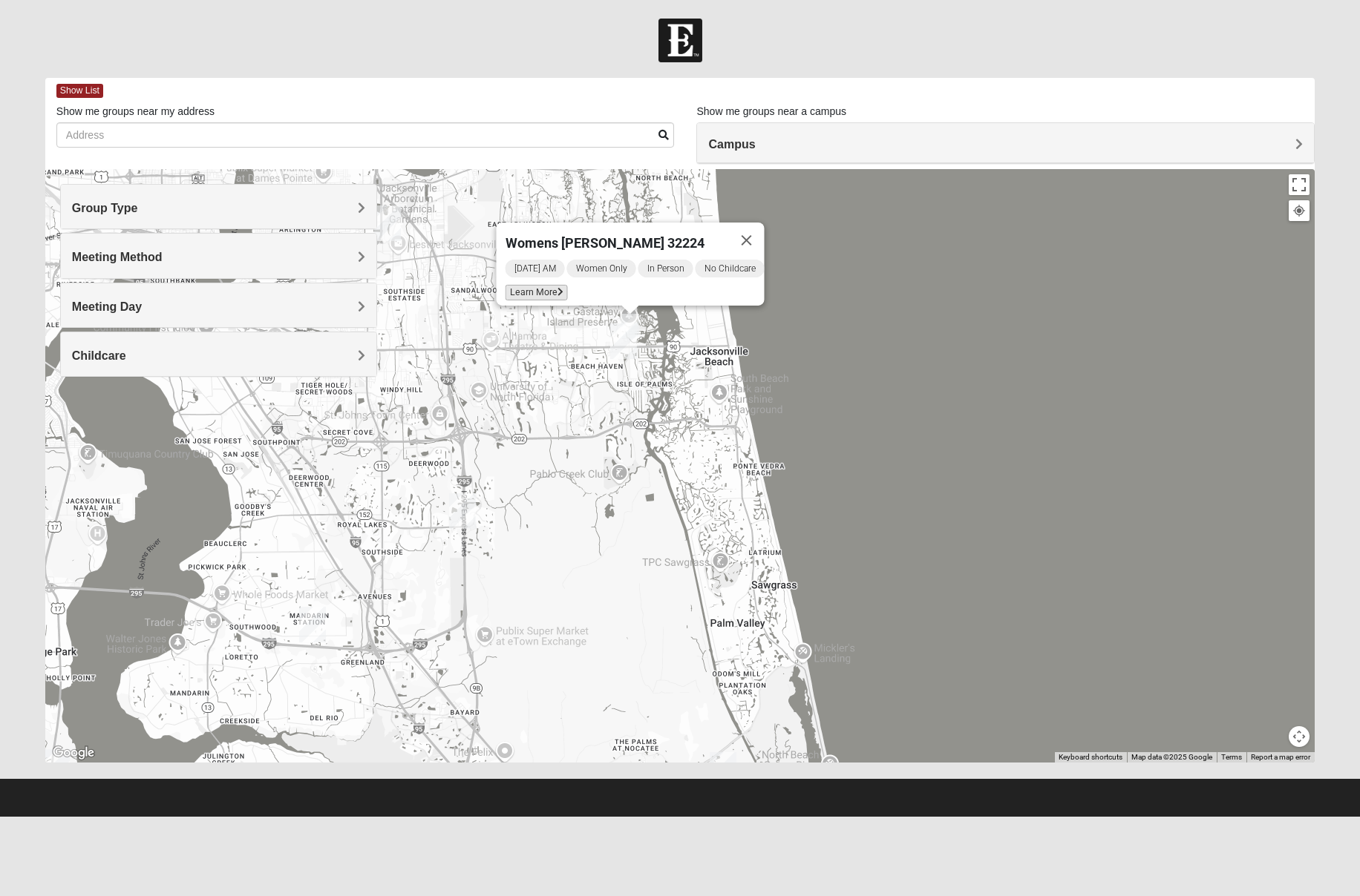
click at [509, 285] on span "Learn More" at bounding box center [536, 292] width 63 height 16
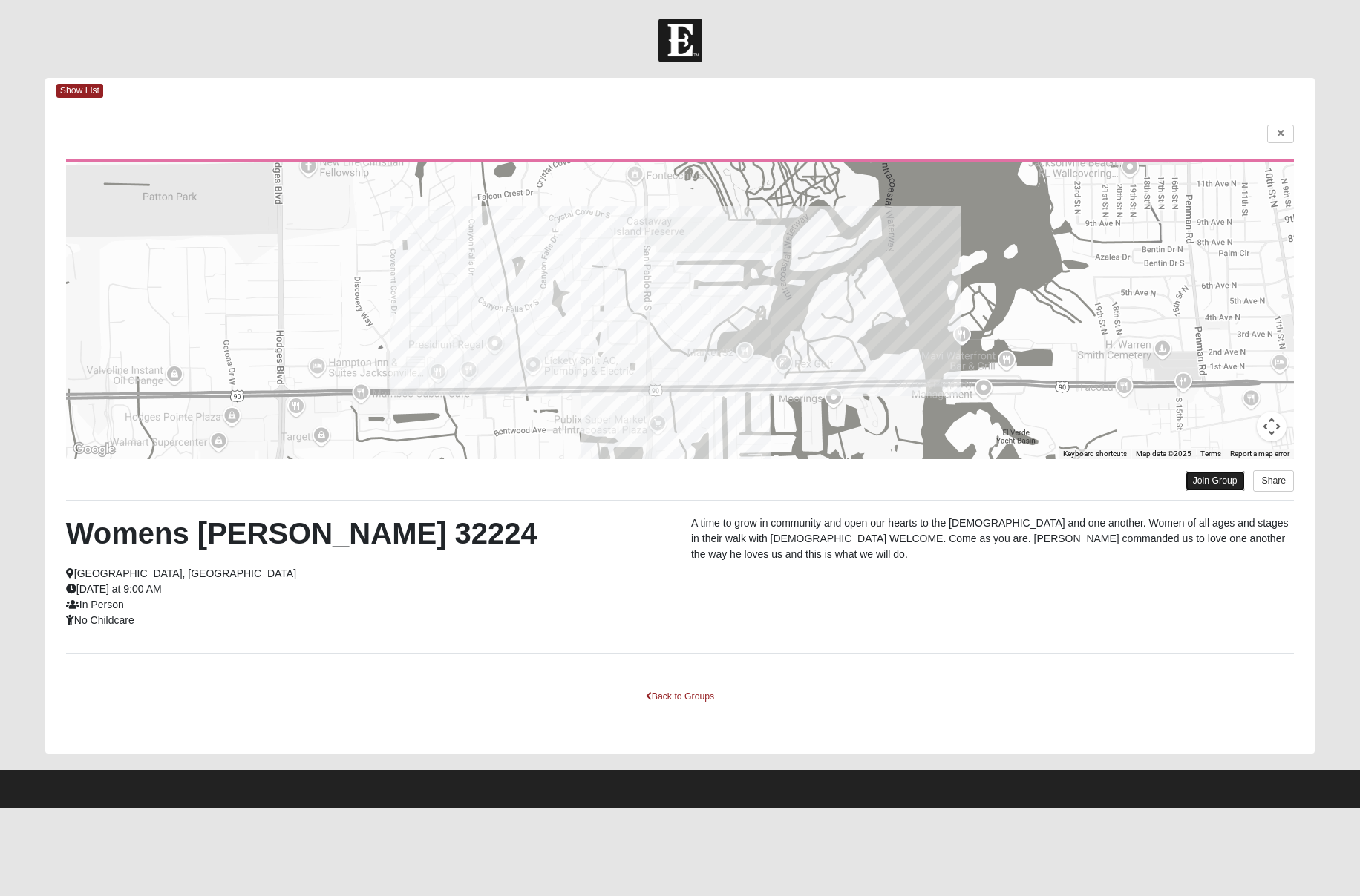
click at [1205, 479] on link "Join Group" at bounding box center [1215, 481] width 59 height 20
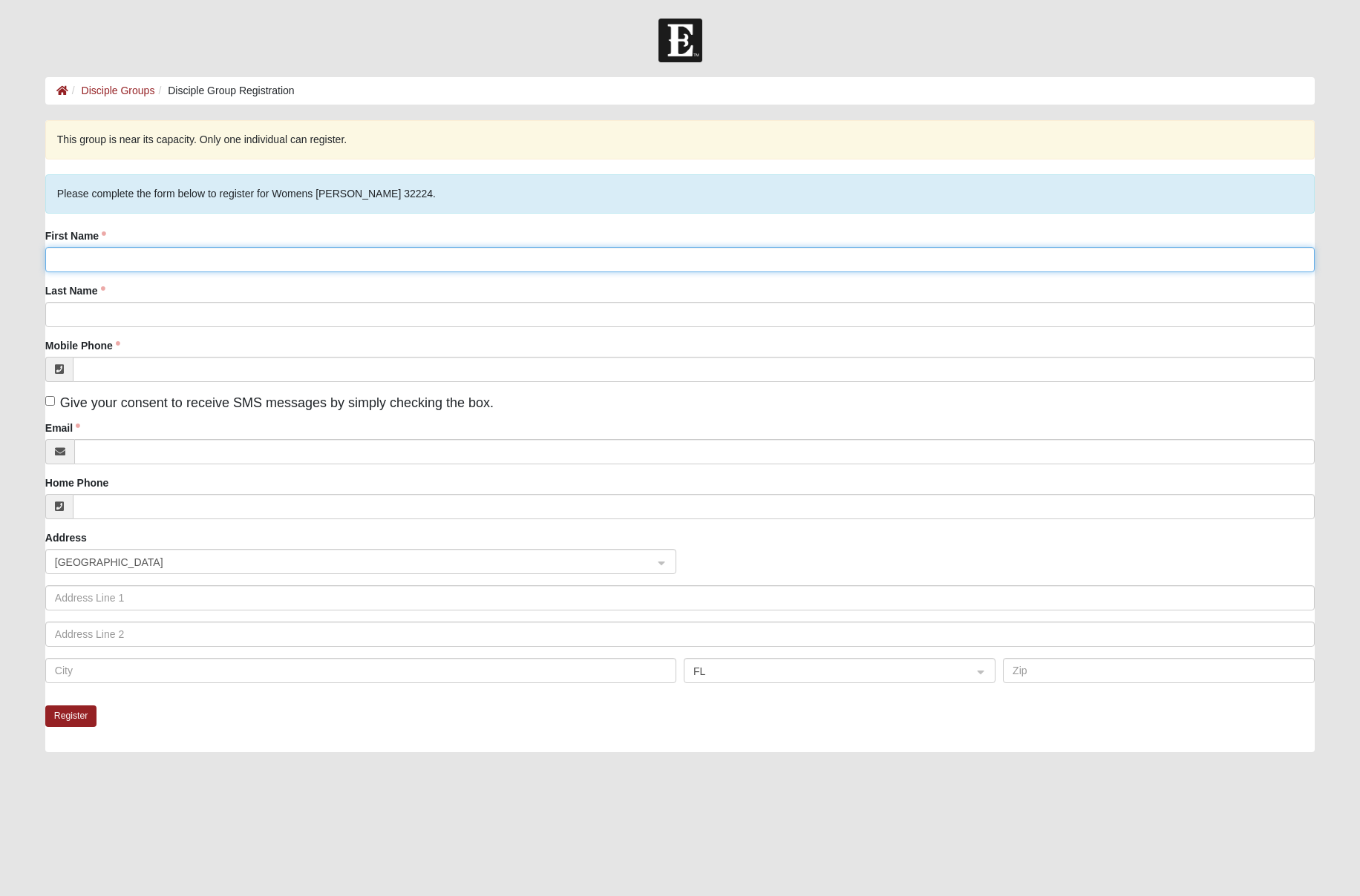
click at [536, 266] on input "First Name" at bounding box center [680, 259] width 1269 height 26
type input "[PERSON_NAME]"
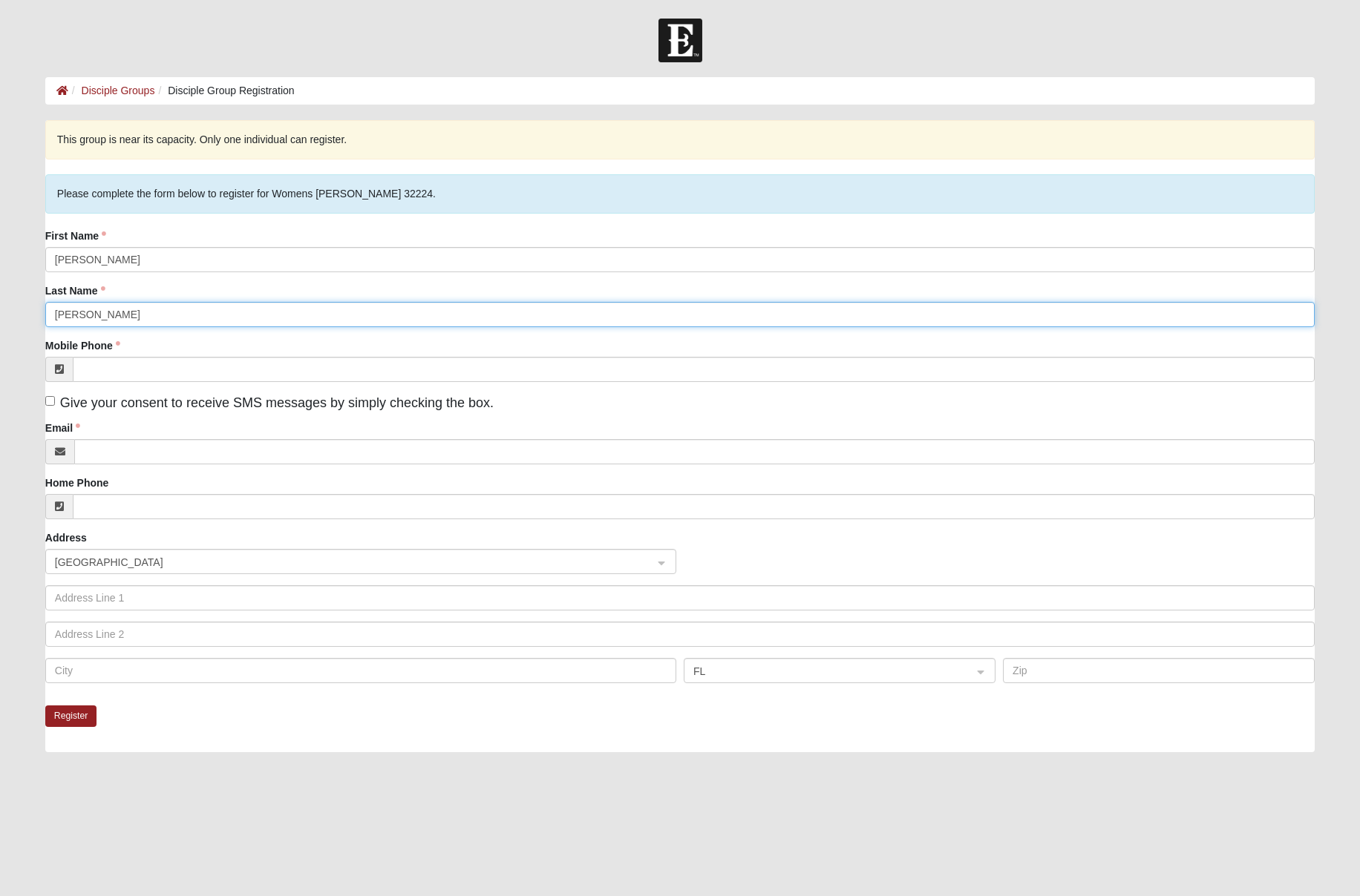
type input "[PERSON_NAME]"
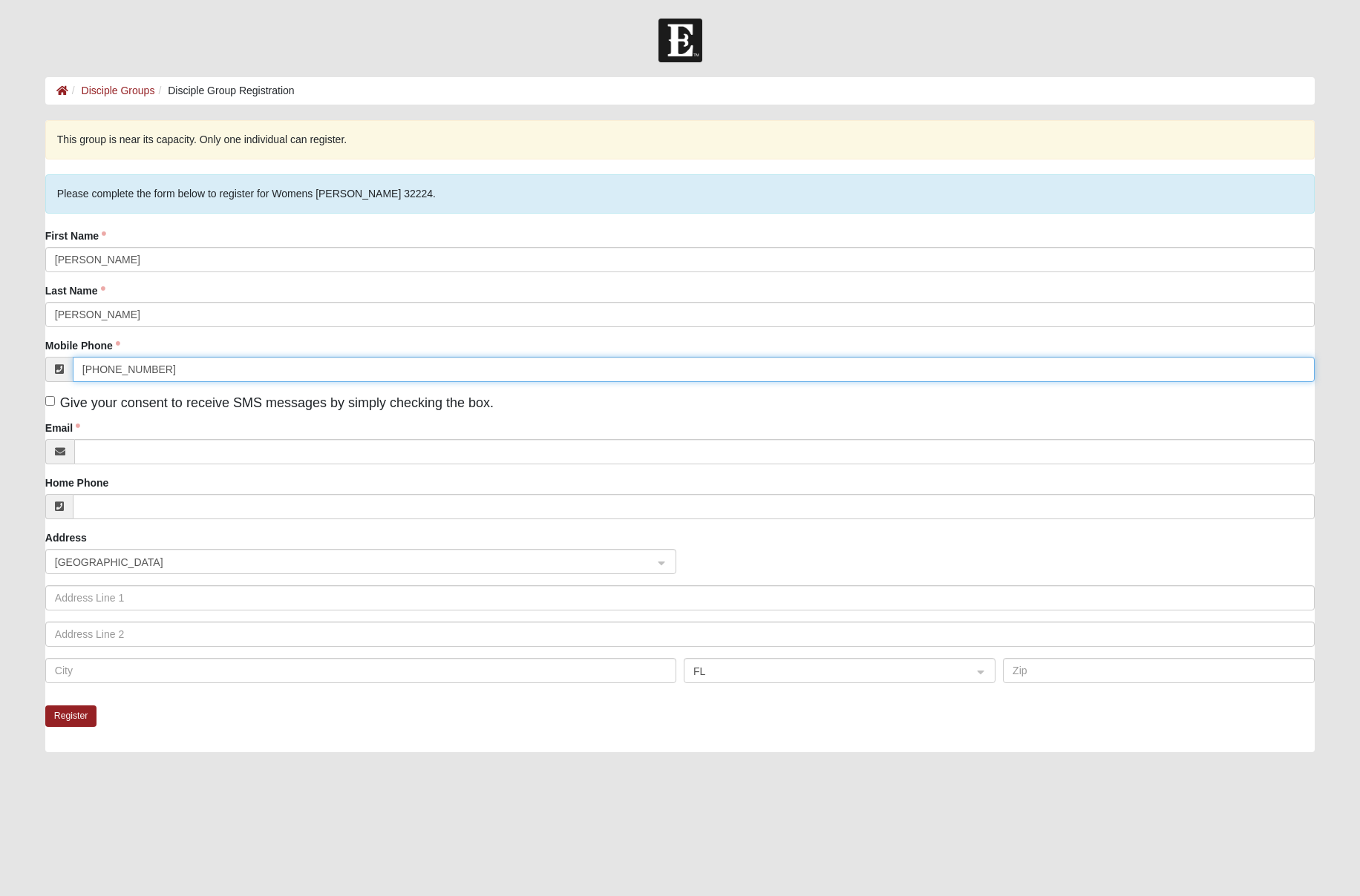
type input "[PHONE_NUMBER]"
click at [50, 402] on input "Give your consent to receive SMS messages by simply checking the box." at bounding box center [50, 401] width 10 height 10
checkbox input "true"
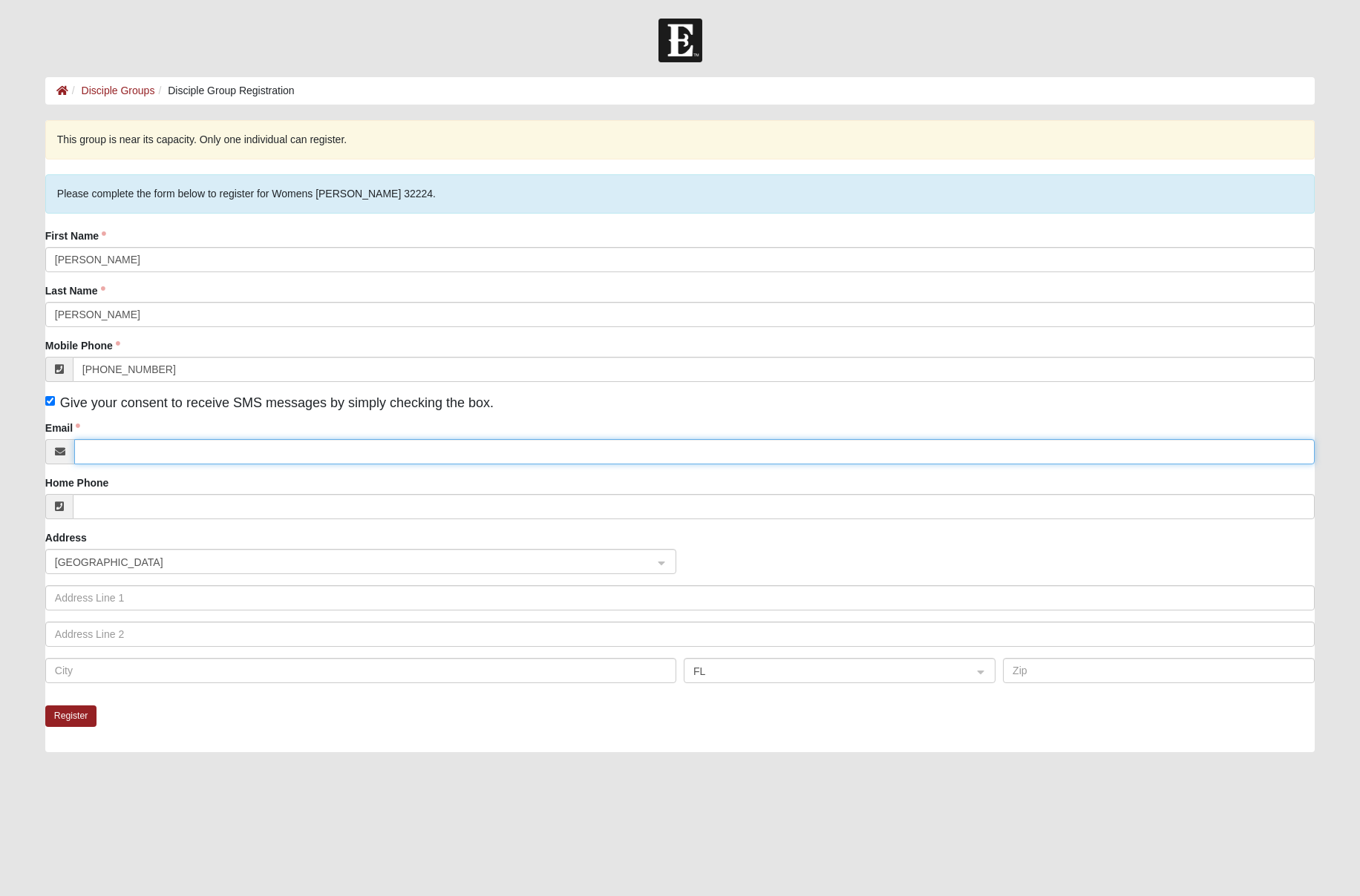
click at [184, 452] on input "Email" at bounding box center [694, 451] width 1240 height 26
type input "[PERSON_NAME][EMAIL_ADDRESS][PERSON_NAME][DOMAIN_NAME]"
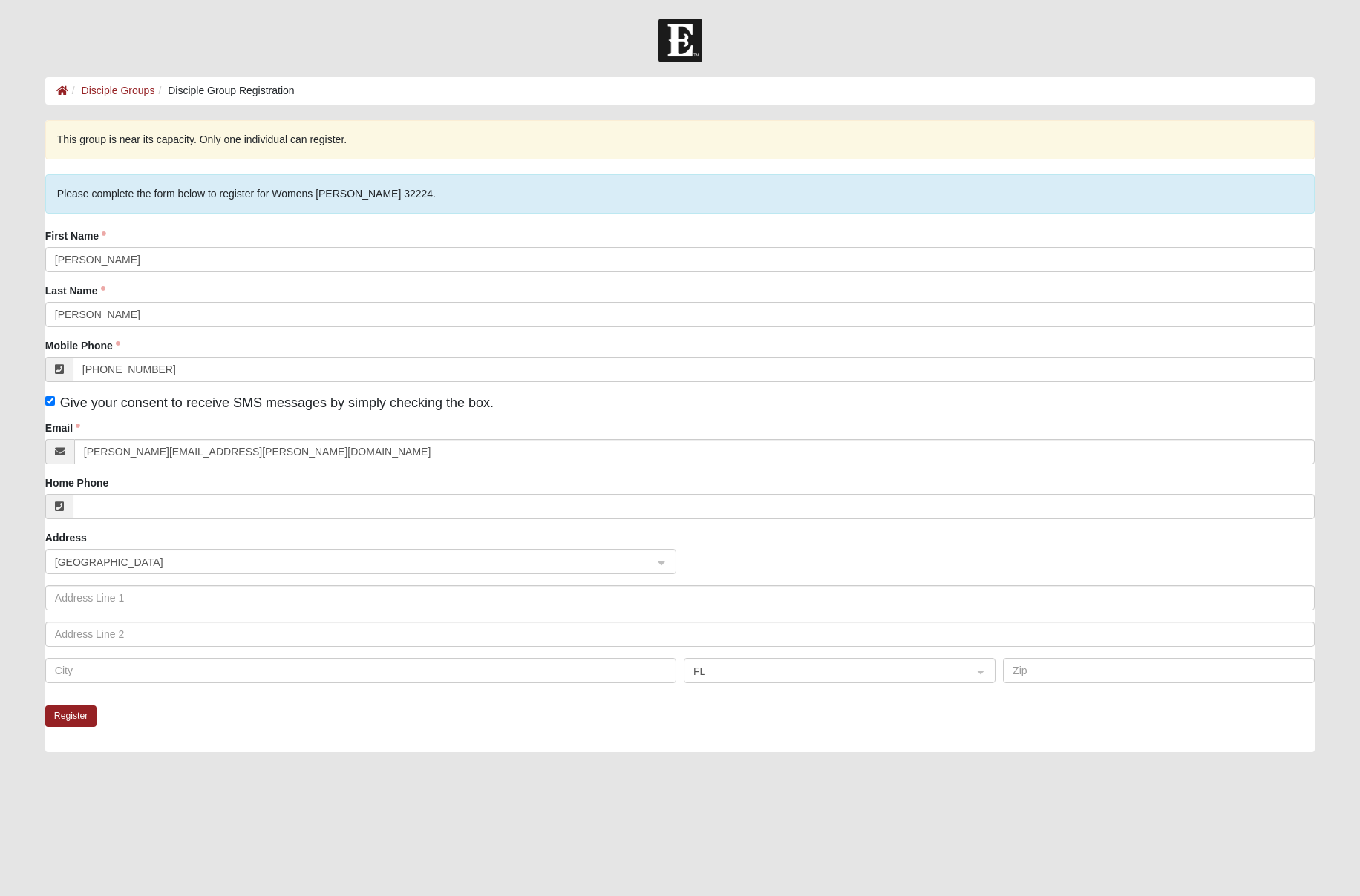
click at [366, 200] on div "Please complete the form below to register for Womens [PERSON_NAME] 32224." at bounding box center [680, 194] width 1269 height 40
click at [74, 717] on button "Register" at bounding box center [71, 716] width 52 height 21
